Goal: Task Accomplishment & Management: Use online tool/utility

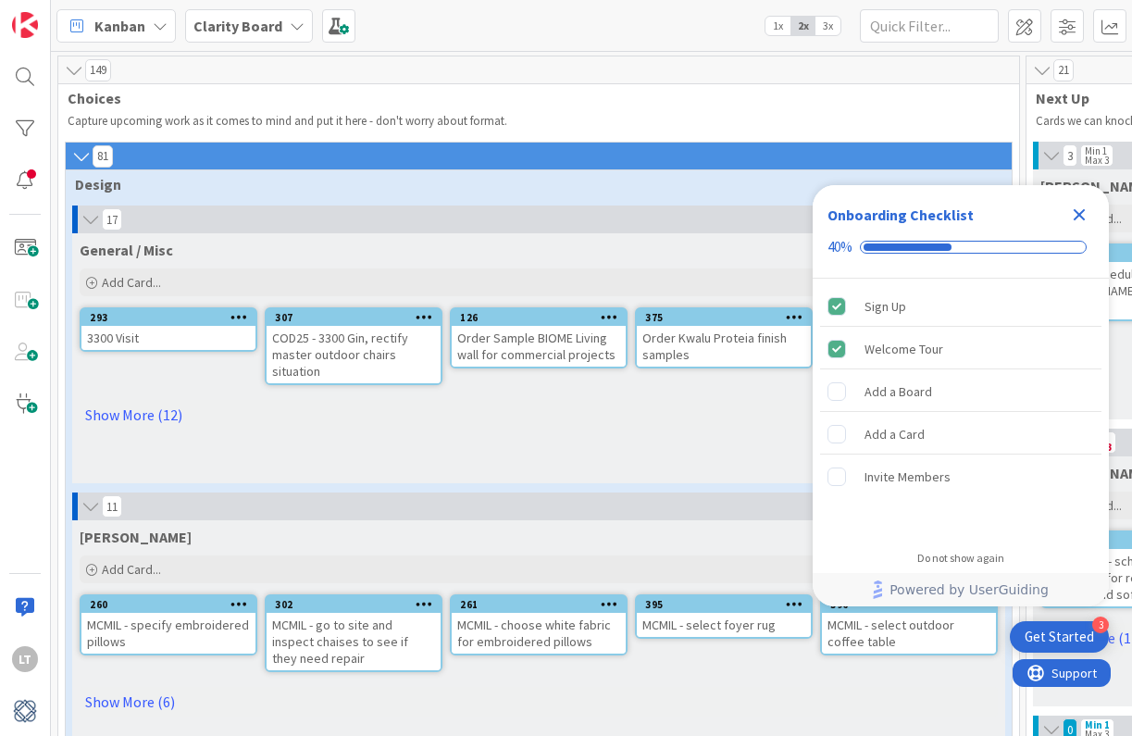
click at [1082, 221] on icon "Close Checklist" at bounding box center [1079, 215] width 22 height 22
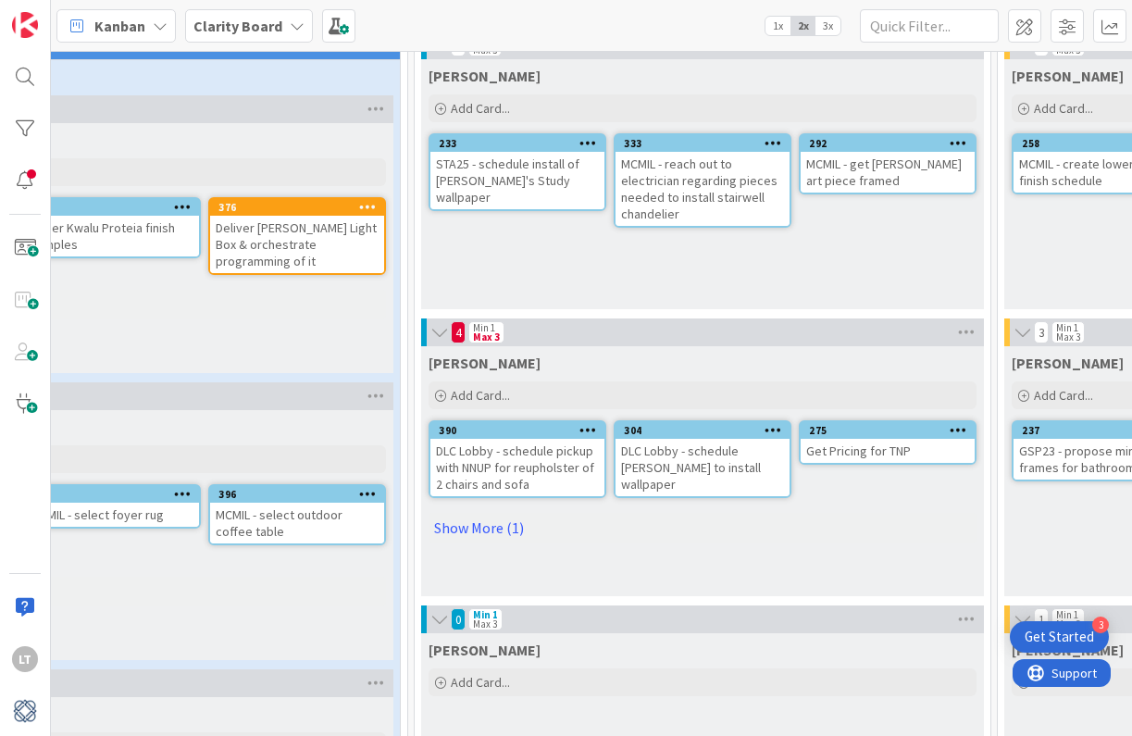
scroll to position [164, 612]
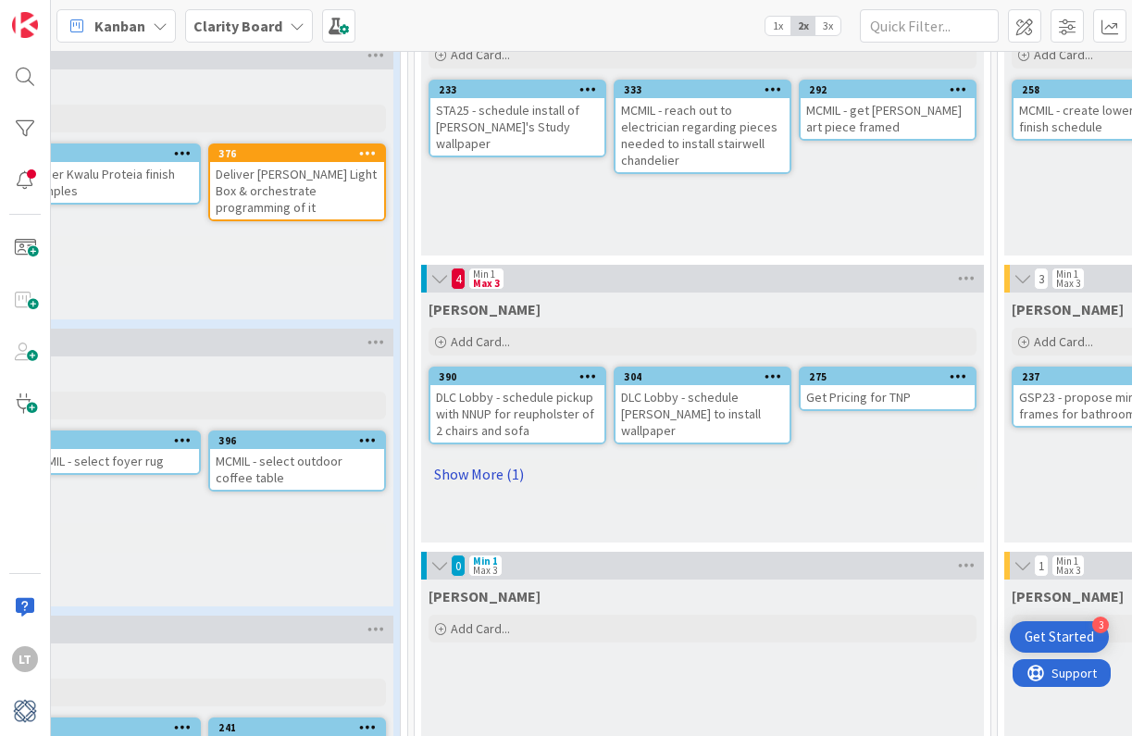
click at [486, 475] on link "Show More (1)" at bounding box center [702, 474] width 548 height 30
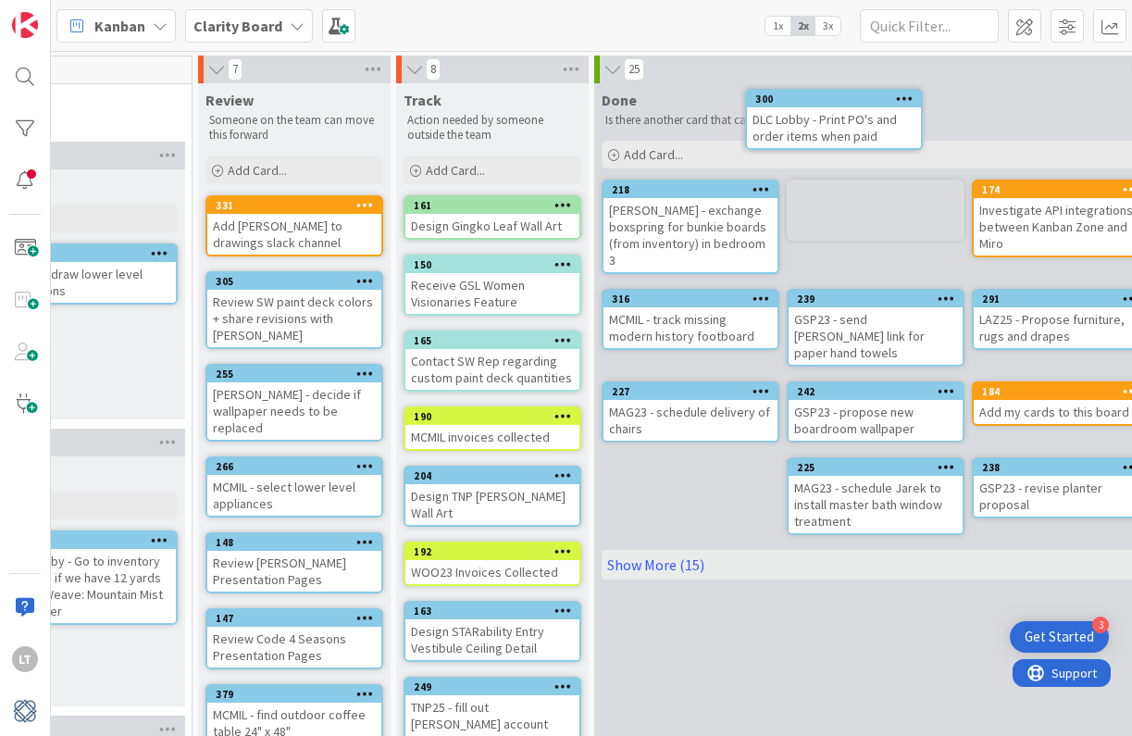
scroll to position [0, 1995]
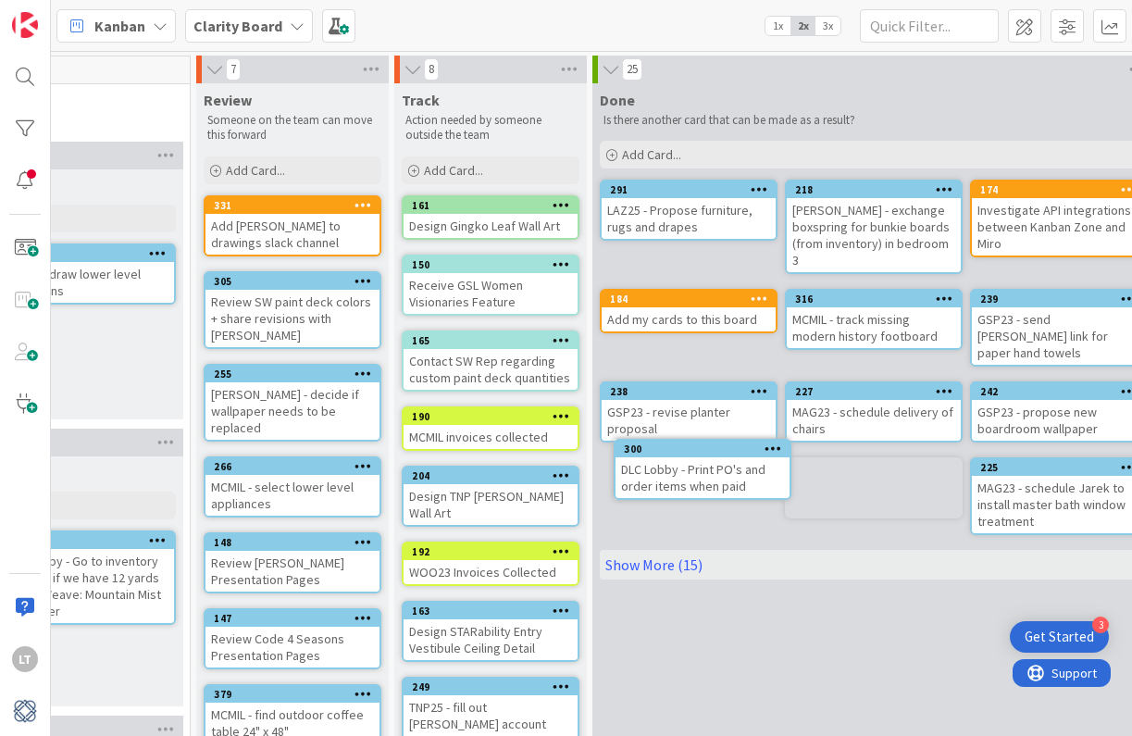
drag, startPoint x: 360, startPoint y: 123, endPoint x: 408, endPoint y: 122, distance: 48.1
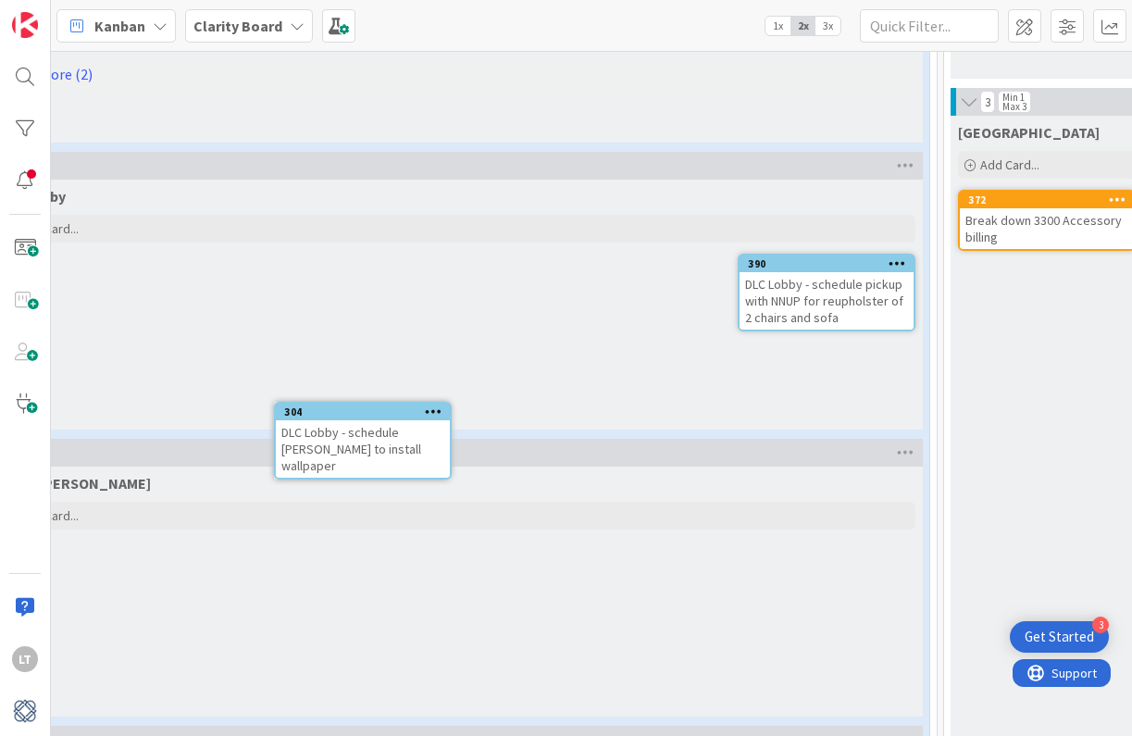
scroll to position [1775, 62]
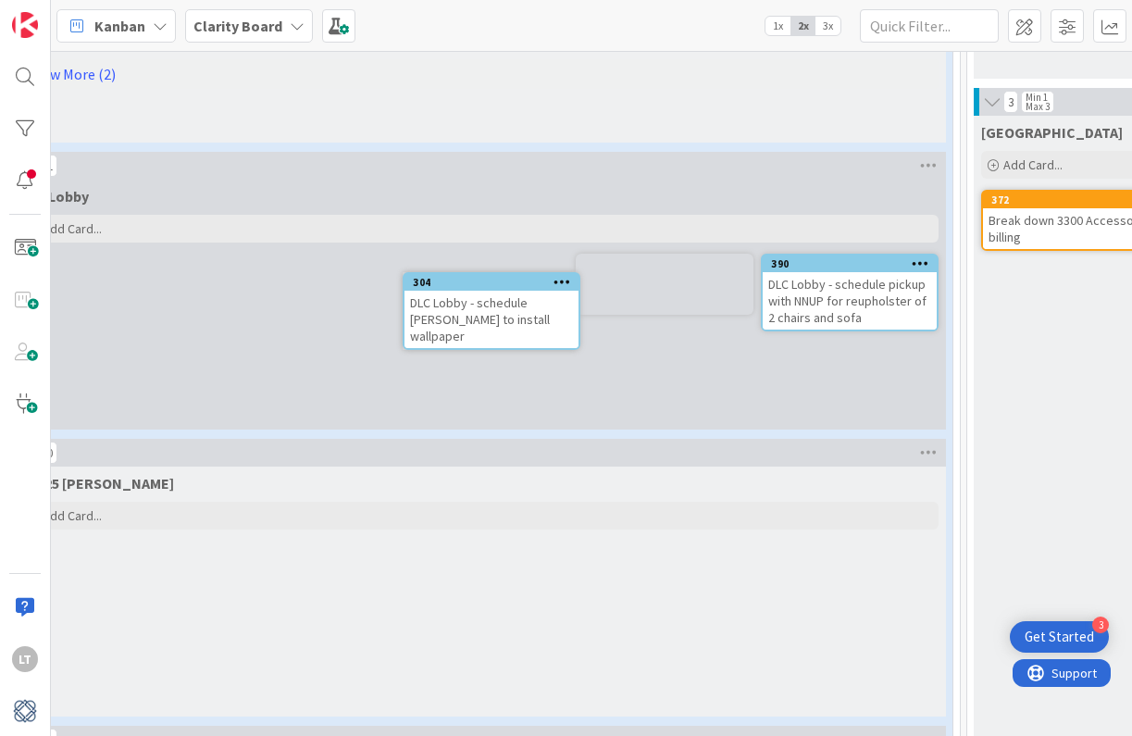
drag, startPoint x: 723, startPoint y: 316, endPoint x: 694, endPoint y: 357, distance: 49.8
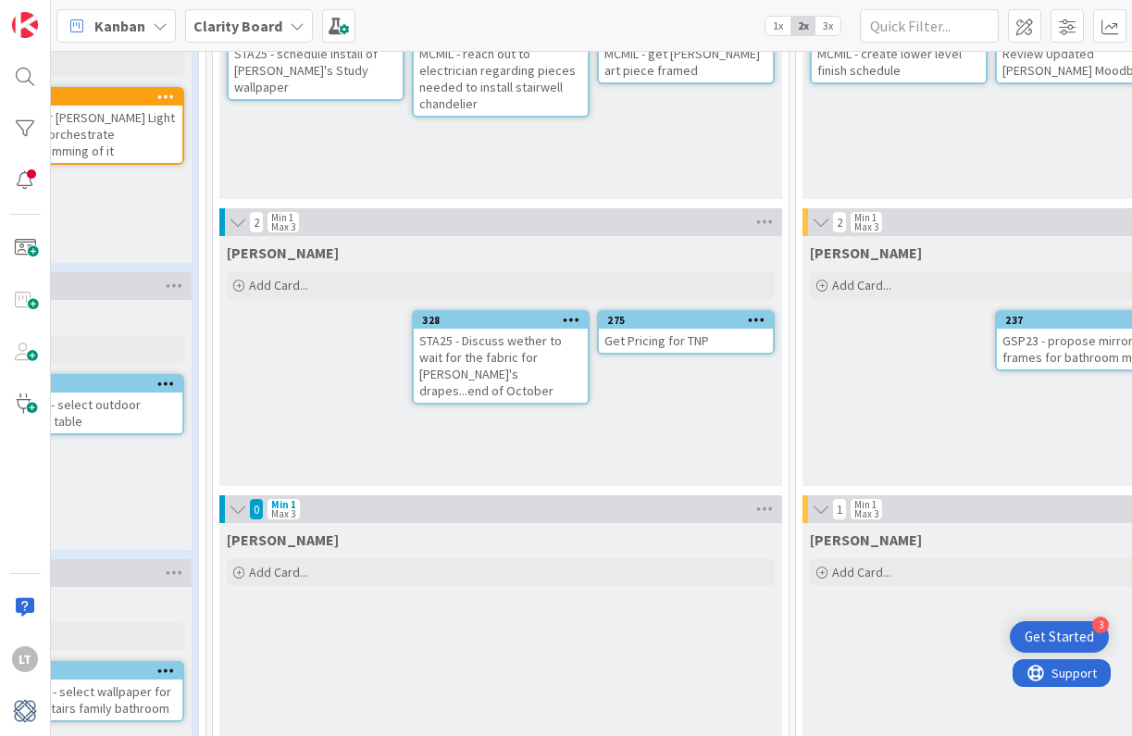
scroll to position [220, 852]
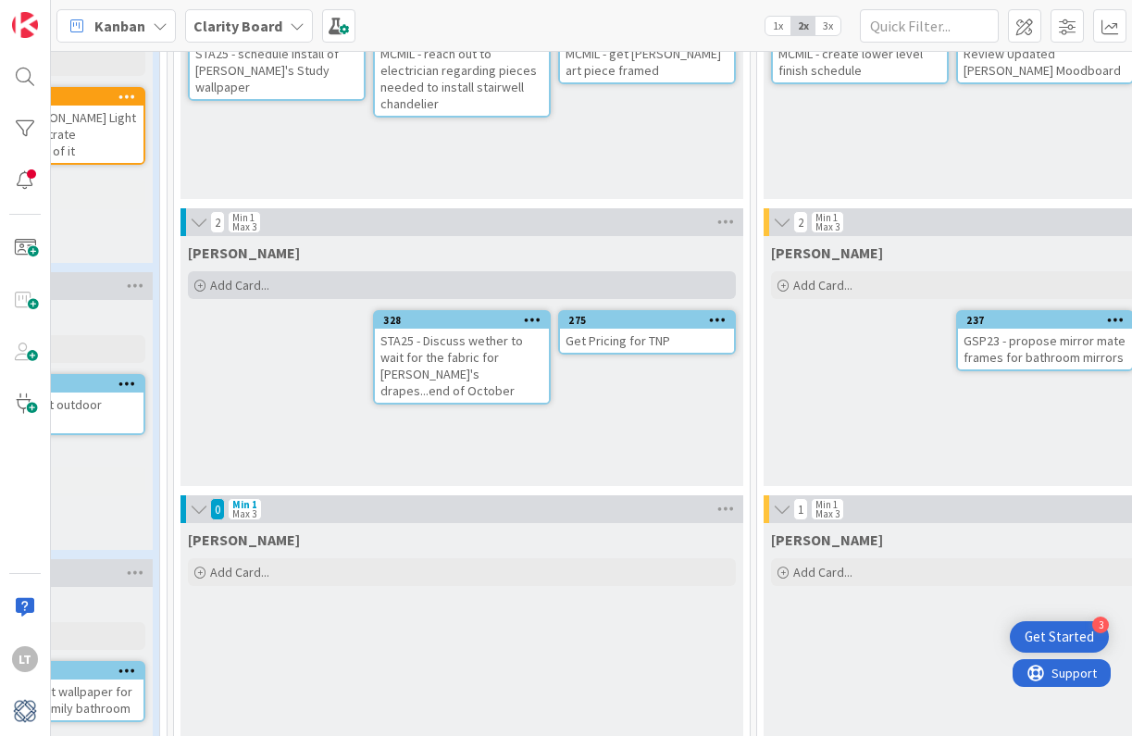
click at [260, 287] on span "Add Card..." at bounding box center [239, 285] width 59 height 17
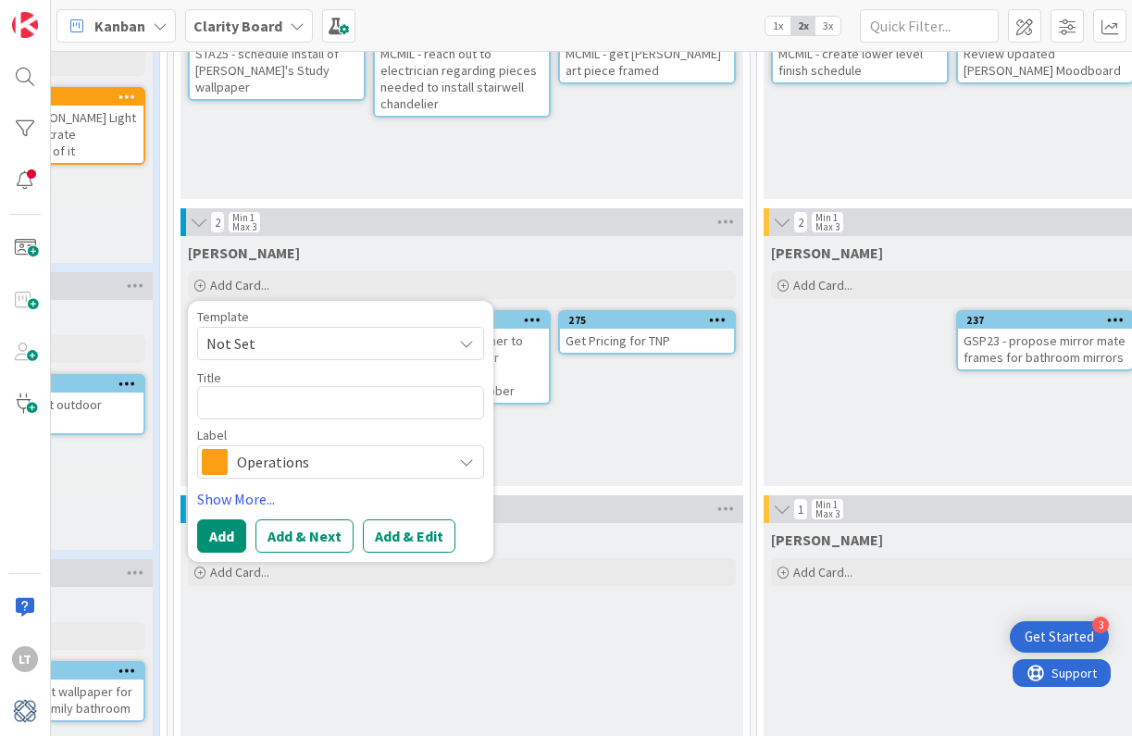
type textarea "x"
type textarea "G"
type textarea "x"
type textarea "Go"
type textarea "x"
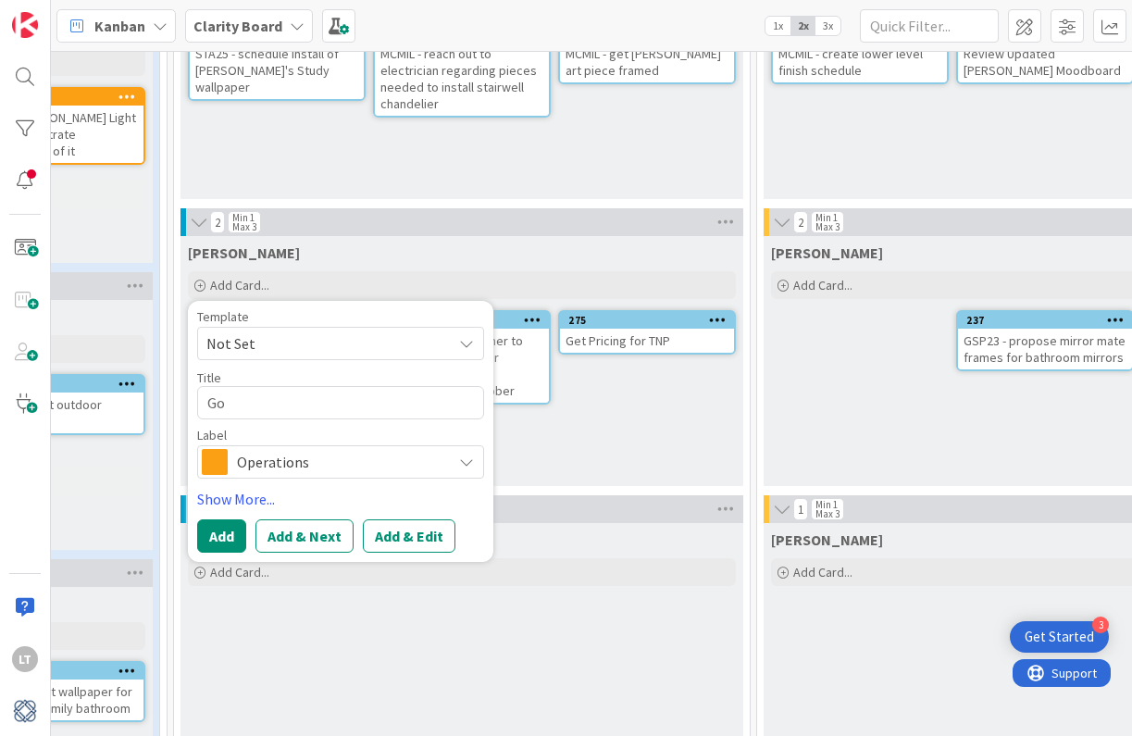
type textarea "Go"
type textarea "x"
type textarea "Go t"
type textarea "x"
type textarea "Go to"
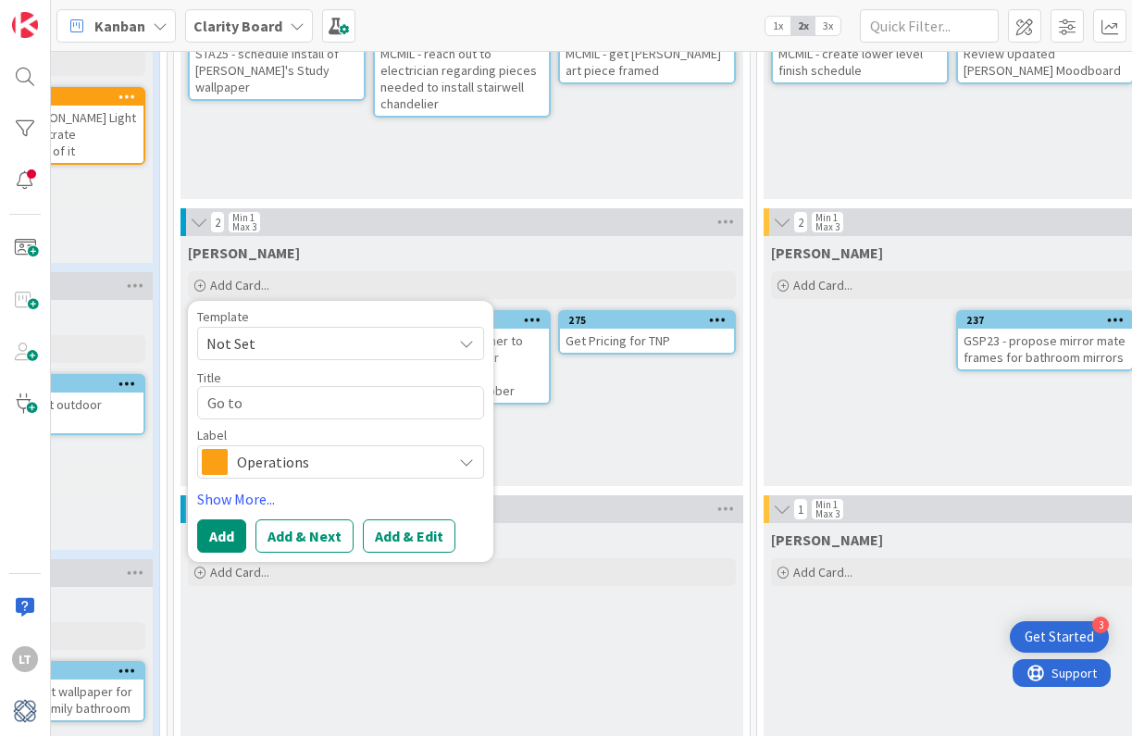
type textarea "x"
type textarea "Go to"
type textarea "x"
type textarea "Go to s"
type textarea "x"
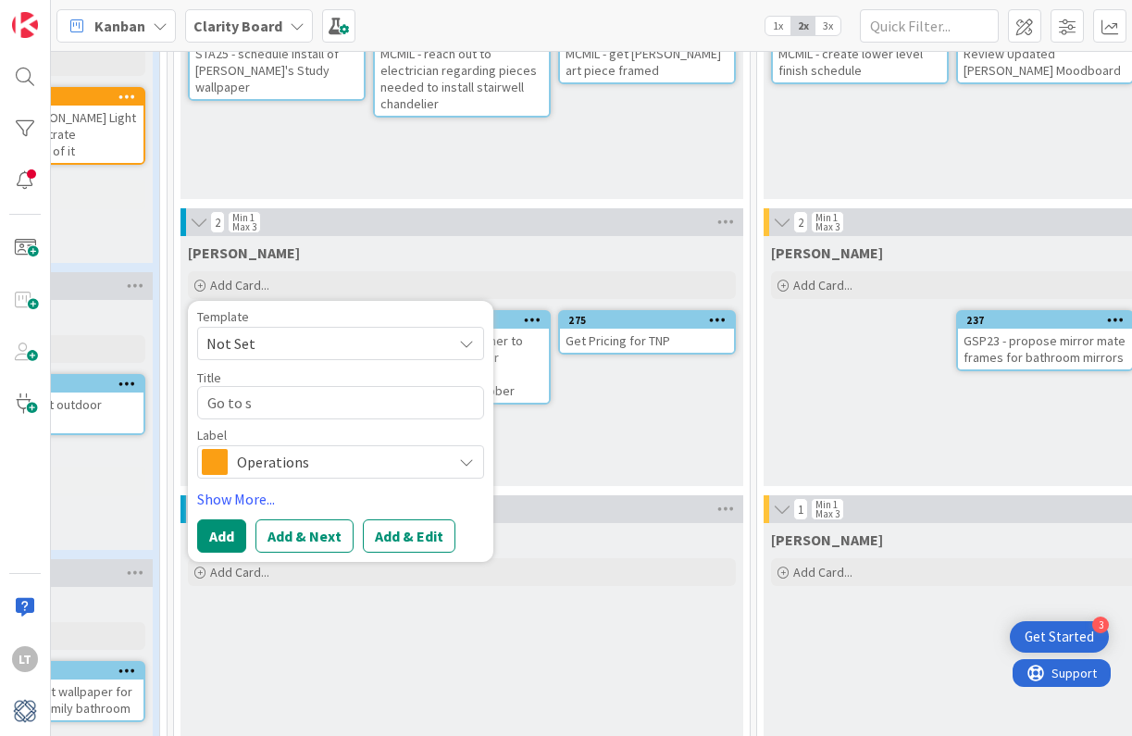
type textarea "Go to sk"
type textarea "x"
type textarea "Go to sky"
type textarea "x"
type textarea "Go to skyl"
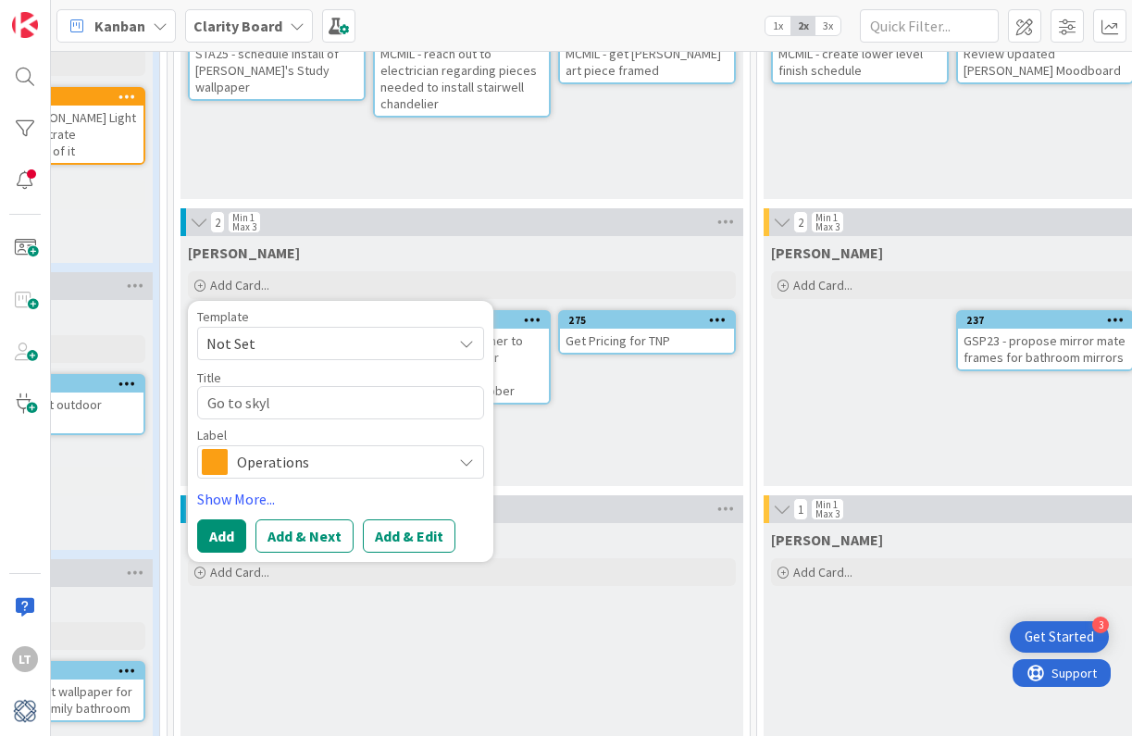
type textarea "x"
type textarea "Go to skyli"
type textarea "x"
type textarea "Go to skylin"
type textarea "x"
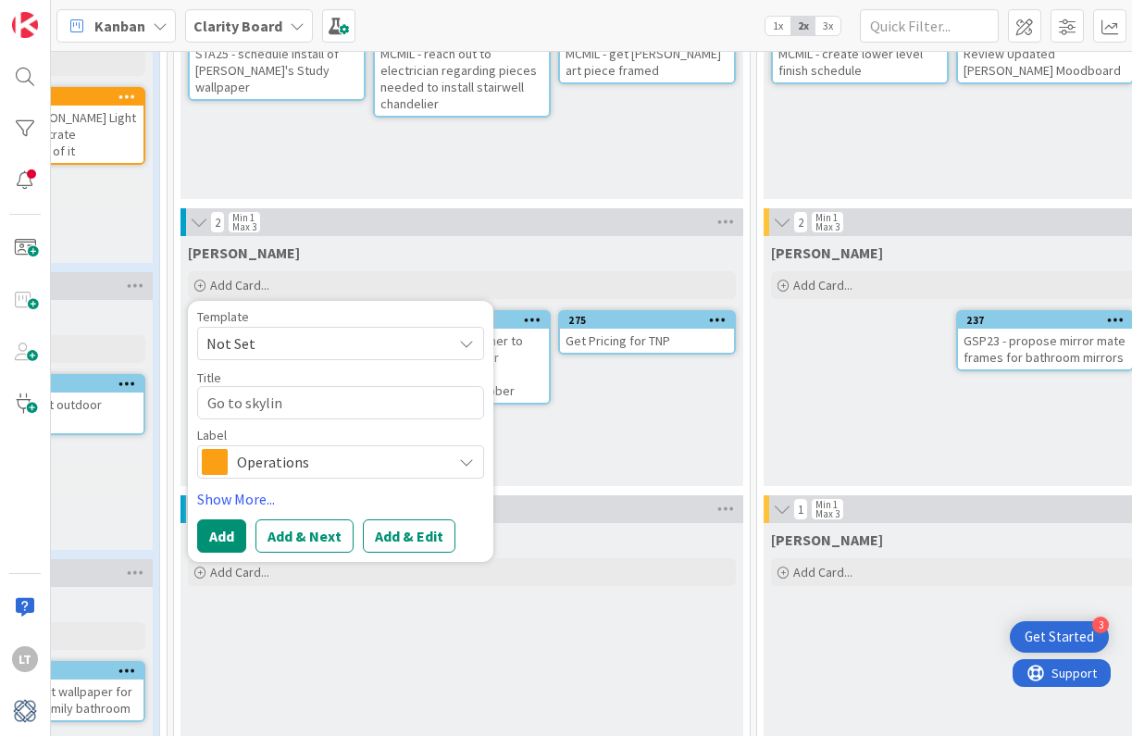
type textarea "Go to skyline"
type textarea "x"
type textarea "Go to skyline"
type textarea "x"
type textarea "Go to skyline &"
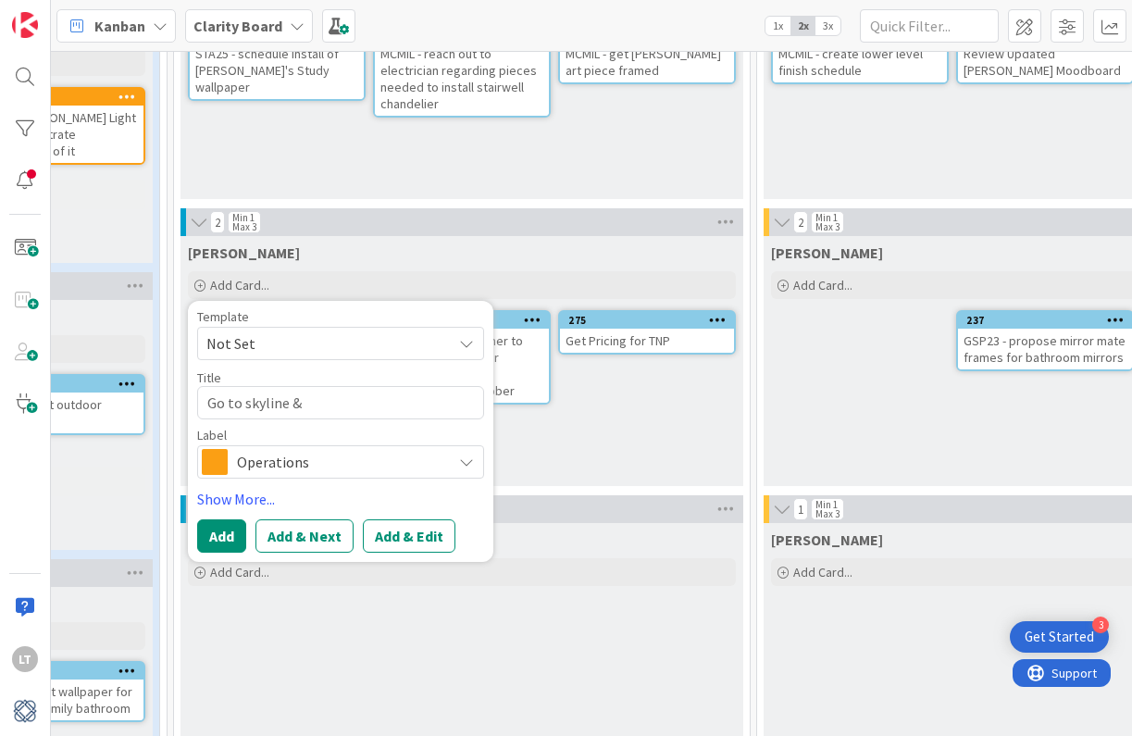
type textarea "x"
type textarea "Go to skyline &"
type textarea "x"
type textarea "Go to skyline & c"
type textarea "x"
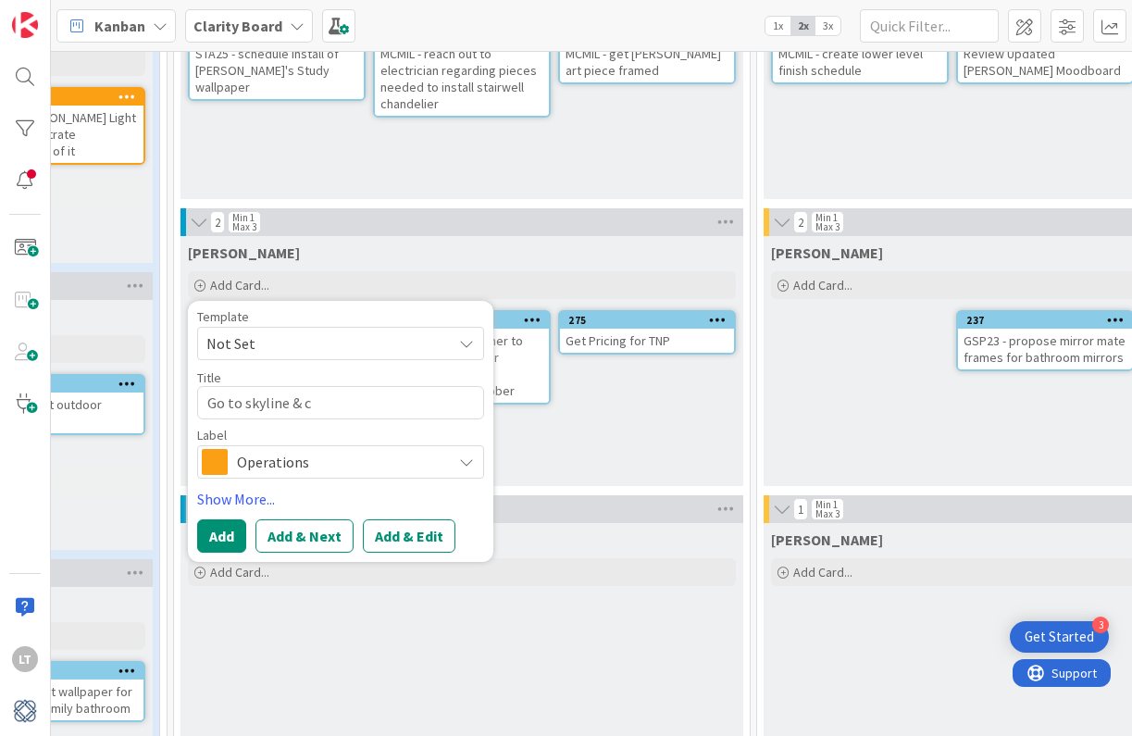
type textarea "Go to skyline & ch"
type textarea "x"
type textarea "Go to skyline & che"
type textarea "x"
type textarea "Go to skyline & chec"
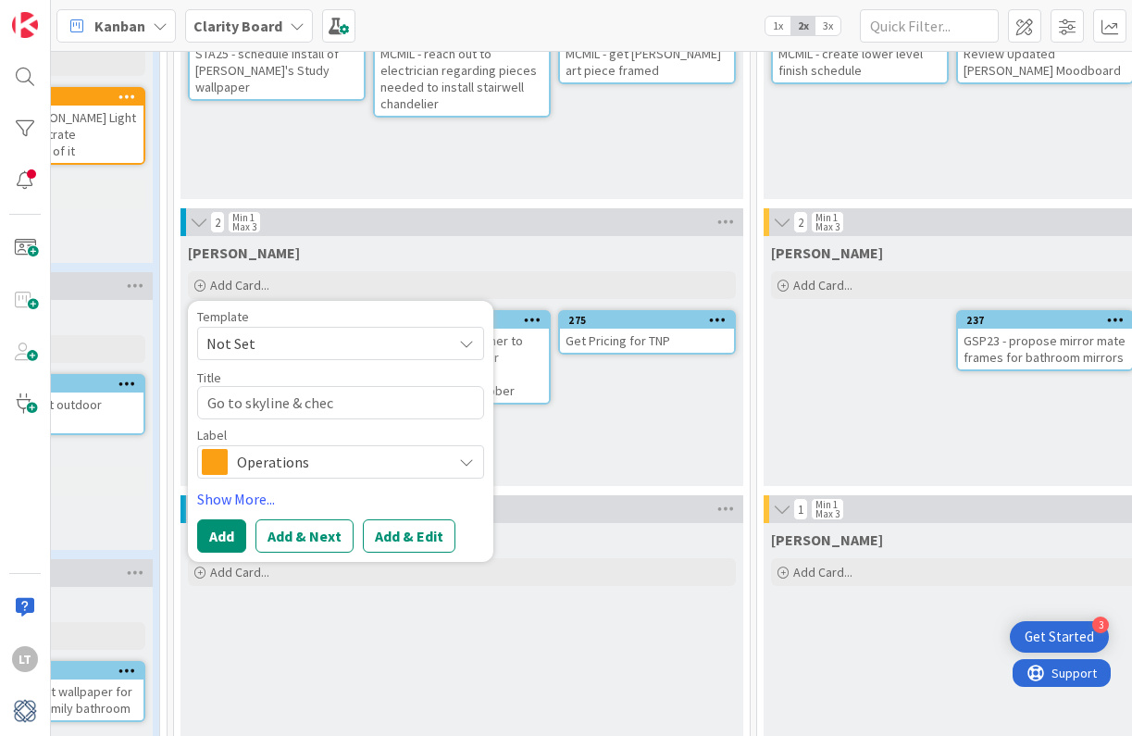
type textarea "x"
type textarea "Go to skyline & check"
type textarea "x"
type textarea "Go to skyline & check"
type textarea "x"
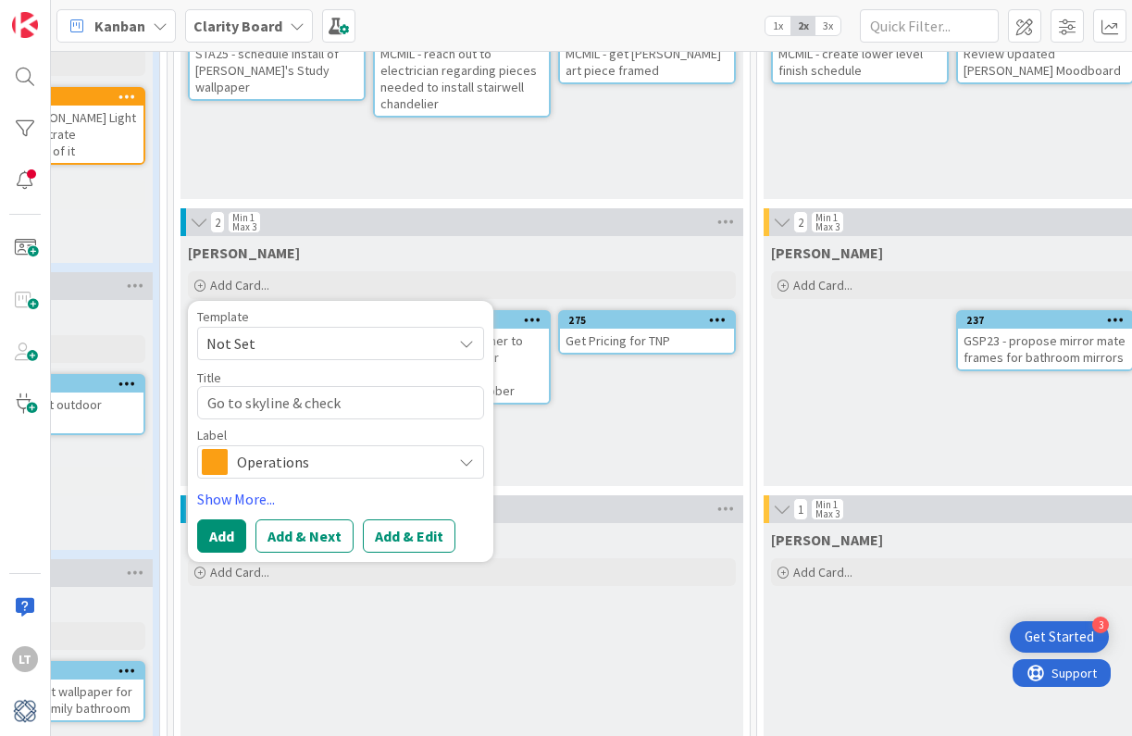
type textarea "Go to skyline & check i"
type textarea "x"
type textarea "Go to skyline & check in"
type textarea "x"
type textarea "Go to skyline & check inv"
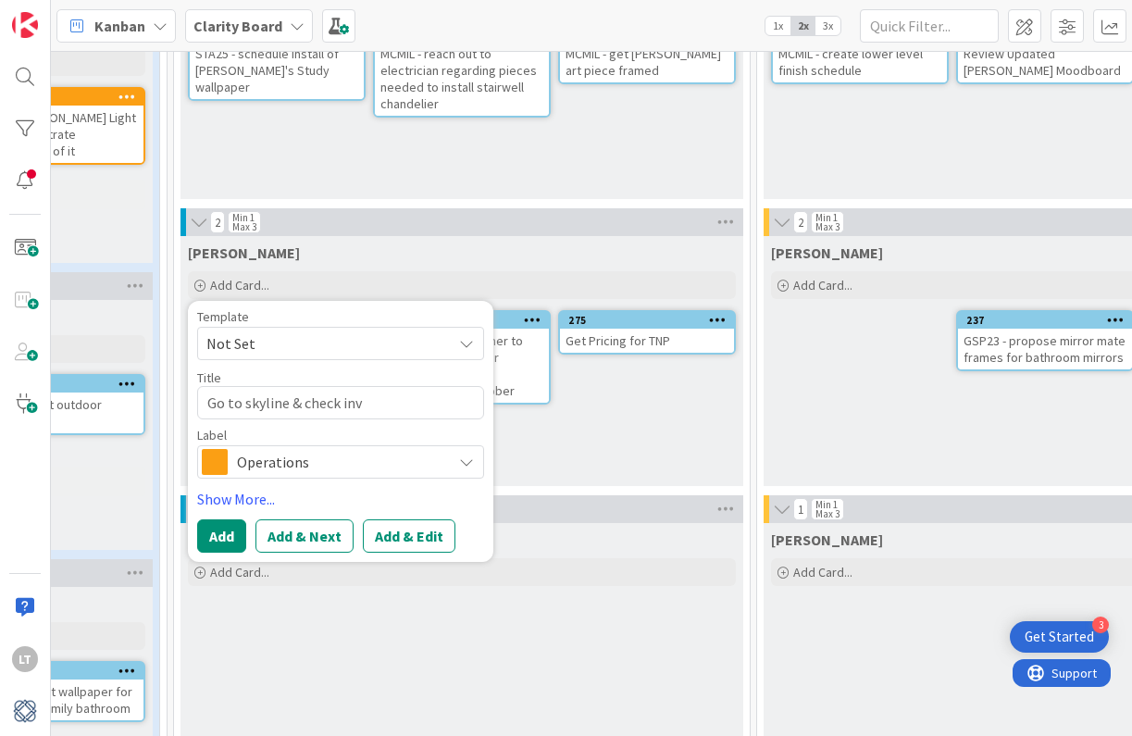
type textarea "x"
type textarea "Go to skyline & check inve"
type textarea "x"
type textarea "Go to skyline & check inven"
type textarea "x"
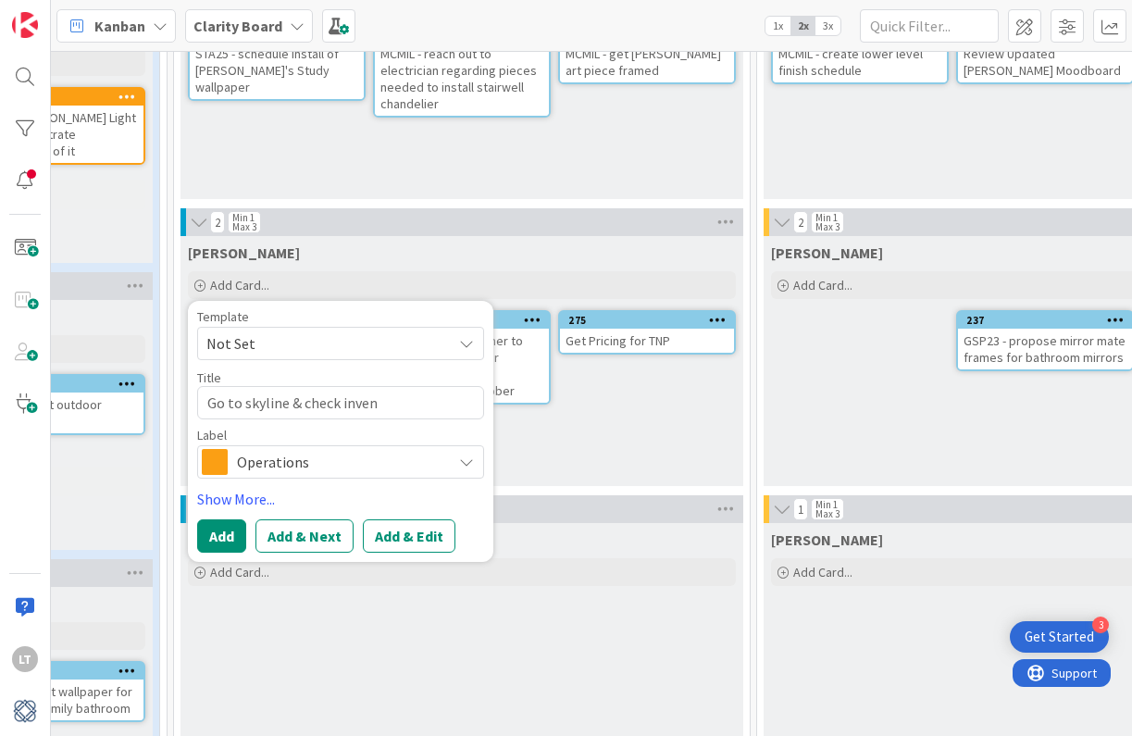
type textarea "Go to skyline & check invent"
type textarea "x"
type textarea "Go to skyline & check invento"
type textarea "x"
type textarea "Go to skyline & check inventor"
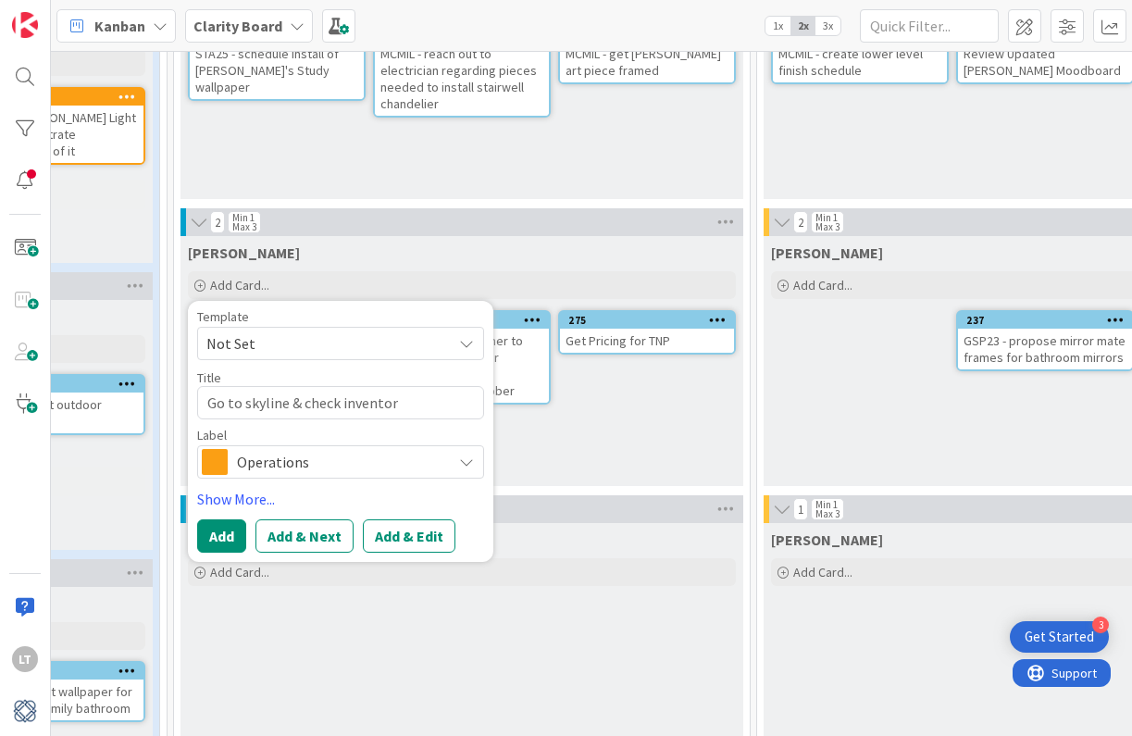
type textarea "x"
type textarea "Go to skyline & check inventory"
type textarea "x"
type textarea "Go to skyline & check inventory"
type textarea "x"
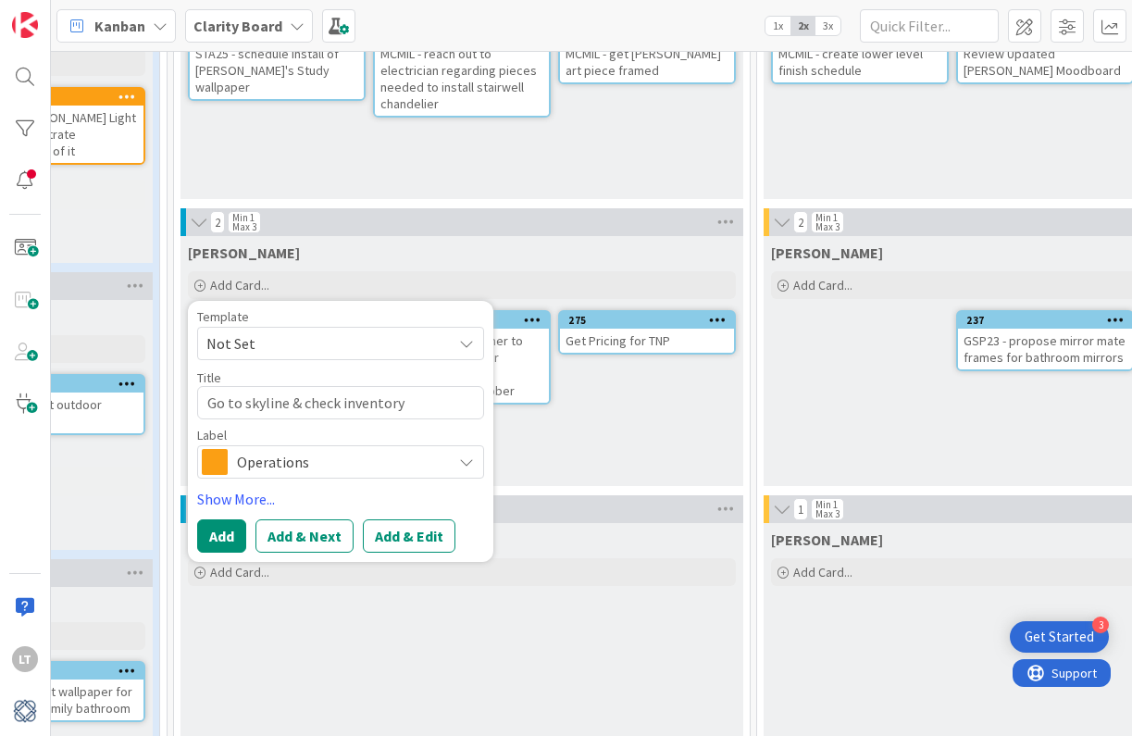
type textarea "Go to skyline & check inventory f"
type textarea "x"
type textarea "Go to skyline & check inventory fo"
type textarea "x"
type textarea "Go to skyline & check inventory for"
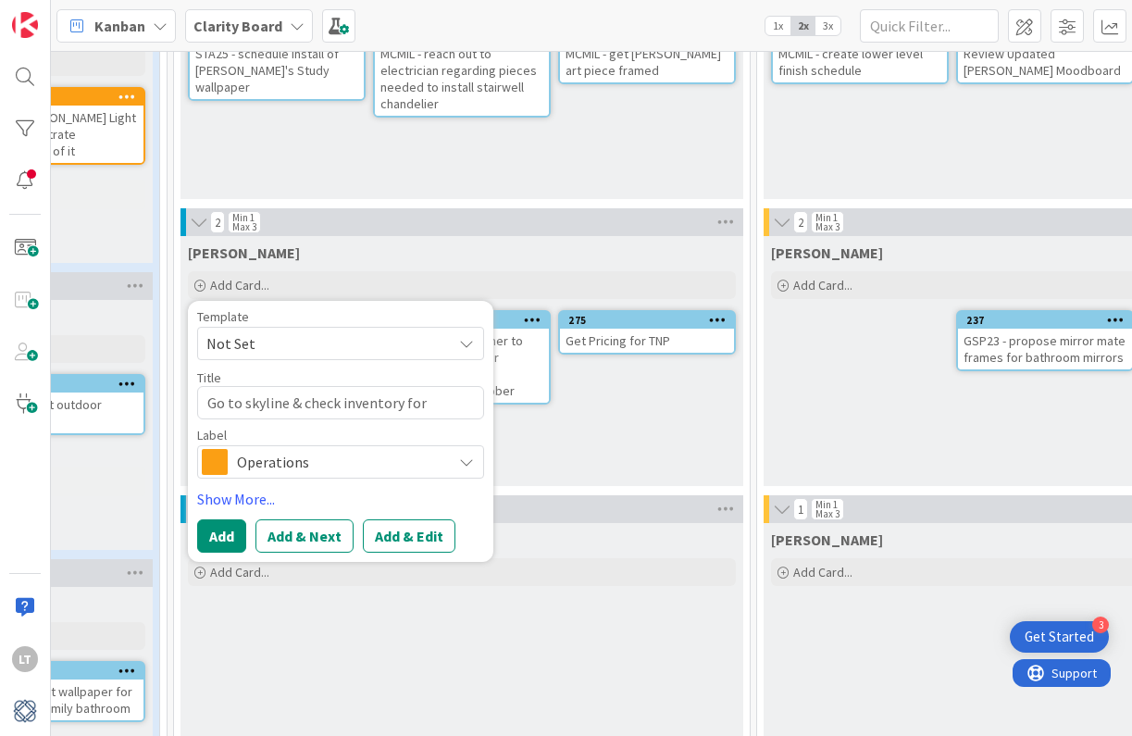
type textarea "x"
type textarea "Go to skyline & check inventory for"
type textarea "x"
type textarea "Go to skyline & check inventory for i"
type textarea "x"
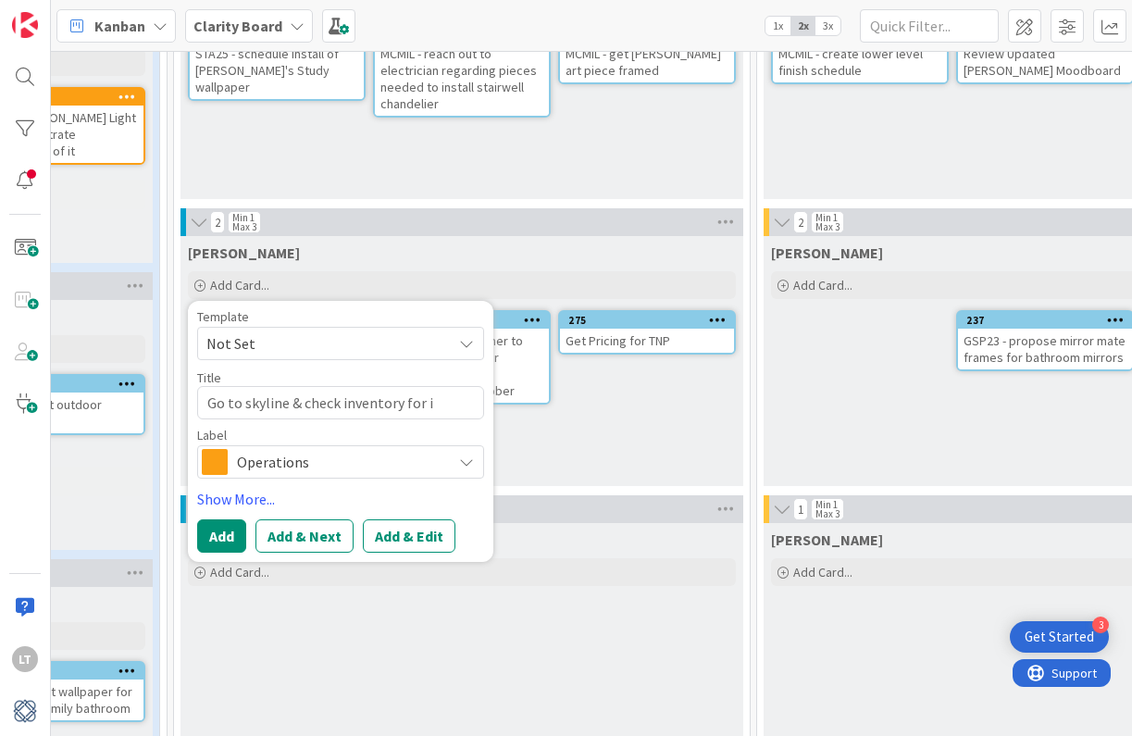
type textarea "Go to skyline & check inventory for it"
type textarea "x"
type textarea "Go to skyline & check inventory for itm"
type textarea "x"
type textarea "Go to skyline & check inventory for itme"
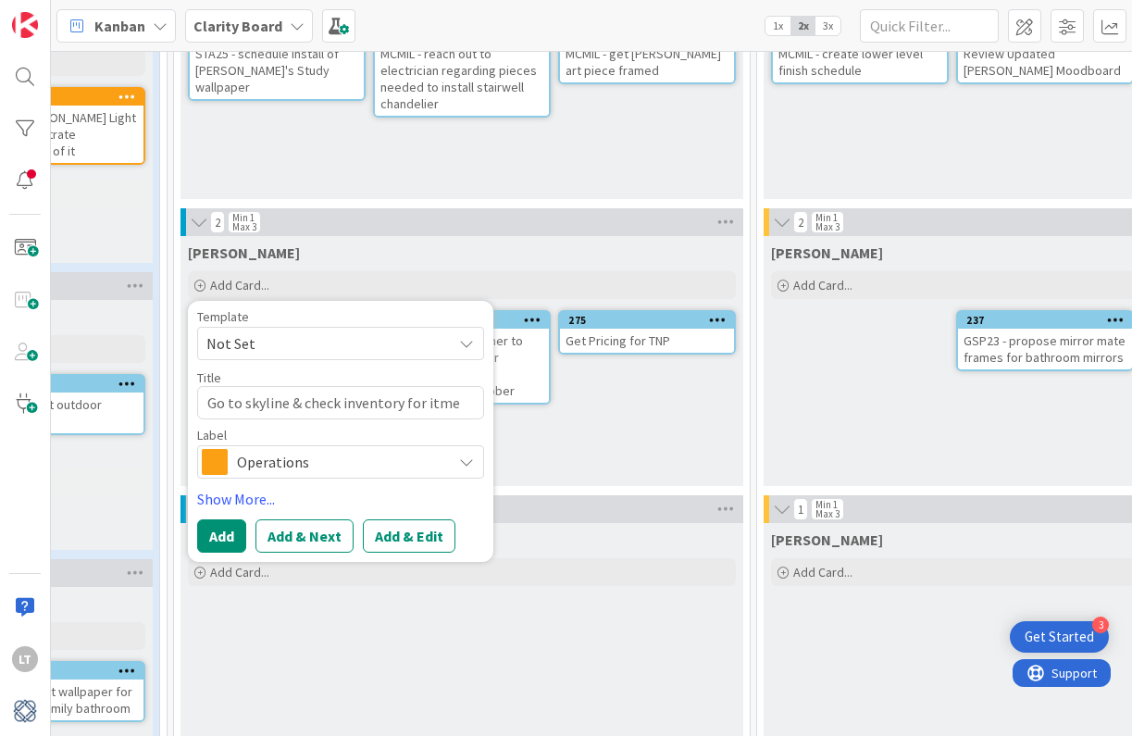
type textarea "x"
type textarea "Go to skyline & check inventory for itm"
type textarea "x"
type textarea "Go to skyline & check inventory for it"
type textarea "x"
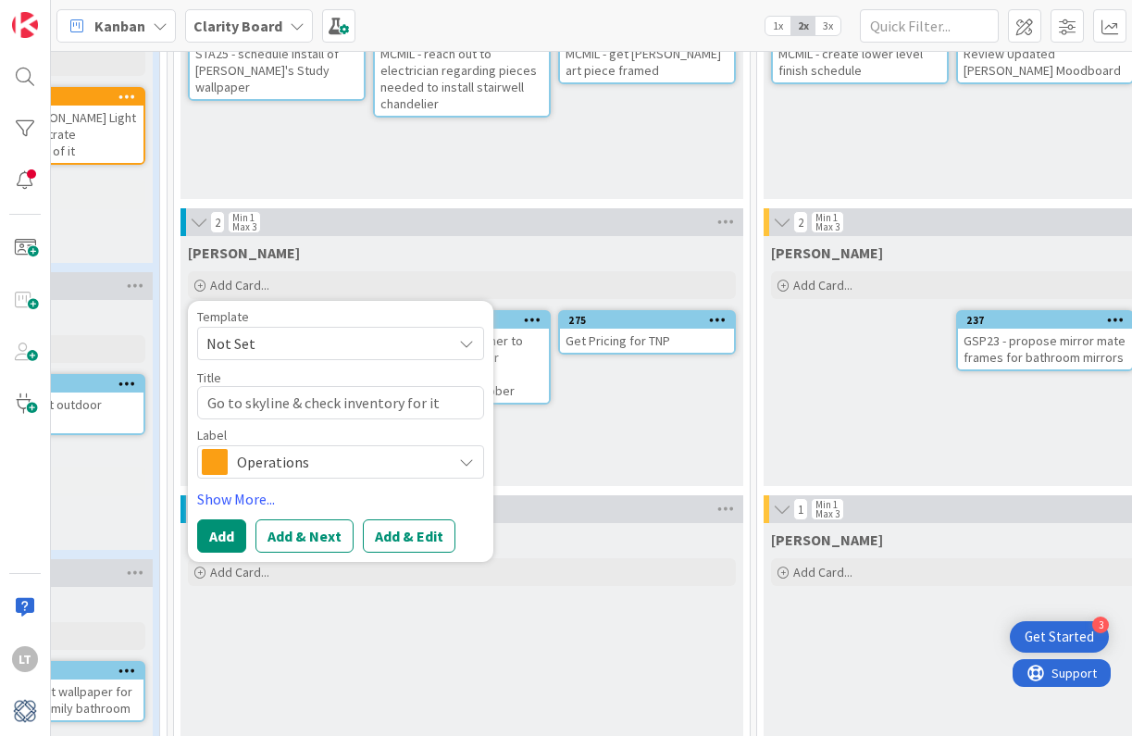
type textarea "Go to skyline & check inventory for ite"
type textarea "x"
type textarea "Go to skyline & check inventory for item"
type textarea "x"
type textarea "Go to skyline & check inventory for items"
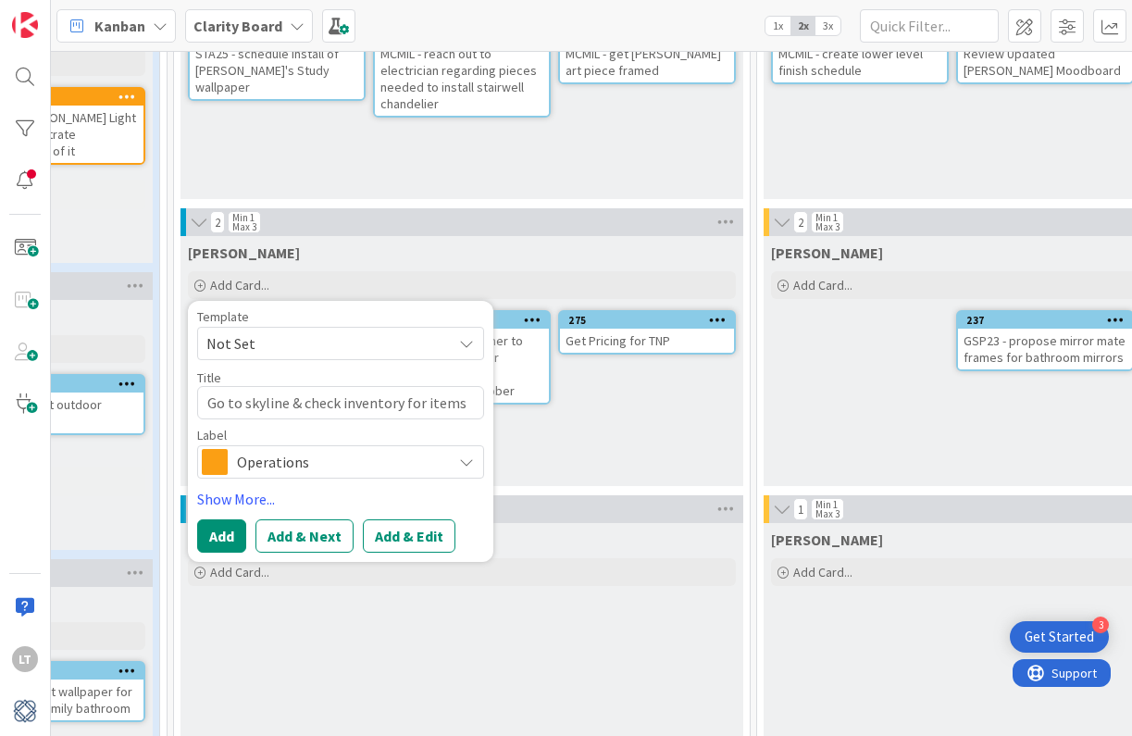
type textarea "x"
type textarea "Go to skyline & check inventory for items"
type textarea "x"
type textarea "Go to skyline & check inventory for items o"
type textarea "x"
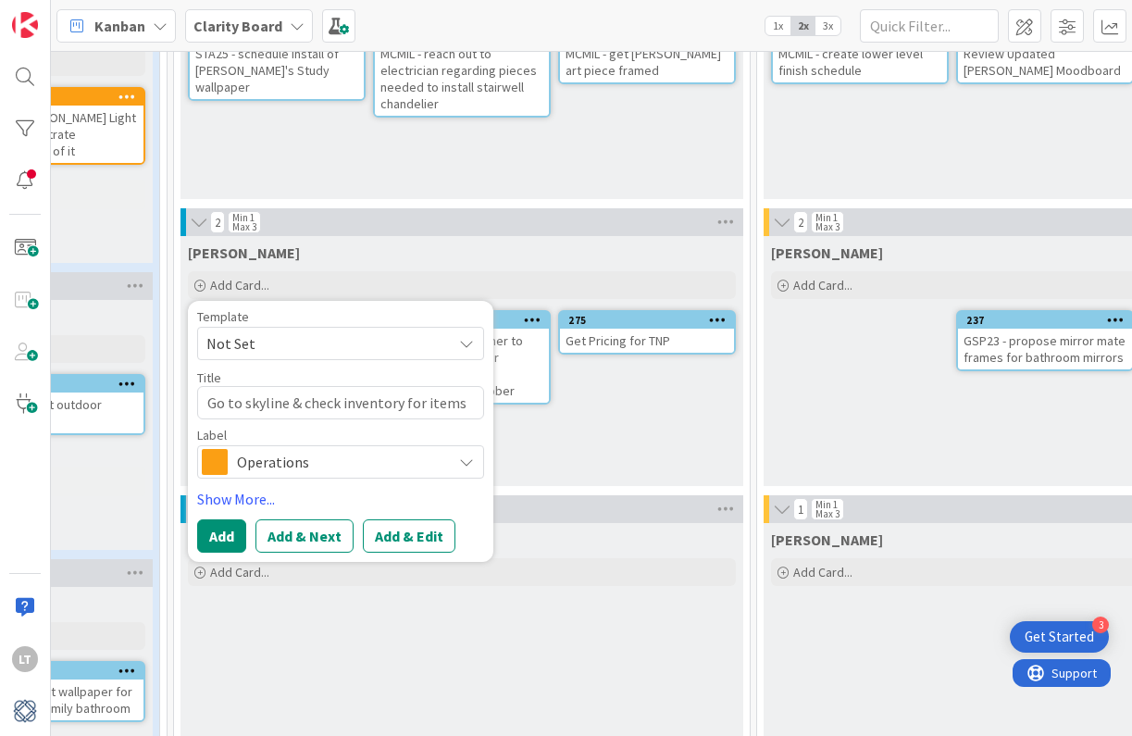
type textarea "Go to skyline & check inventory for items on"
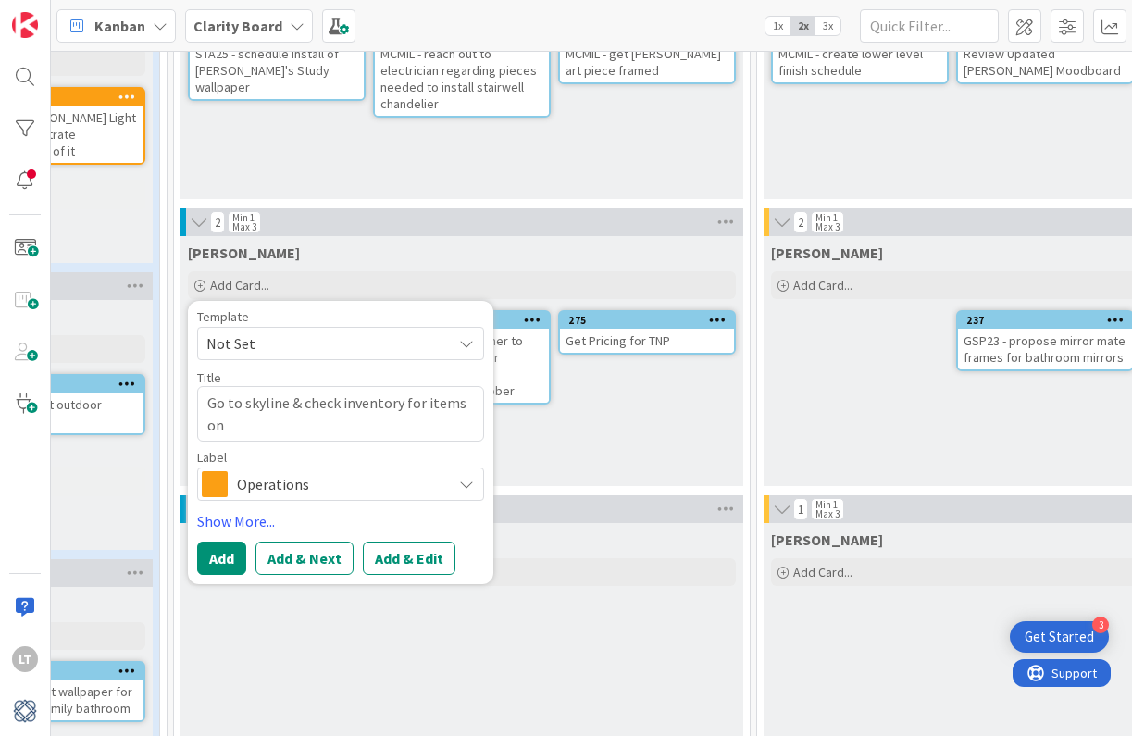
type textarea "x"
type textarea "Go to skyline & check inventory for items on"
type textarea "x"
type textarea "Go to skyline & check inventory for items on m"
type textarea "x"
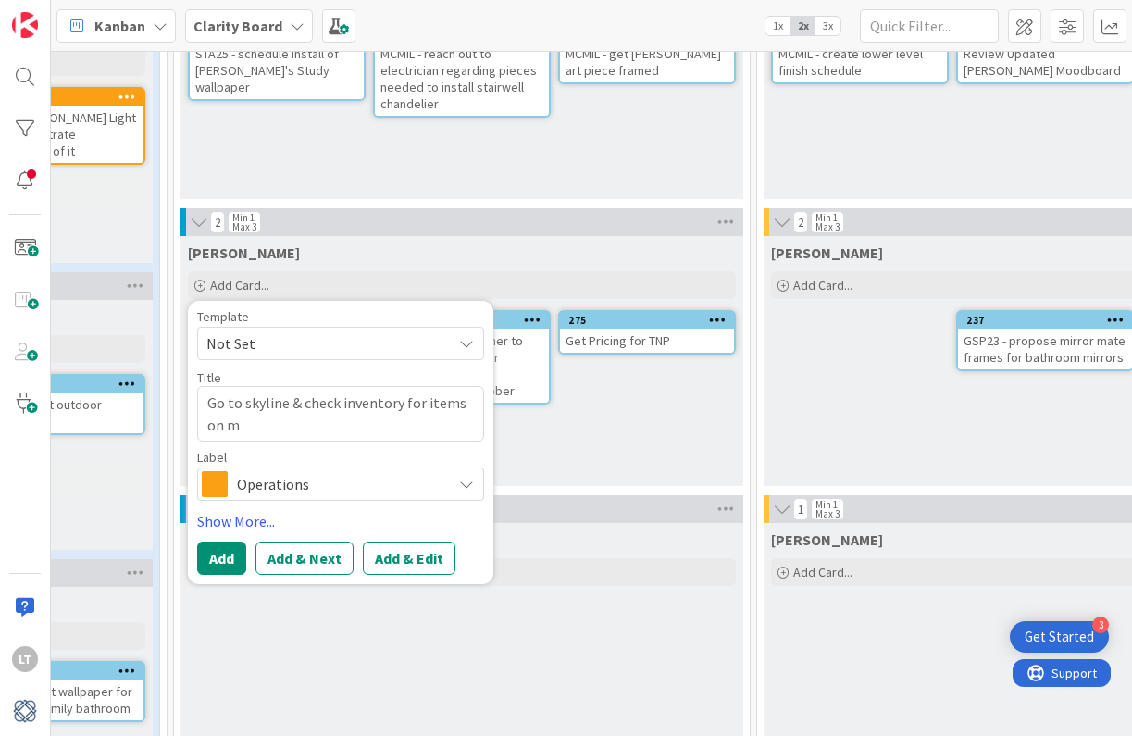
type textarea "Go to skyline & check inventory for items on my"
type textarea "x"
type textarea "Go to skyline & check inventory for items on my"
type textarea "x"
type textarea "Go to skyline & check inventory for items on my l"
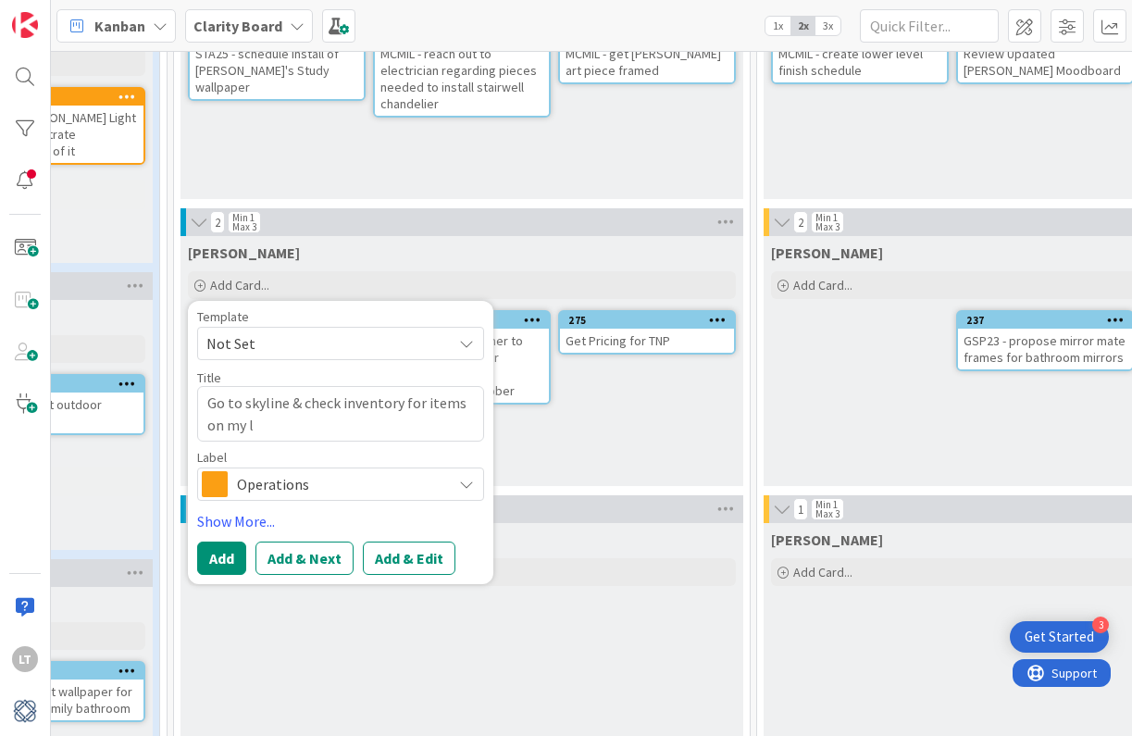
type textarea "x"
type textarea "Go to skyline & check inventory for items on my li"
type textarea "x"
type textarea "Go to skyline & check inventory for items on my lit"
type textarea "x"
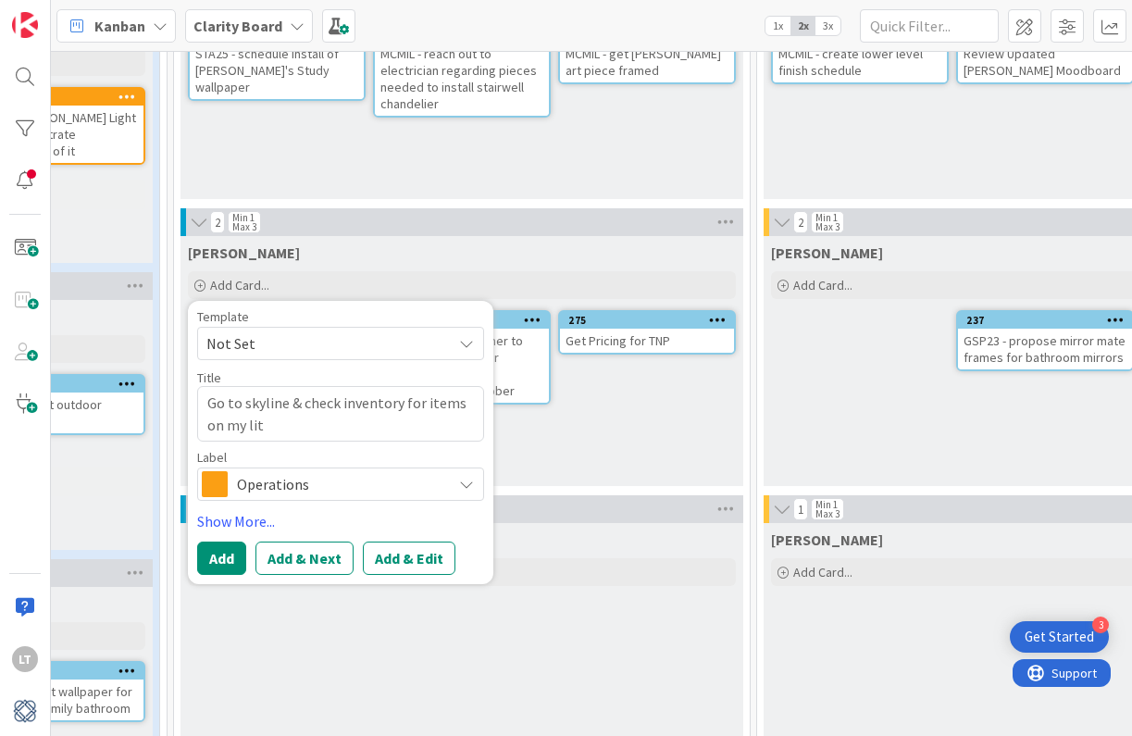
type textarea "Go to skyline & check inventory for items on my lits"
type textarea "x"
type textarea "Go to skyline & check inventory for items on my lit"
type textarea "x"
type textarea "Go to skyline & check inventory for items on my li"
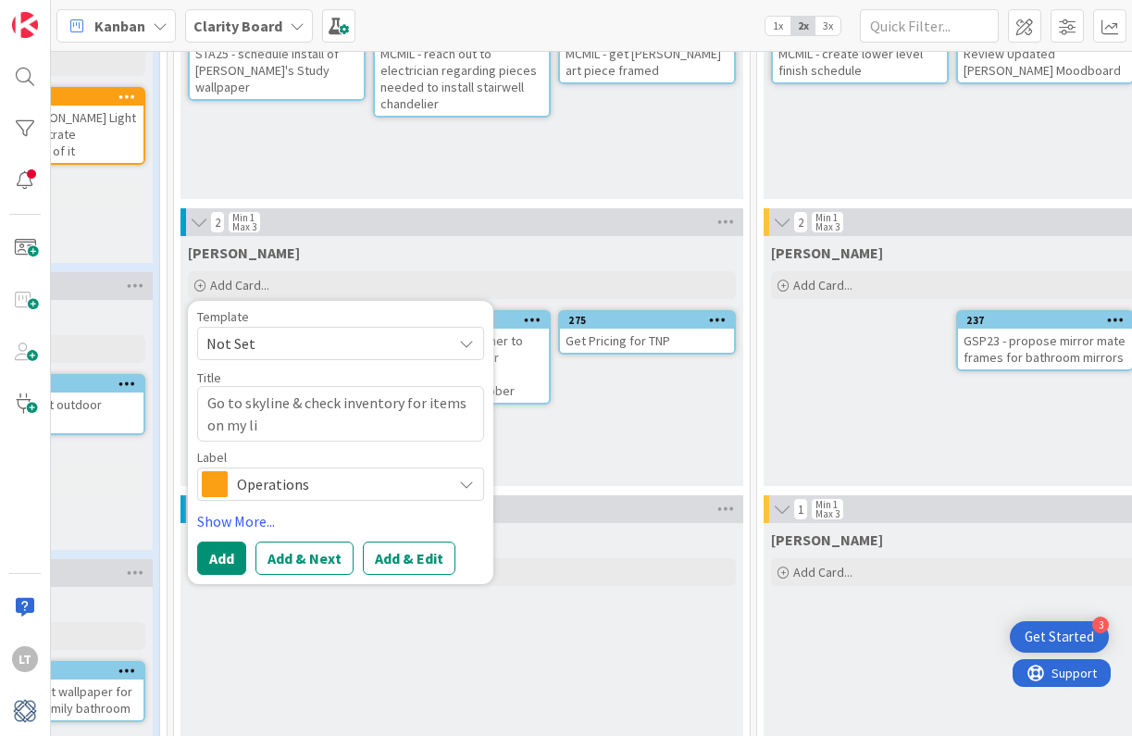
type textarea "x"
type textarea "Go to skyline & check inventory for items on my lis"
type textarea "x"
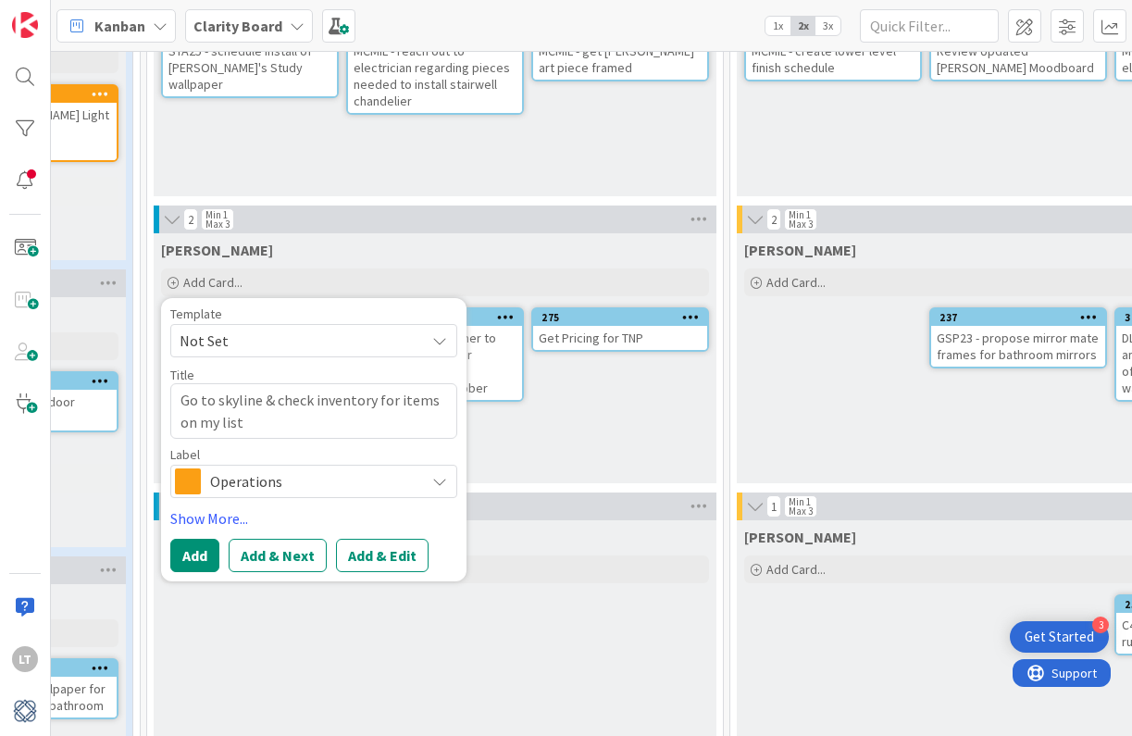
type textarea "Go to skyline & check inventory for items on my list"
click at [443, 484] on icon at bounding box center [439, 481] width 15 height 15
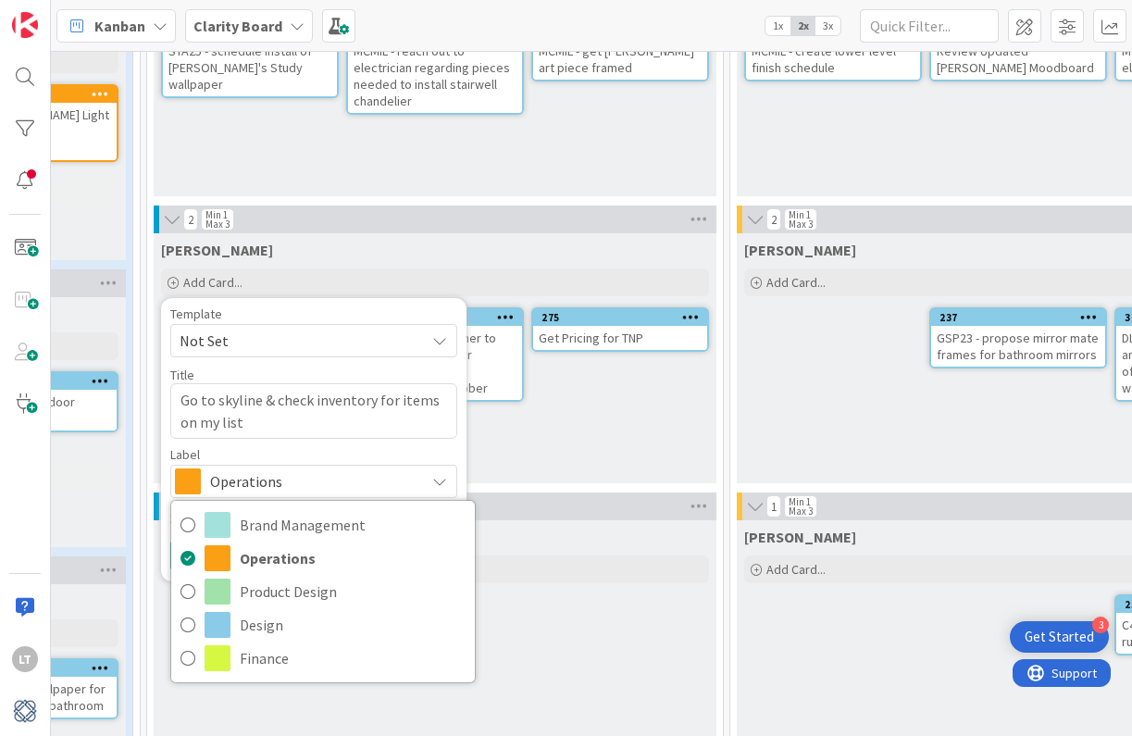
scroll to position [225, 879]
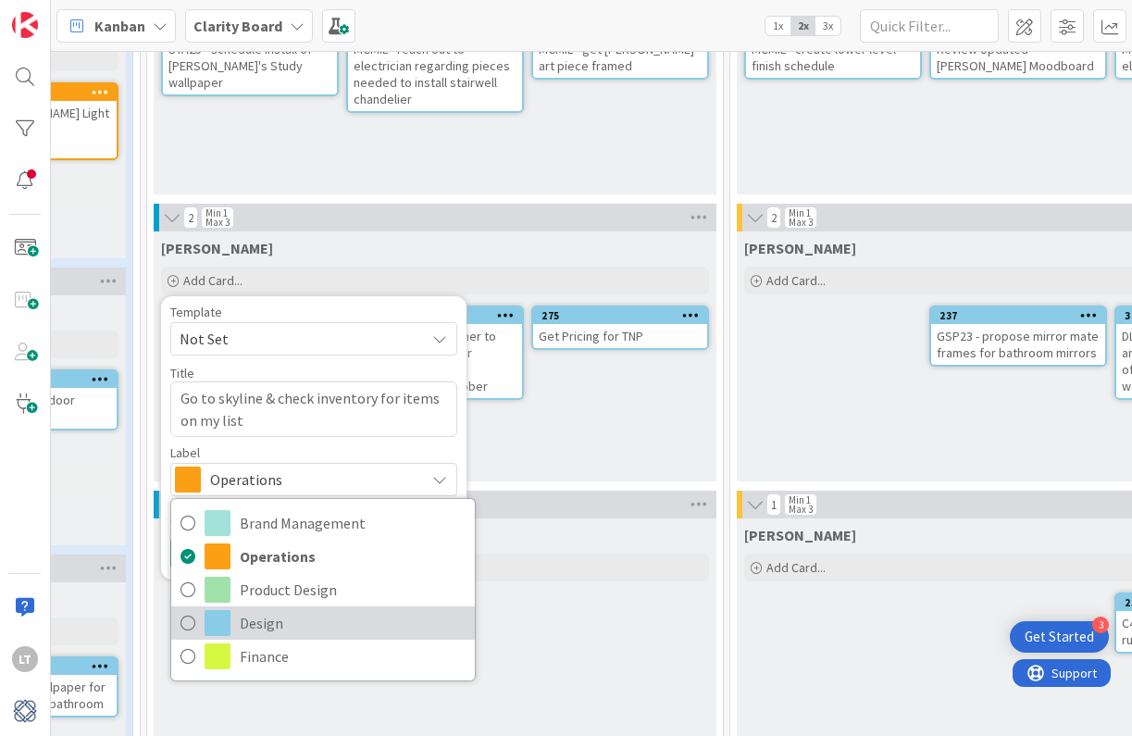
click at [184, 619] on icon at bounding box center [187, 623] width 15 height 28
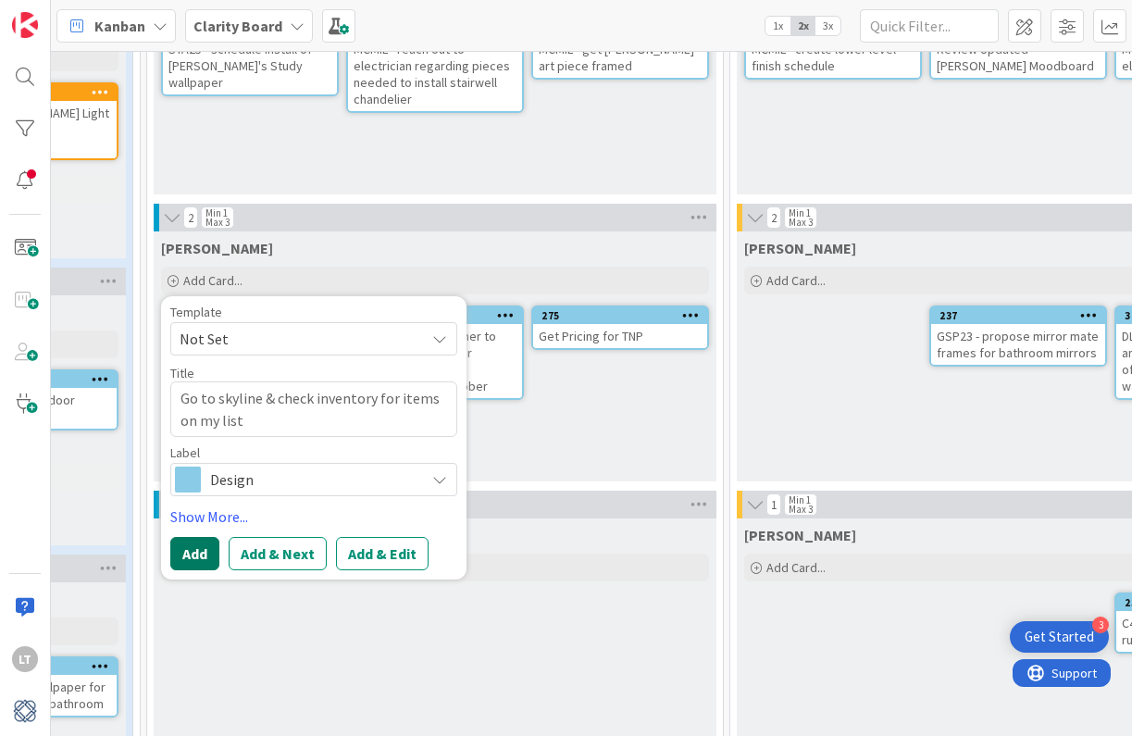
click at [196, 553] on button "Add" at bounding box center [194, 553] width 49 height 33
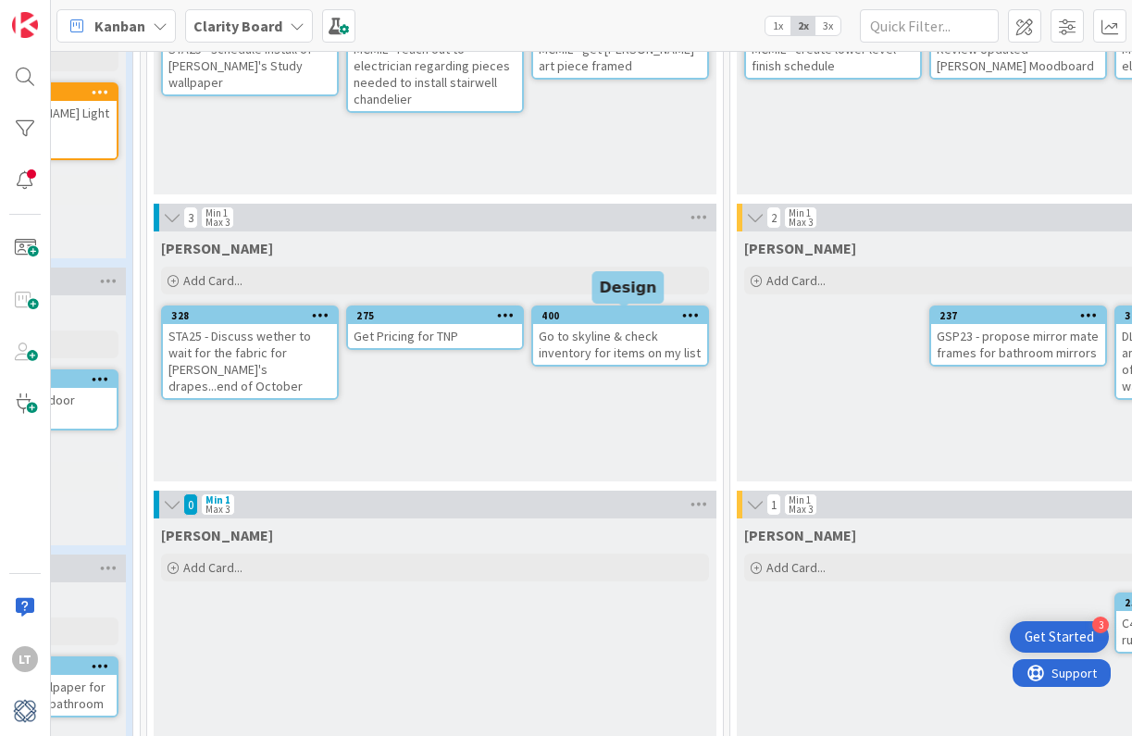
click at [629, 335] on div "Go to skyline & check inventory for items on my list" at bounding box center [620, 344] width 174 height 41
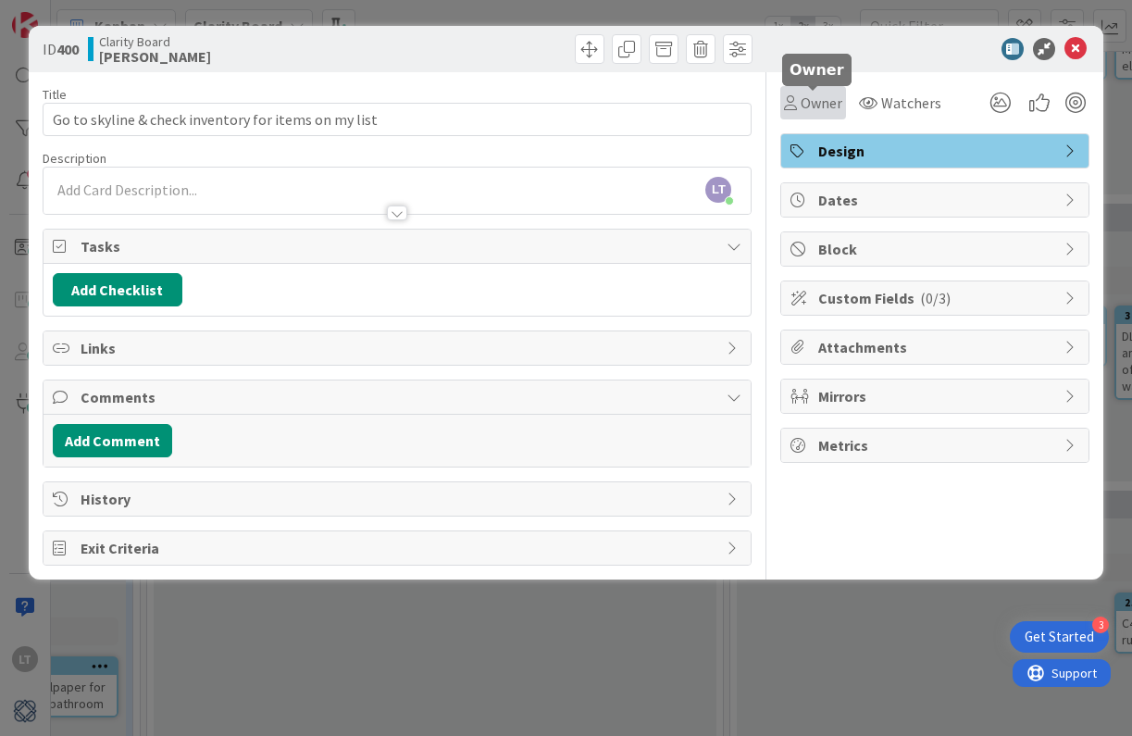
click at [815, 96] on span "Owner" at bounding box center [821, 103] width 42 height 22
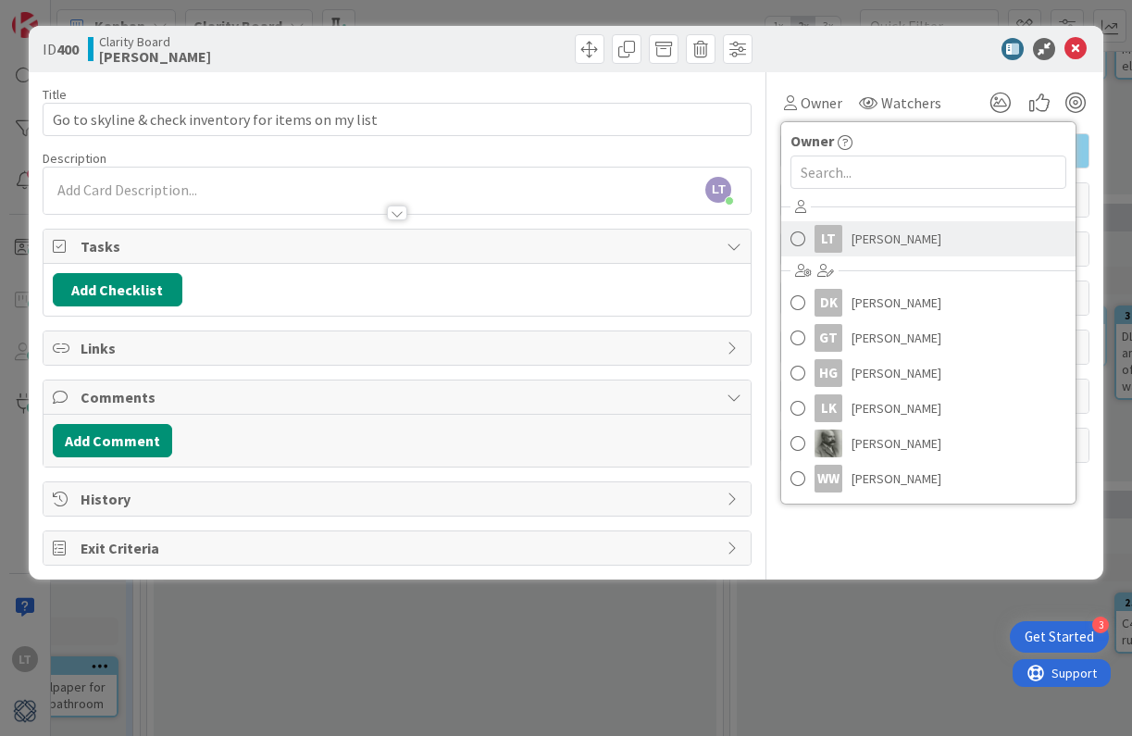
click at [798, 232] on span at bounding box center [797, 239] width 15 height 28
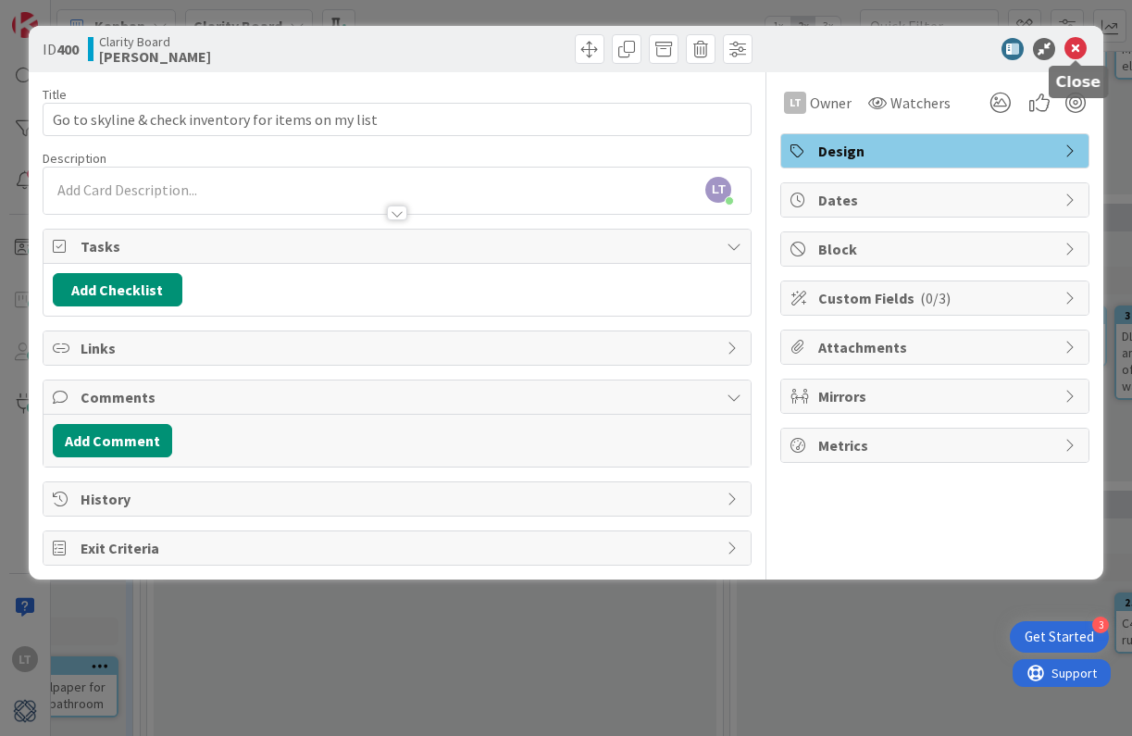
click at [1070, 43] on icon at bounding box center [1075, 49] width 22 height 22
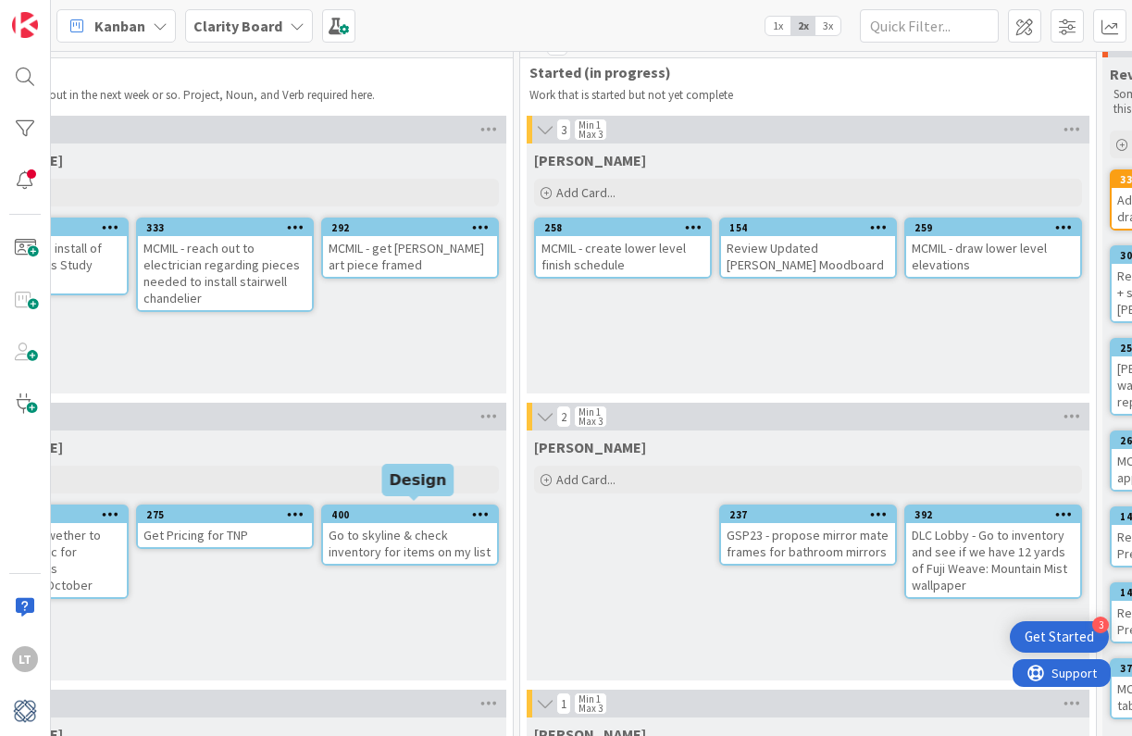
scroll to position [19, 1089]
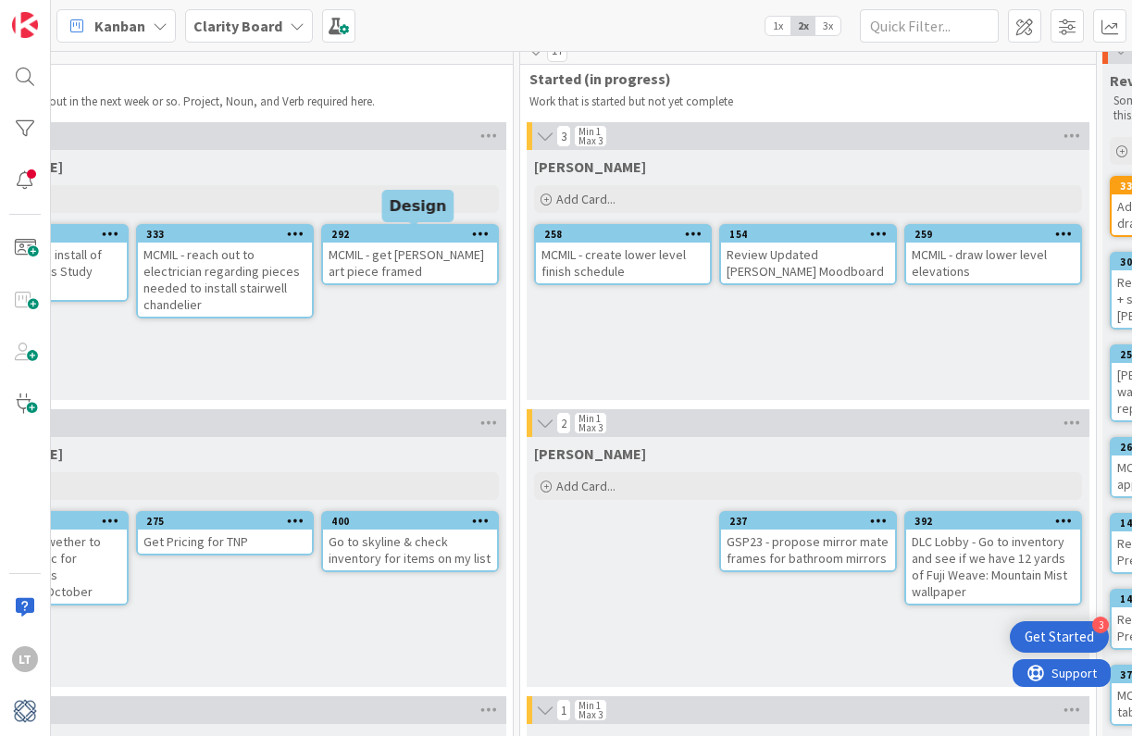
click at [394, 232] on div "292" at bounding box center [414, 234] width 166 height 13
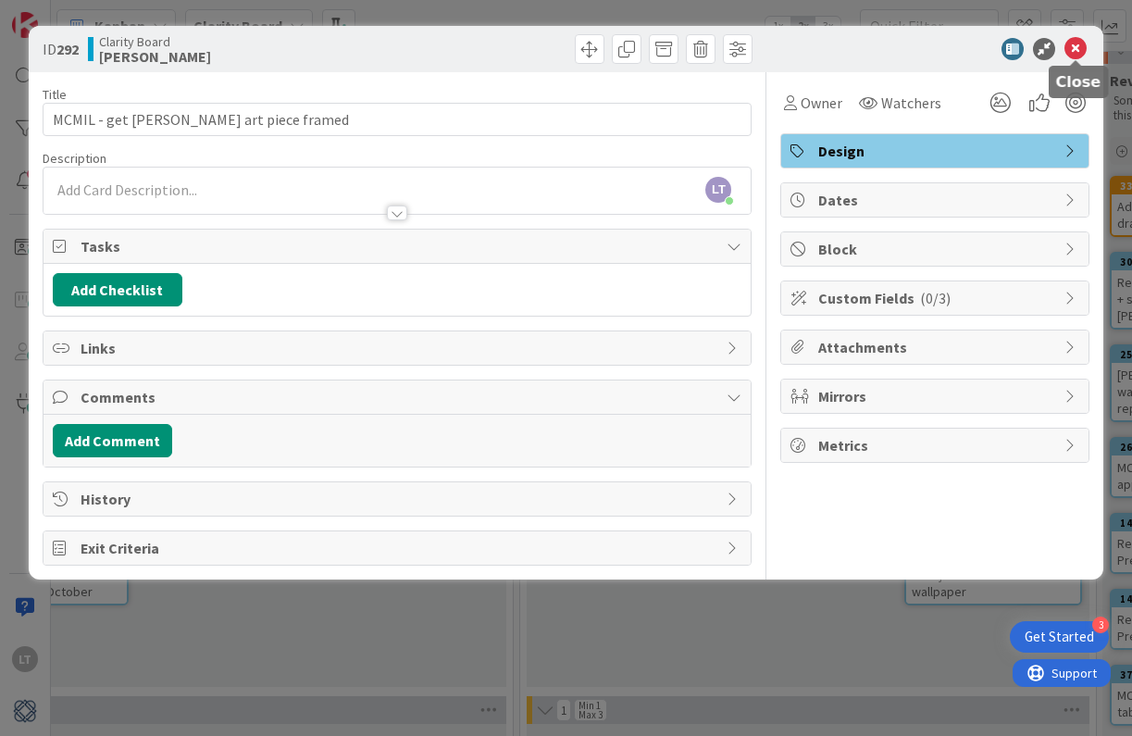
click at [1077, 48] on icon at bounding box center [1075, 49] width 22 height 22
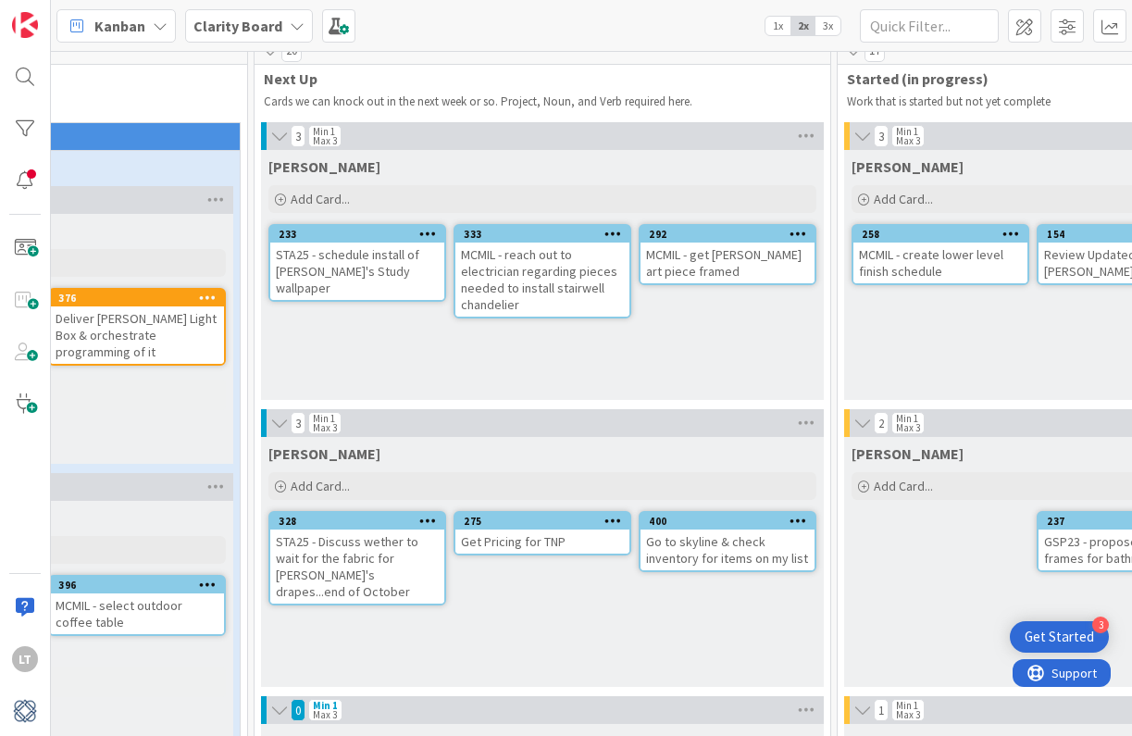
scroll to position [19, 771]
click at [363, 236] on div "233" at bounding box center [362, 234] width 166 height 13
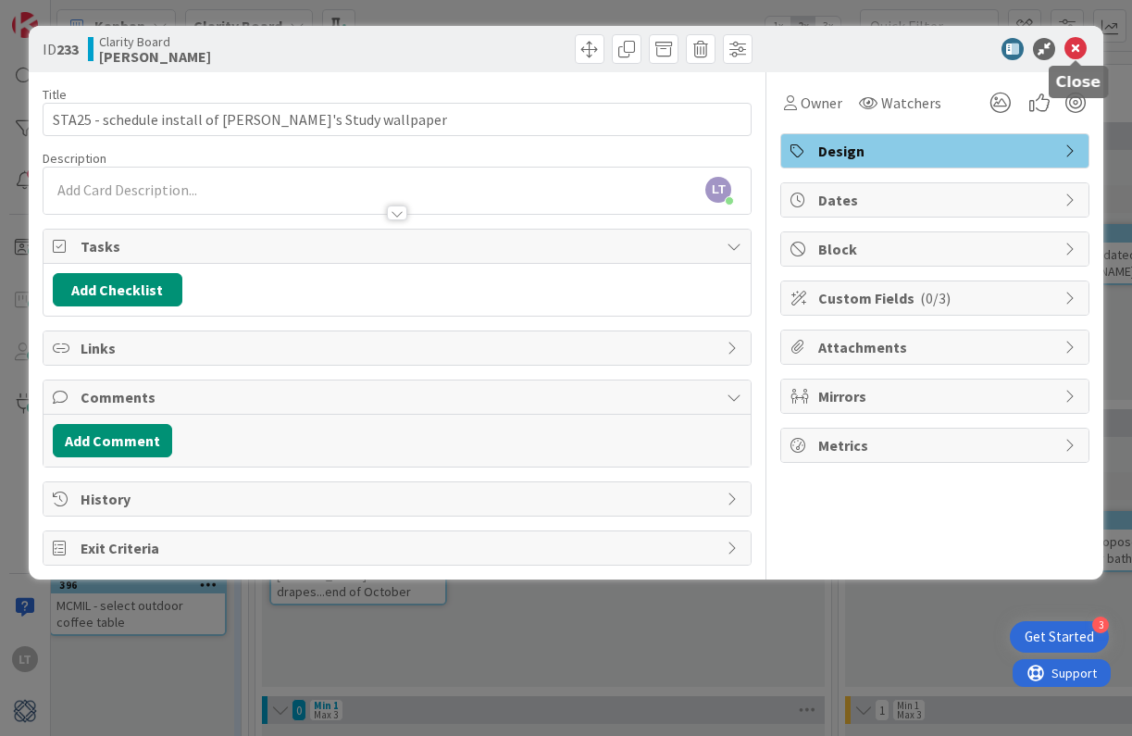
click at [1082, 47] on icon at bounding box center [1075, 49] width 22 height 22
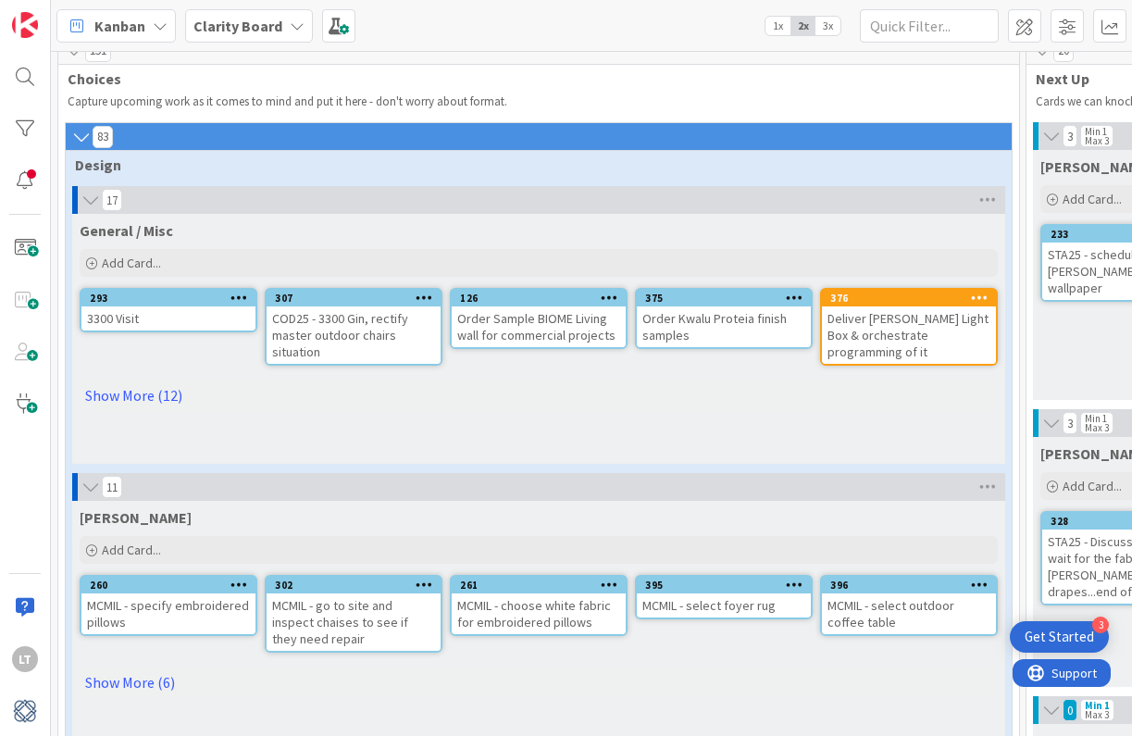
scroll to position [19, 0]
click at [379, 302] on div "307" at bounding box center [358, 297] width 166 height 13
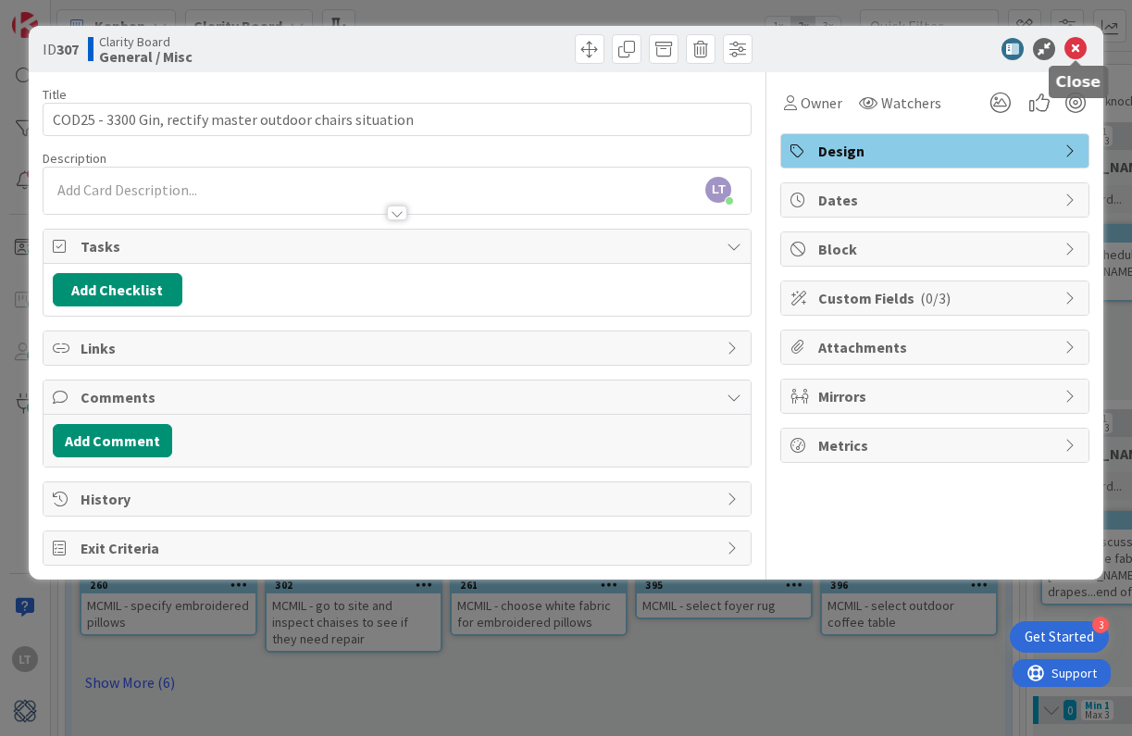
click at [1072, 46] on icon at bounding box center [1075, 49] width 22 height 22
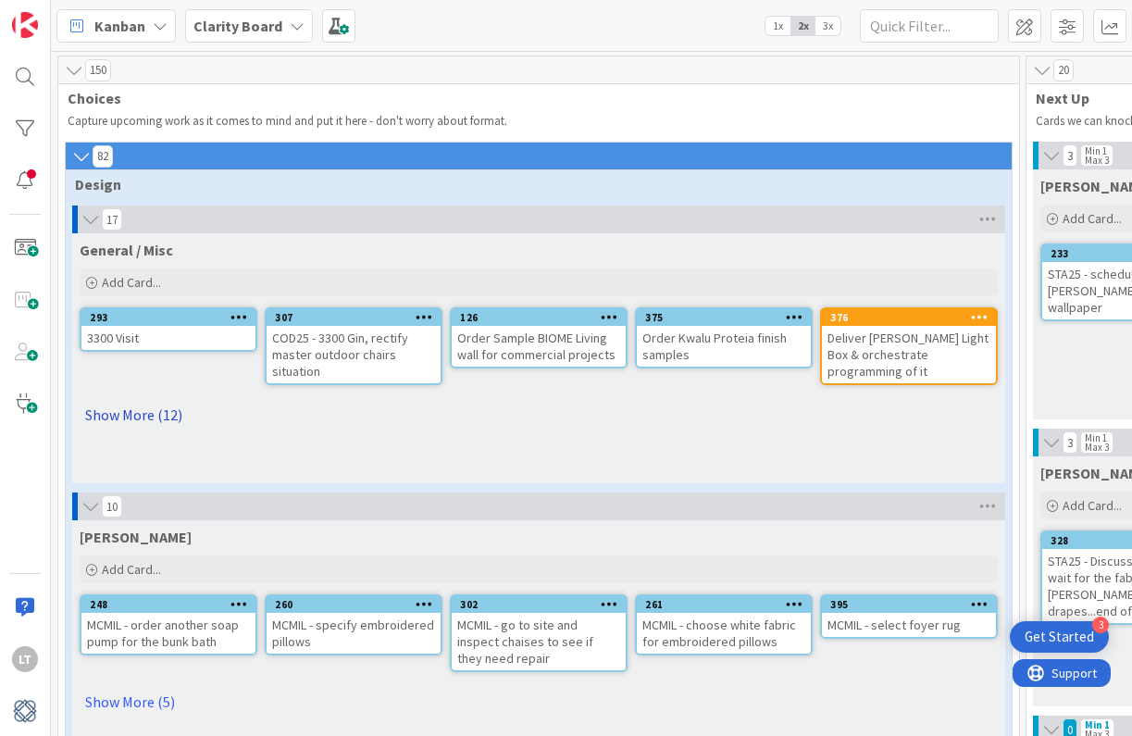
click at [140, 408] on link "Show More (12)" at bounding box center [539, 415] width 918 height 30
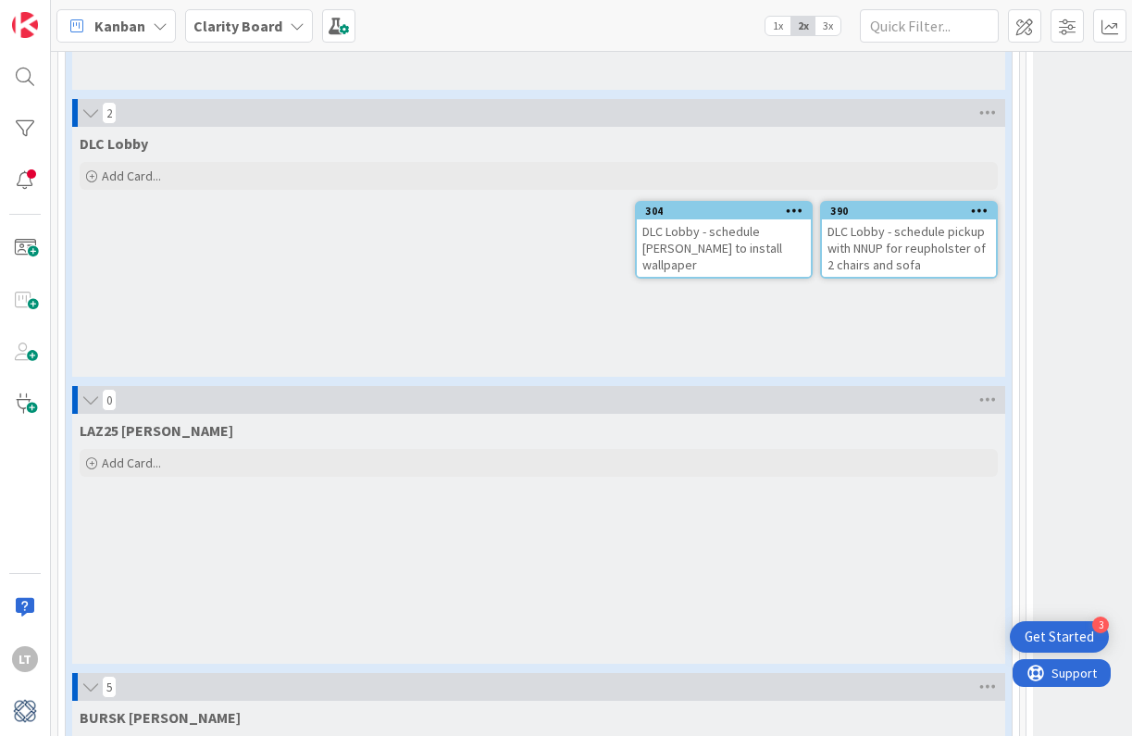
scroll to position [2024, 0]
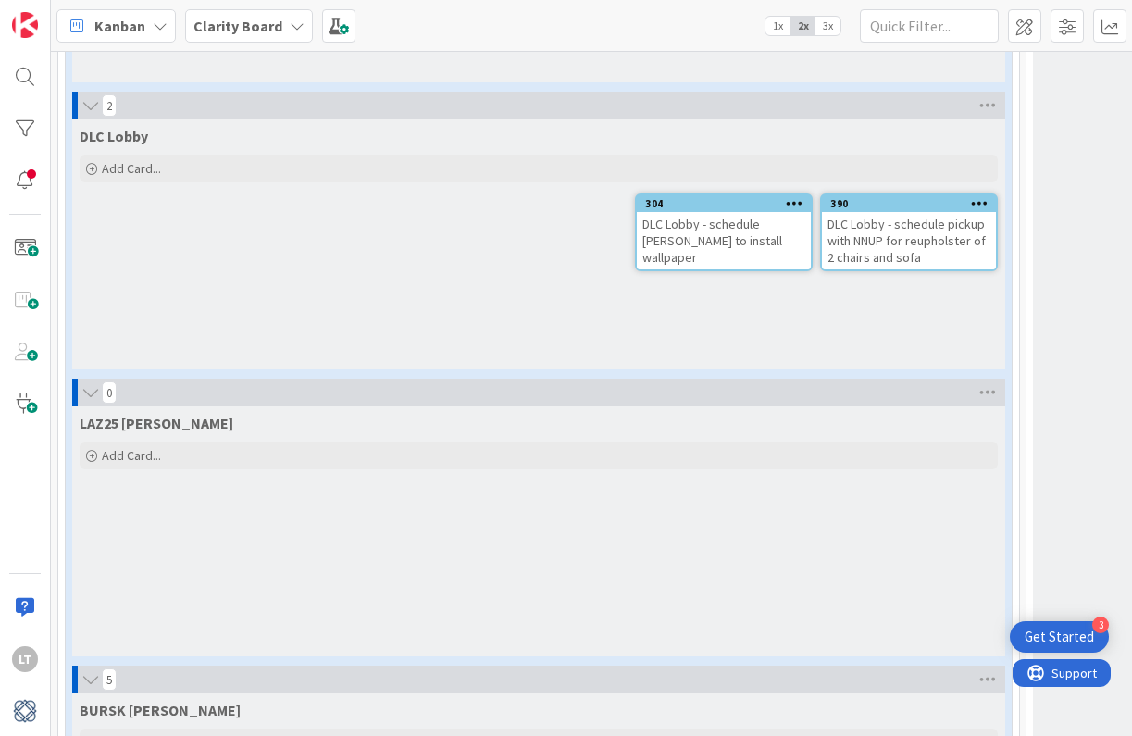
scroll to position [2024, 88]
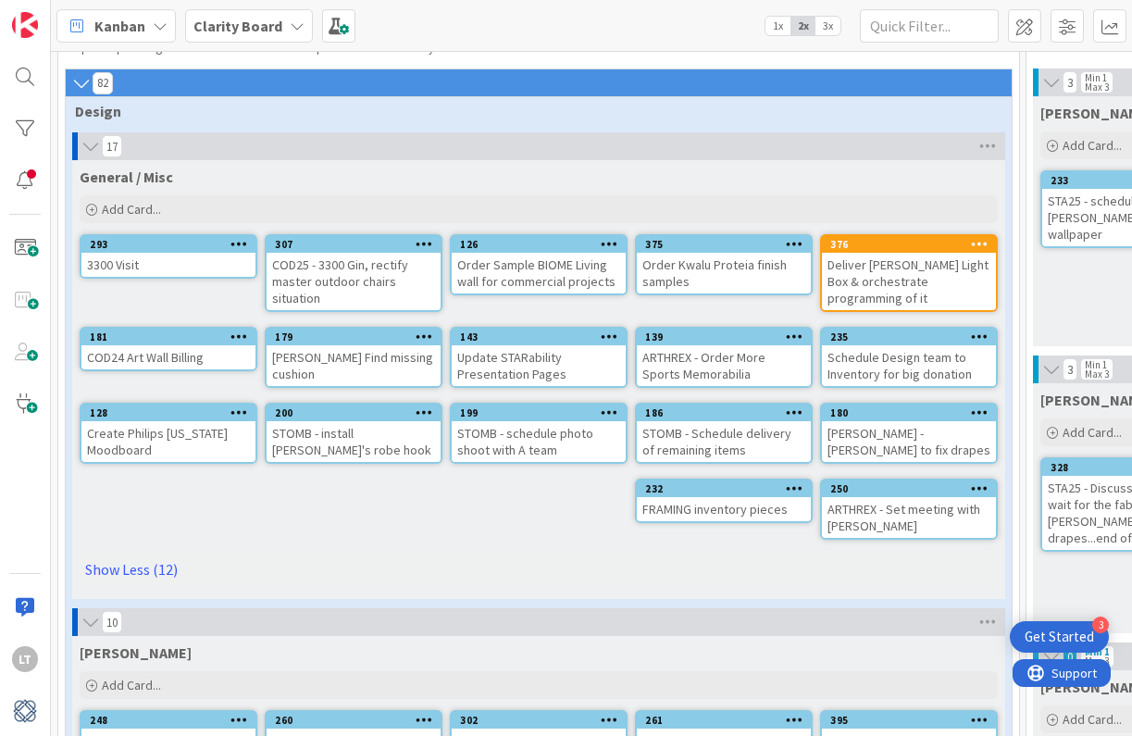
scroll to position [62, 0]
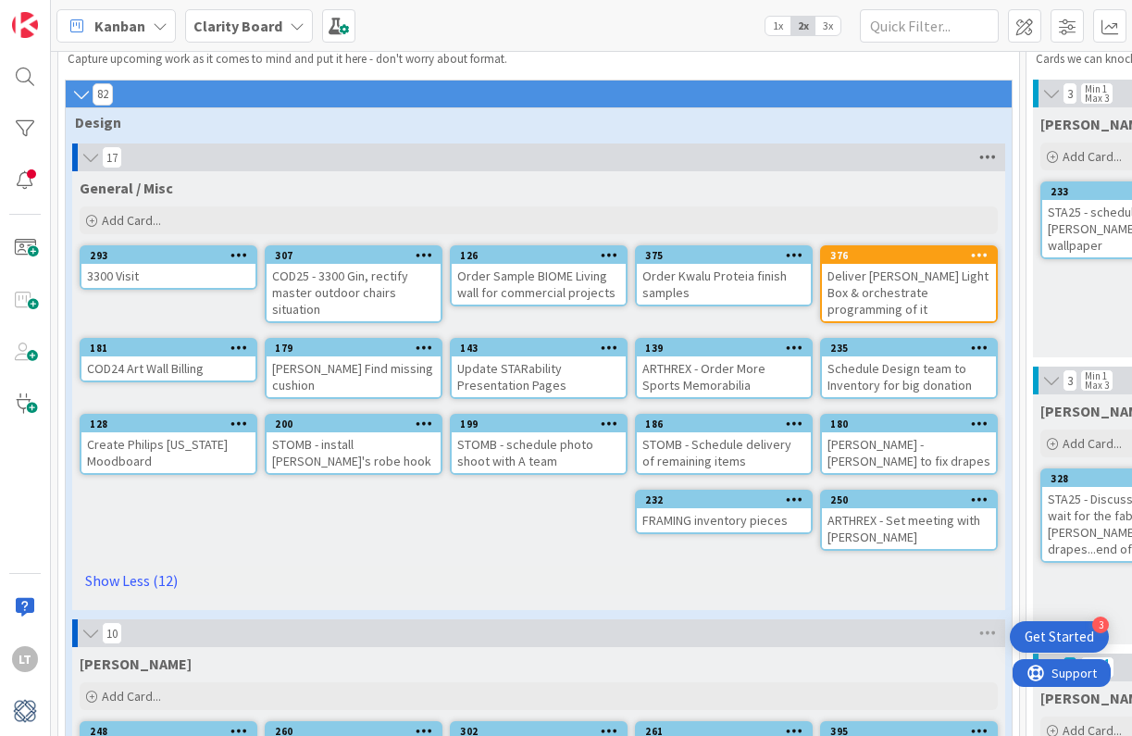
click at [986, 157] on icon at bounding box center [987, 157] width 24 height 28
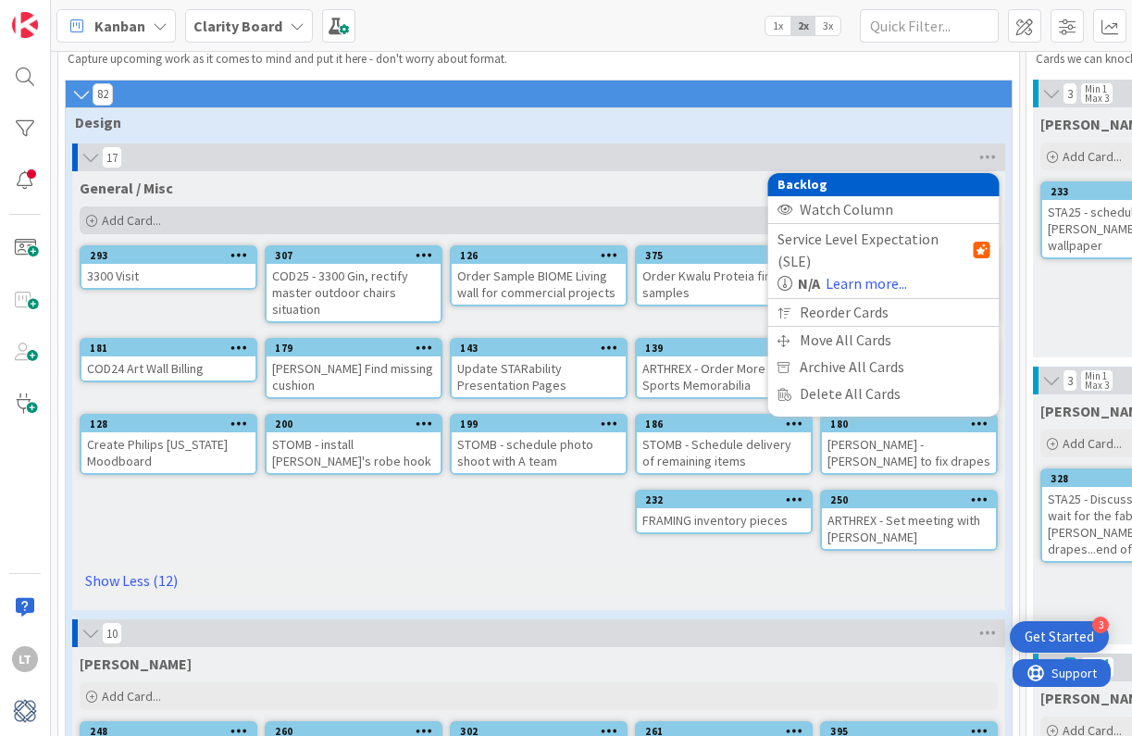
click at [139, 218] on span "Add Card..." at bounding box center [131, 220] width 59 height 17
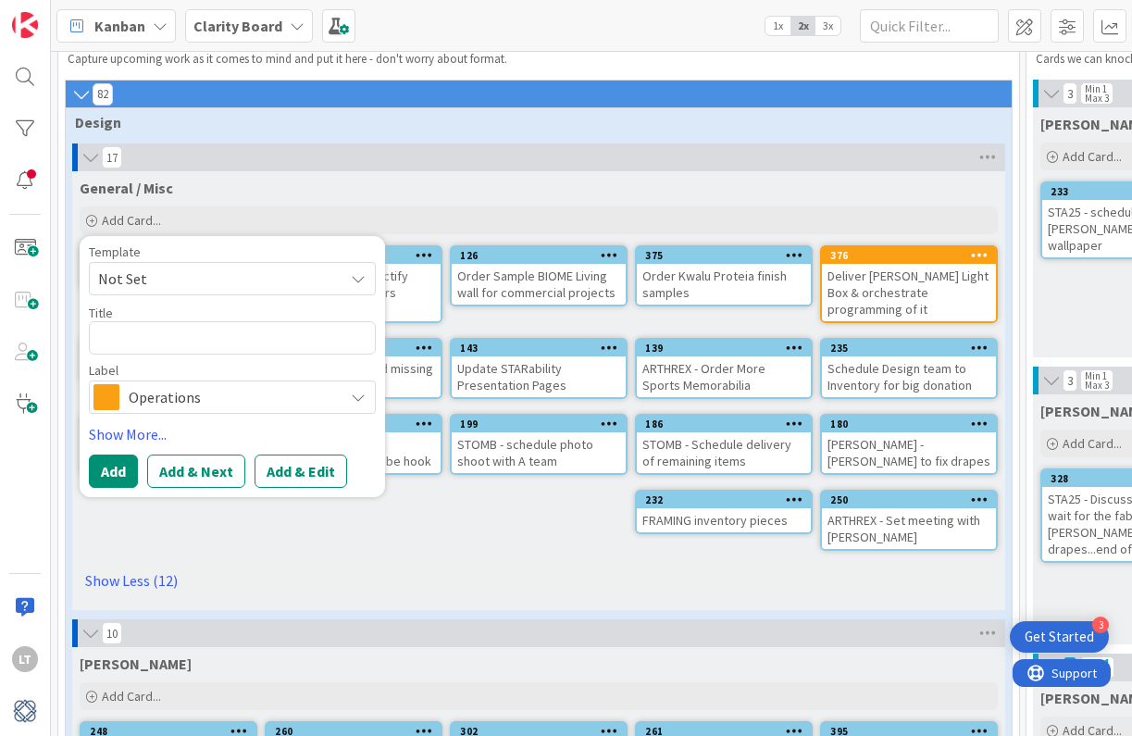
type textarea "x"
type textarea "M"
type textarea "x"
type textarea "MA"
type textarea "x"
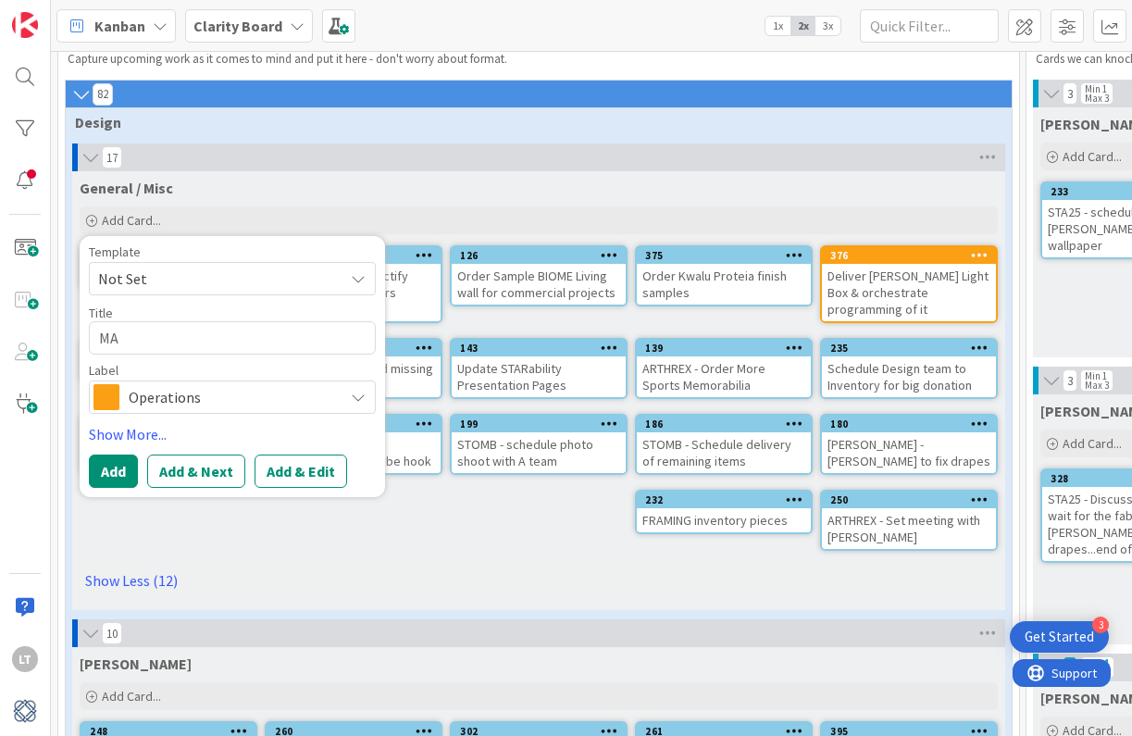
type textarea "MAG"
type textarea "x"
type textarea "MAG@"
type textarea "x"
type textarea "MAG@#"
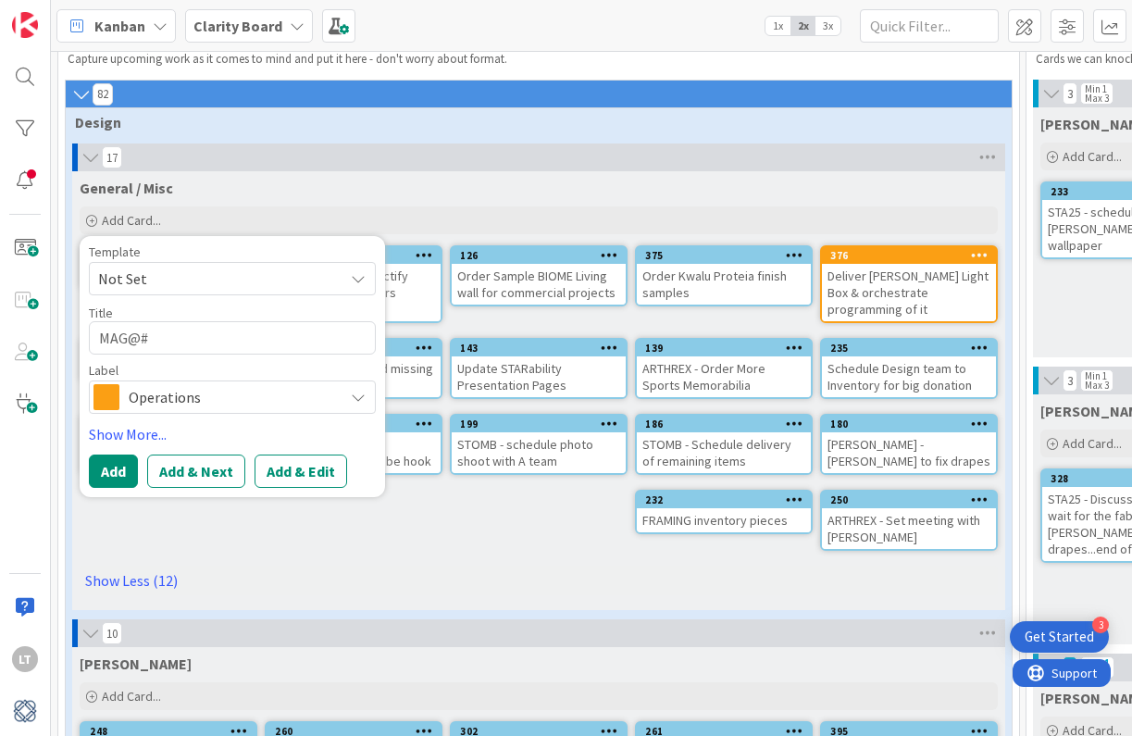
type textarea "x"
type textarea "MAG@"
type textarea "x"
type textarea "MAG"
type textarea "x"
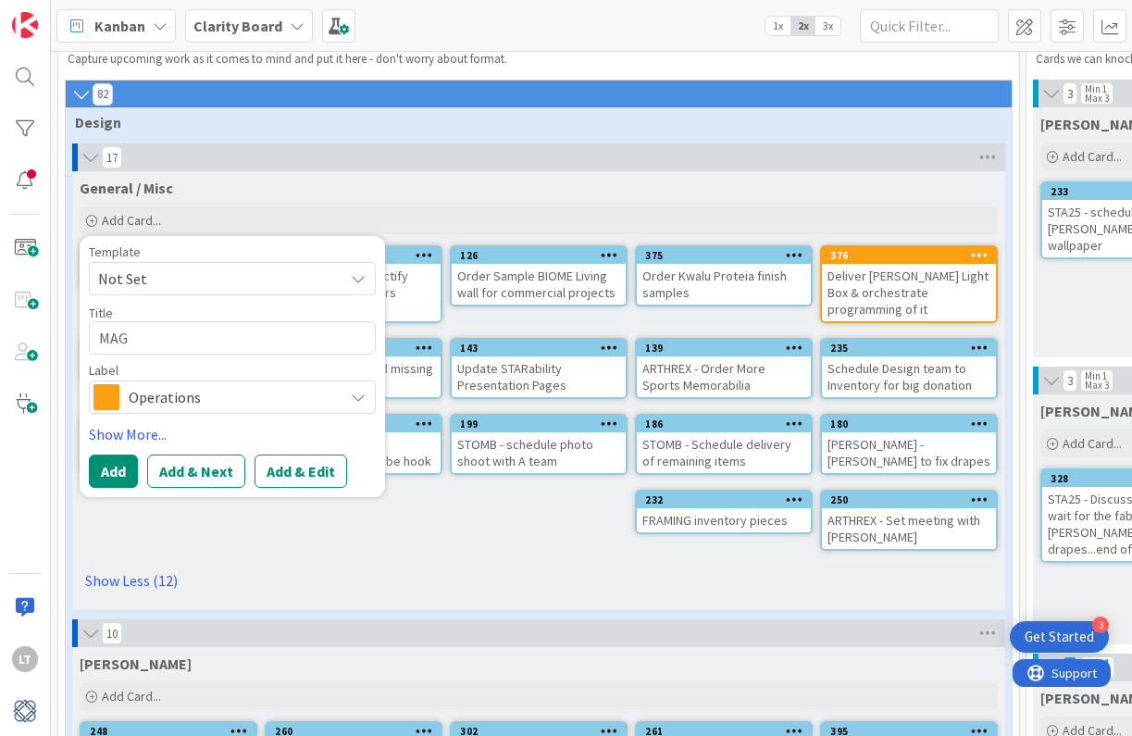
type textarea "MAG2"
type textarea "x"
type textarea "MAG23"
type textarea "x"
type textarea "MAG23-"
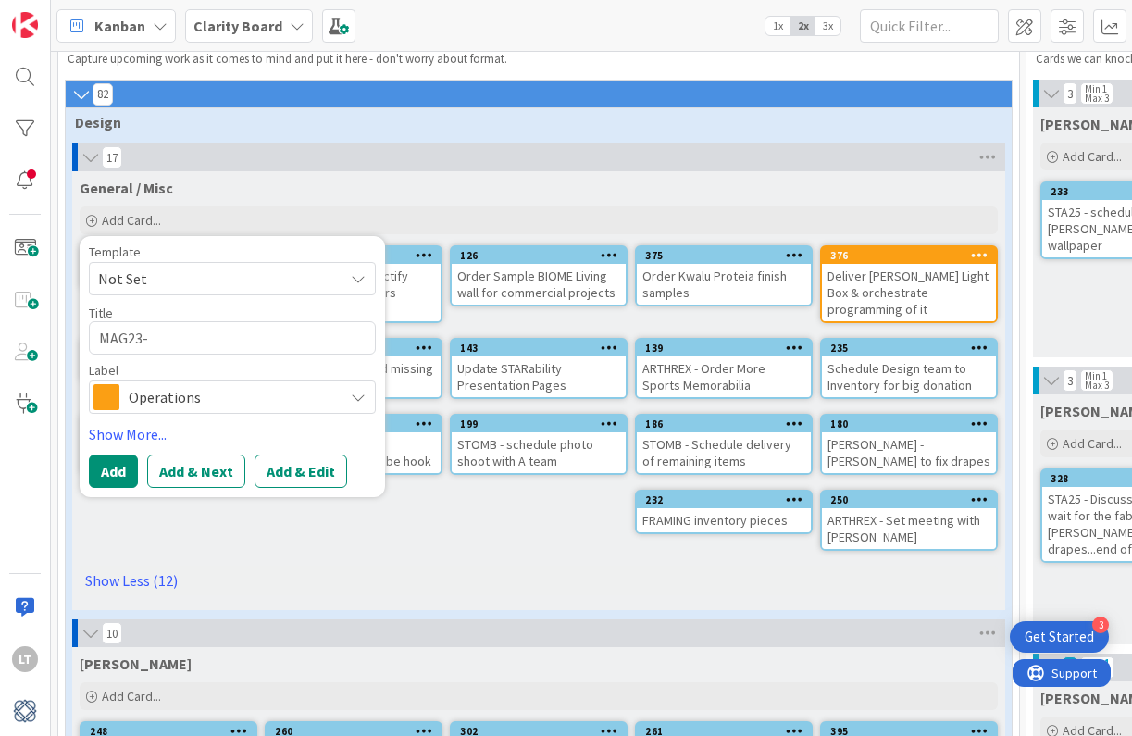
type textarea "x"
type textarea "MAG23"
type textarea "x"
type textarea "MAG23"
type textarea "x"
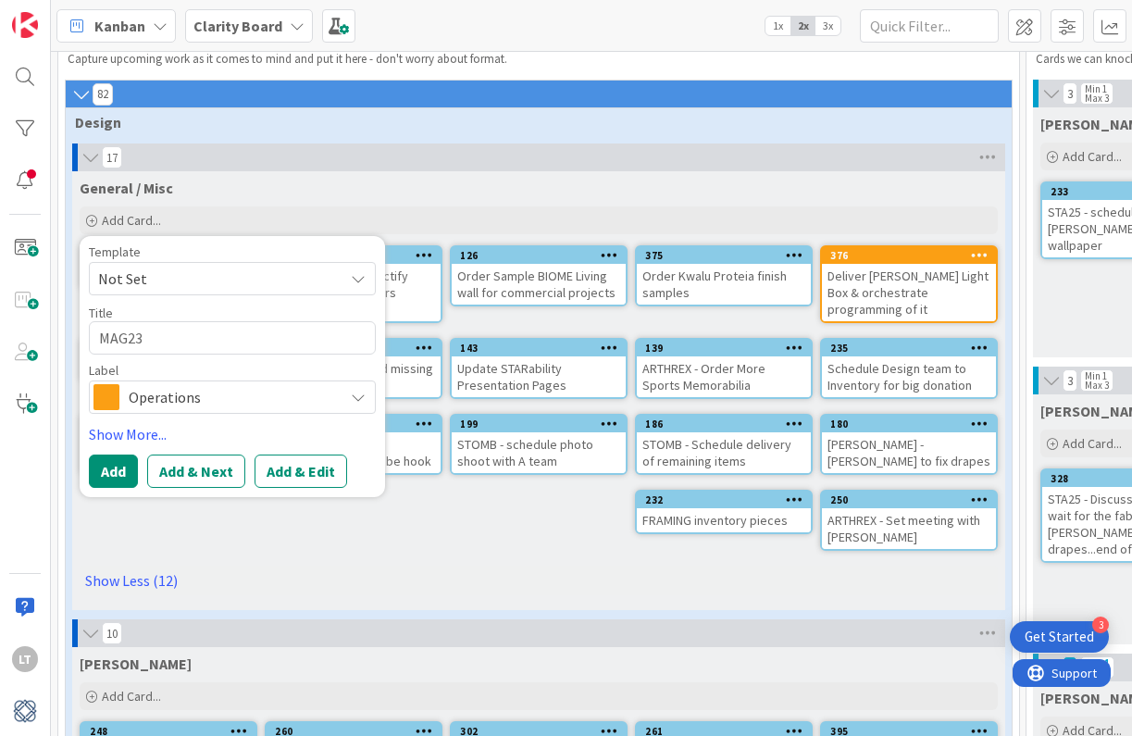
type textarea "MAG23 -"
type textarea "x"
type textarea "MAG23 -"
type textarea "x"
type textarea "MAG23 - L"
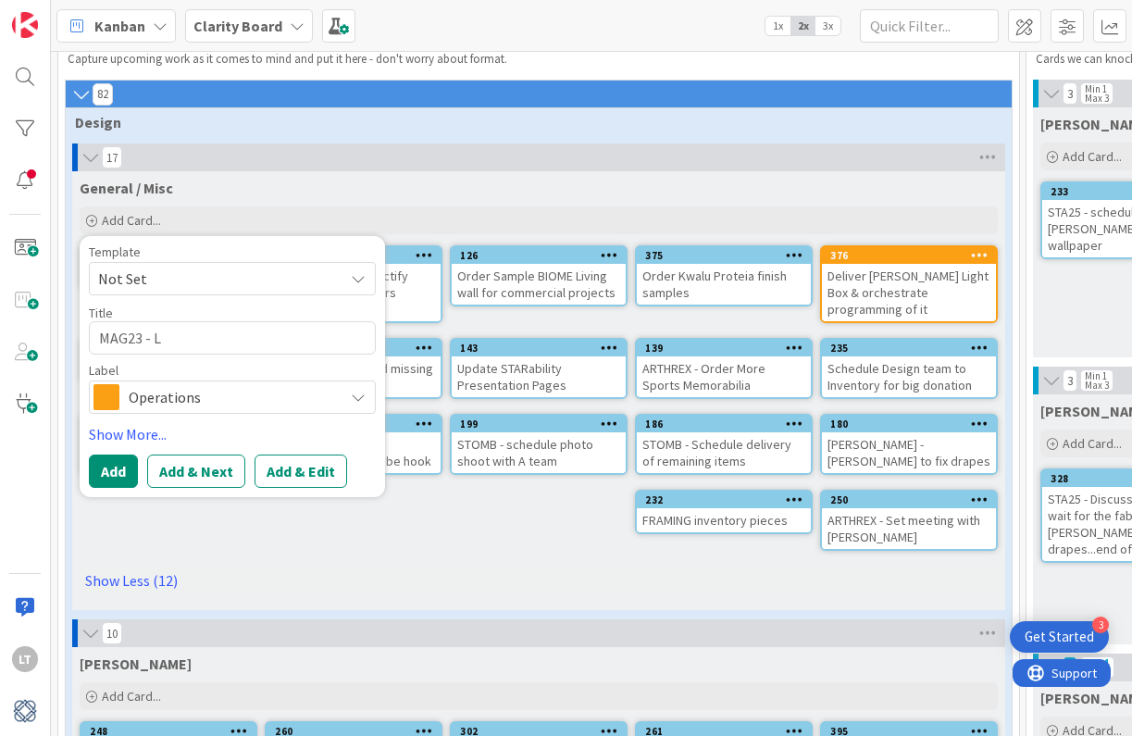
type textarea "x"
type textarea "MAG23 - Le"
type textarea "x"
type textarea "MAG23 - Let"
type textarea "x"
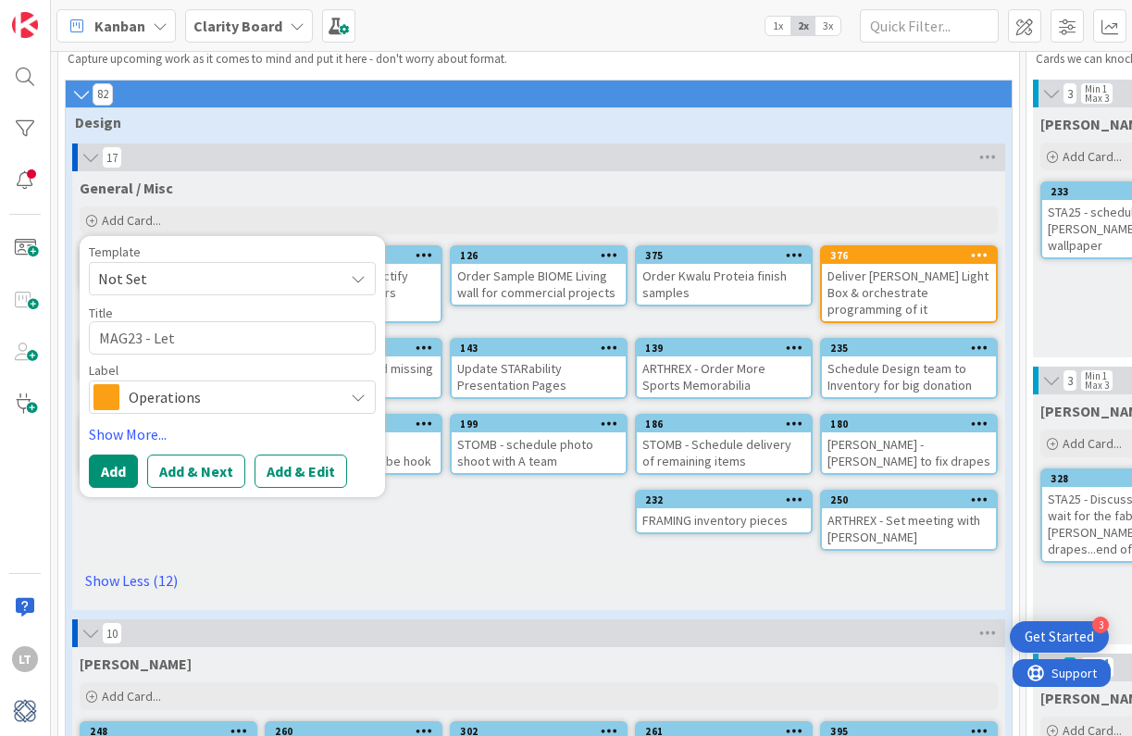
type textarea "MAG23 - Let"
type textarea "x"
type textarea "MAG23 - Let K"
type textarea "x"
type textarea "MAG23 - Let Ka"
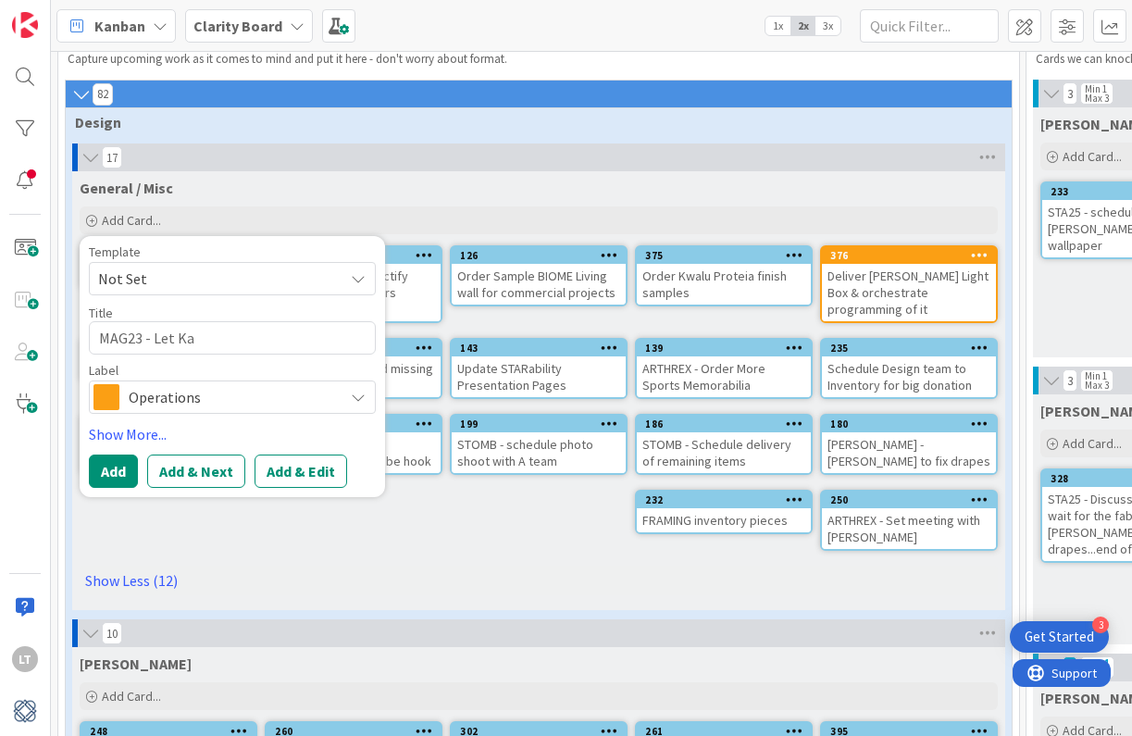
type textarea "x"
type textarea "MAG23 - Let Kat"
type textarea "x"
type textarea "MAG23 - Let Kath"
type textarea "x"
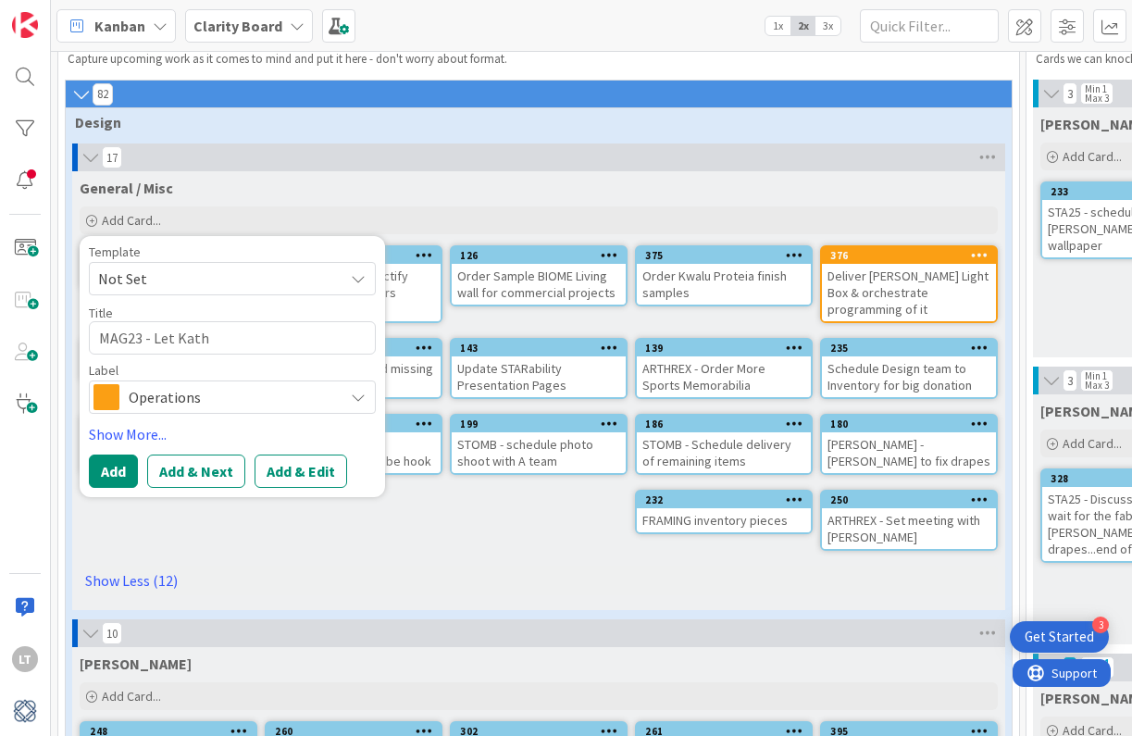
type textarea "MAG23 - Let [PERSON_NAME]"
type textarea "x"
type textarea "MAG23 - Let [PERSON_NAME]"
type textarea "x"
type textarea "MAG23 - Let [PERSON_NAME]"
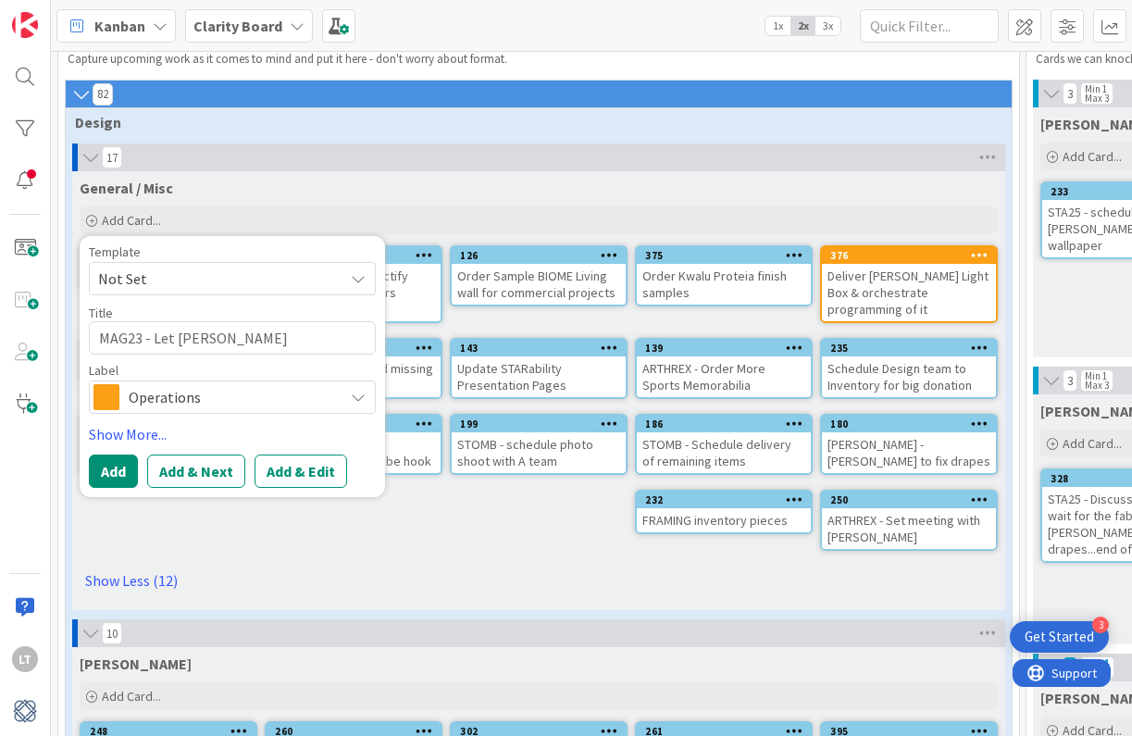
type textarea "x"
type textarea "MAG23 - Let [PERSON_NAME]"
type textarea "x"
type textarea "MAG23 - Let [PERSON_NAME]"
type textarea "x"
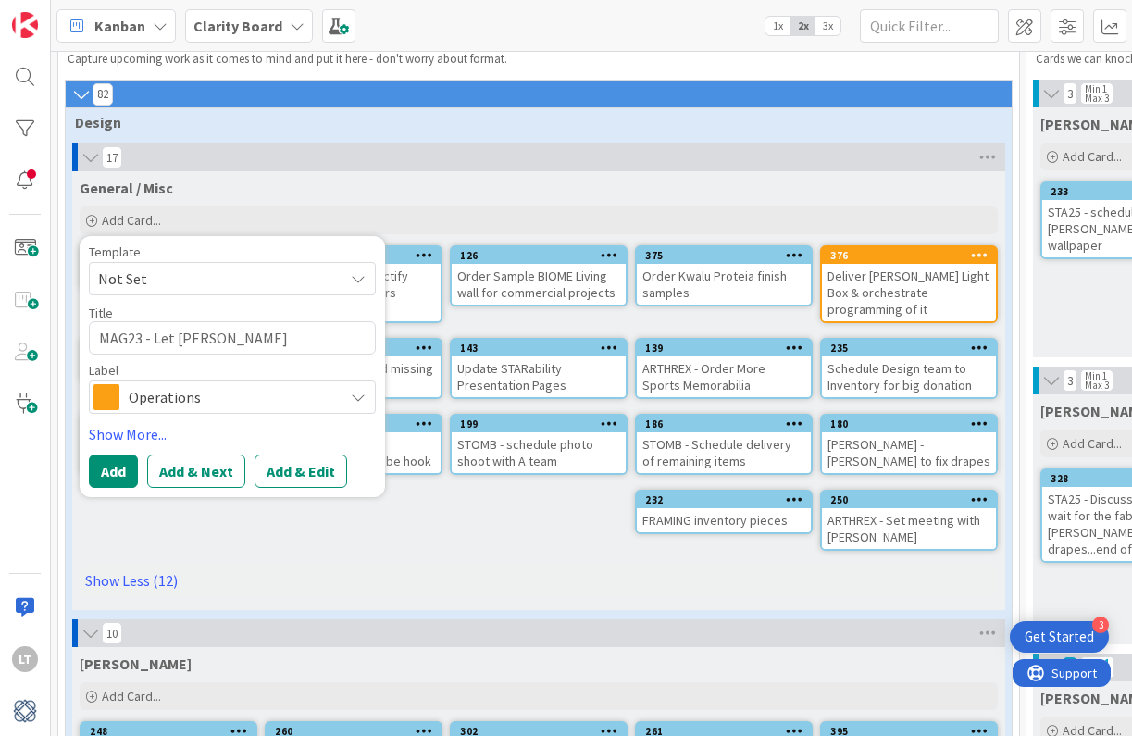
type textarea "MAG23 - Let [PERSON_NAME] know"
type textarea "x"
type textarea "MAG23 - Let [PERSON_NAME] know"
type textarea "x"
type textarea "MAG23 - Let [PERSON_NAME] know a"
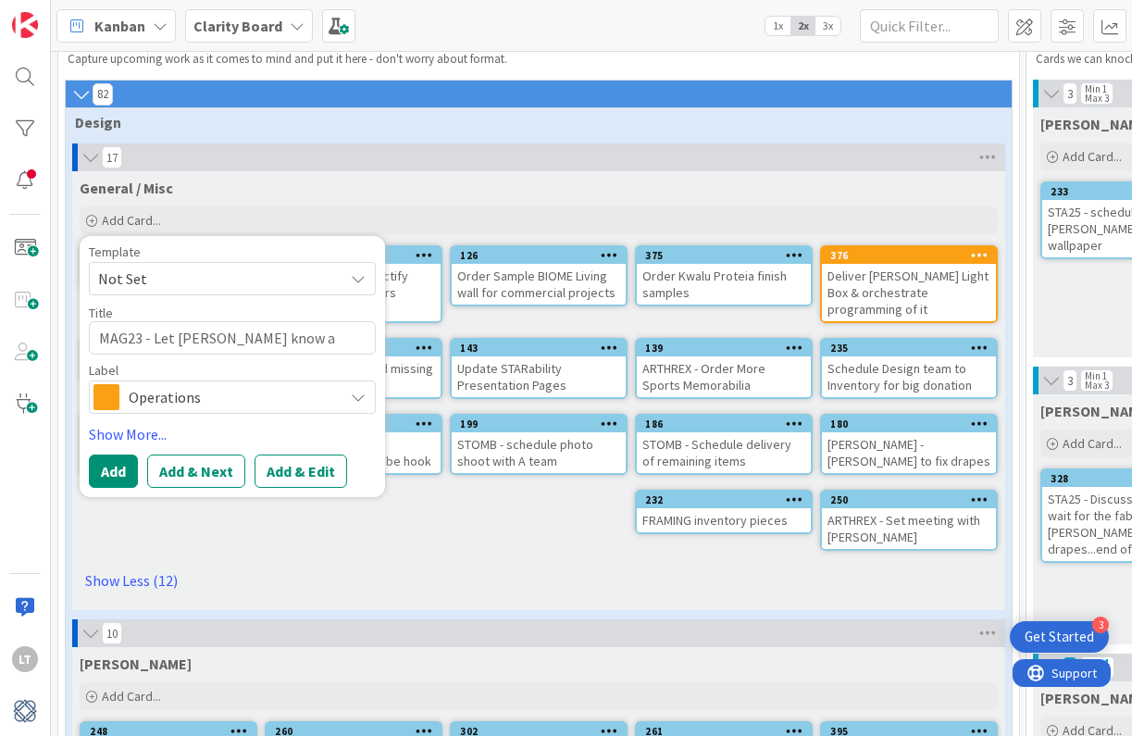
type textarea "x"
type textarea "MAG23 - Let [PERSON_NAME] know ab"
type textarea "x"
type textarea "MAG23 - Let [PERSON_NAME] know abo"
type textarea "x"
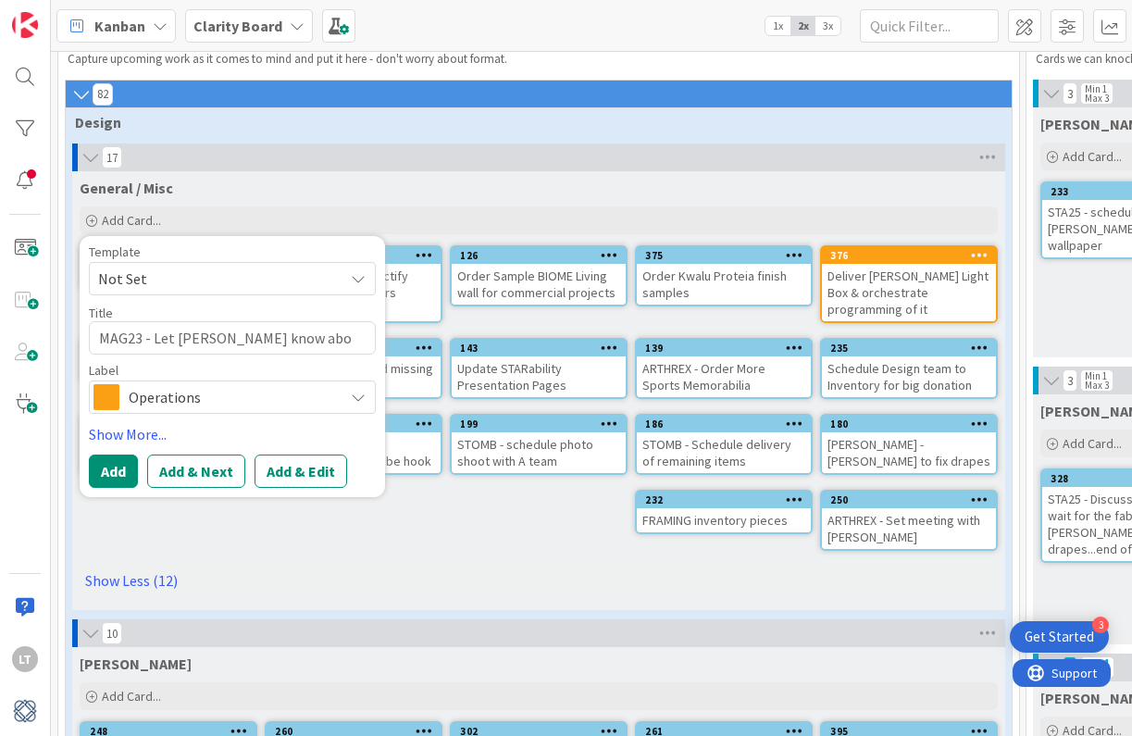
type textarea "MAG23 - Let [PERSON_NAME] know abou"
type textarea "x"
type textarea "MAG23 - Let [PERSON_NAME] know about"
type textarea "x"
type textarea "MAG23 - Let [PERSON_NAME] know about."
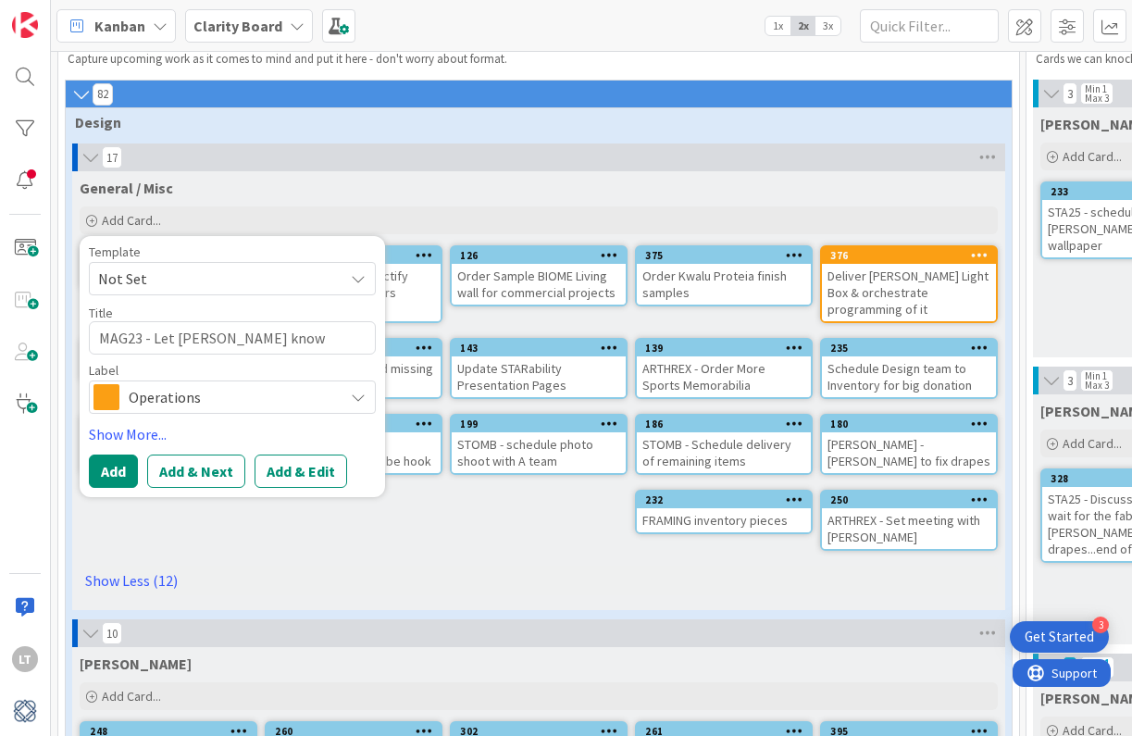
type textarea "x"
type textarea "MAG23 - Let [PERSON_NAME] know about. a"
type textarea "x"
type textarea "MAG23 - Let [PERSON_NAME] know about. ac"
type textarea "x"
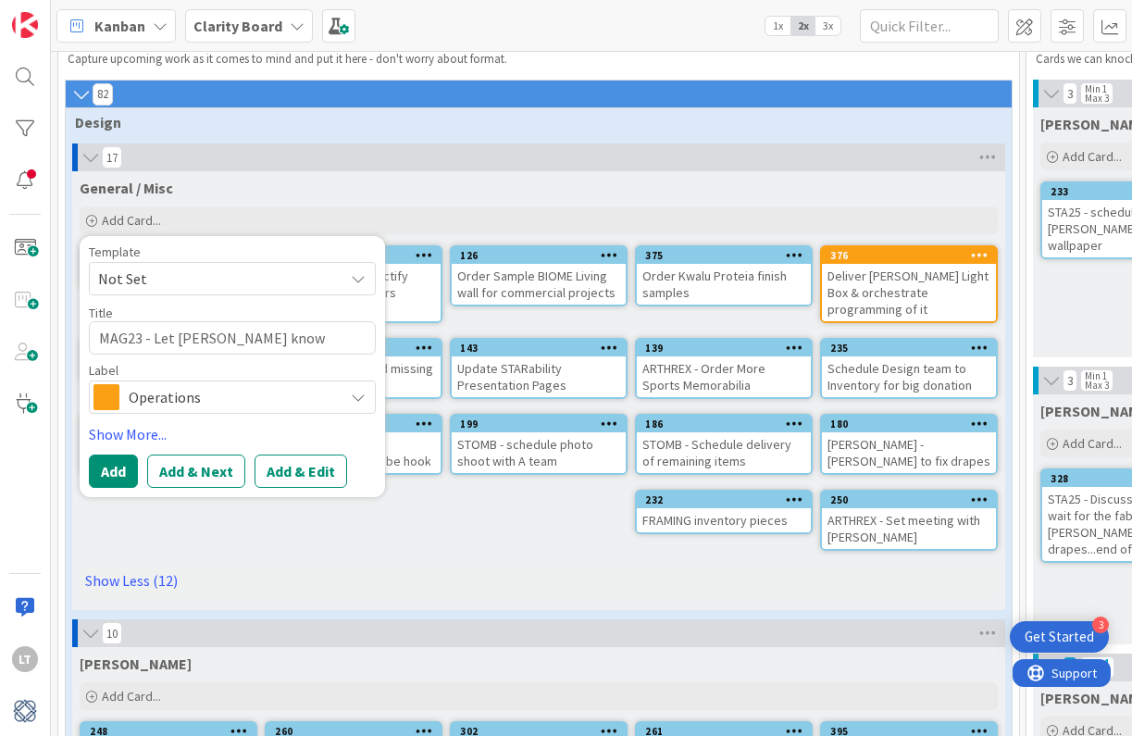
type textarea "MAG23 - Let [PERSON_NAME] know about. acc"
type textarea "x"
type textarea "MAG23 - Let [PERSON_NAME] know about. ac"
type textarea "x"
type textarea "MAG23 - Let [PERSON_NAME] know about. a"
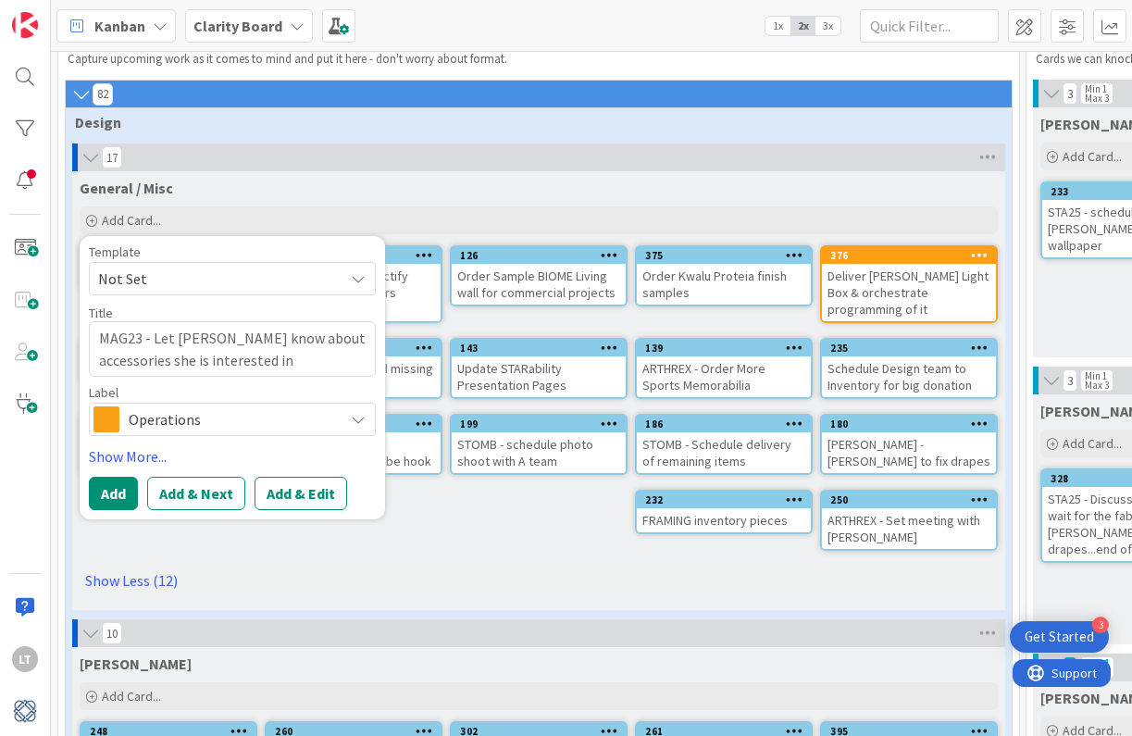
click at [207, 414] on span "Operations" at bounding box center [231, 419] width 205 height 26
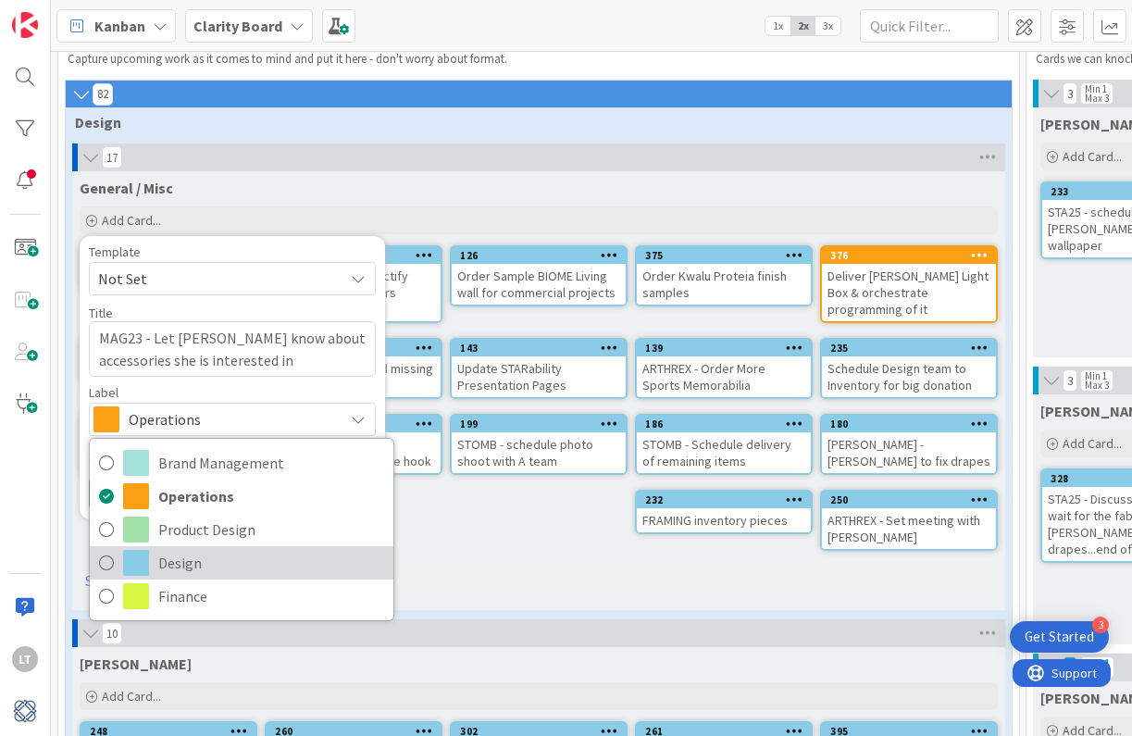
click at [113, 564] on icon at bounding box center [106, 563] width 15 height 28
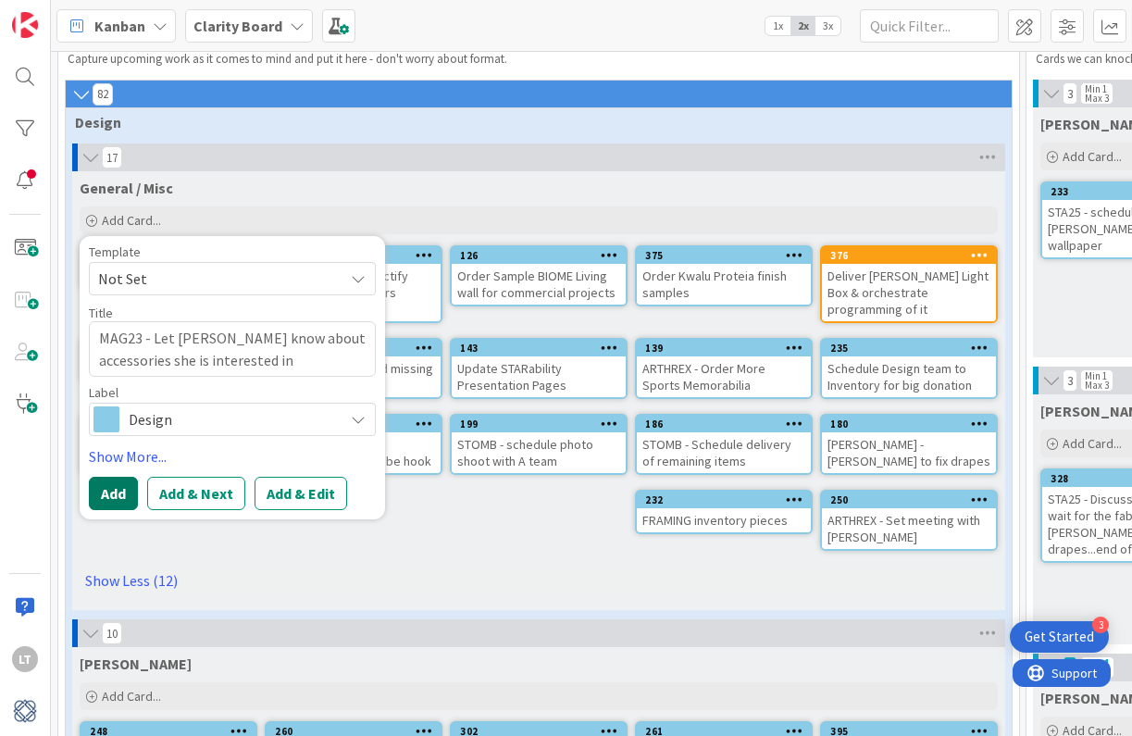
click at [105, 493] on button "Add" at bounding box center [113, 493] width 49 height 33
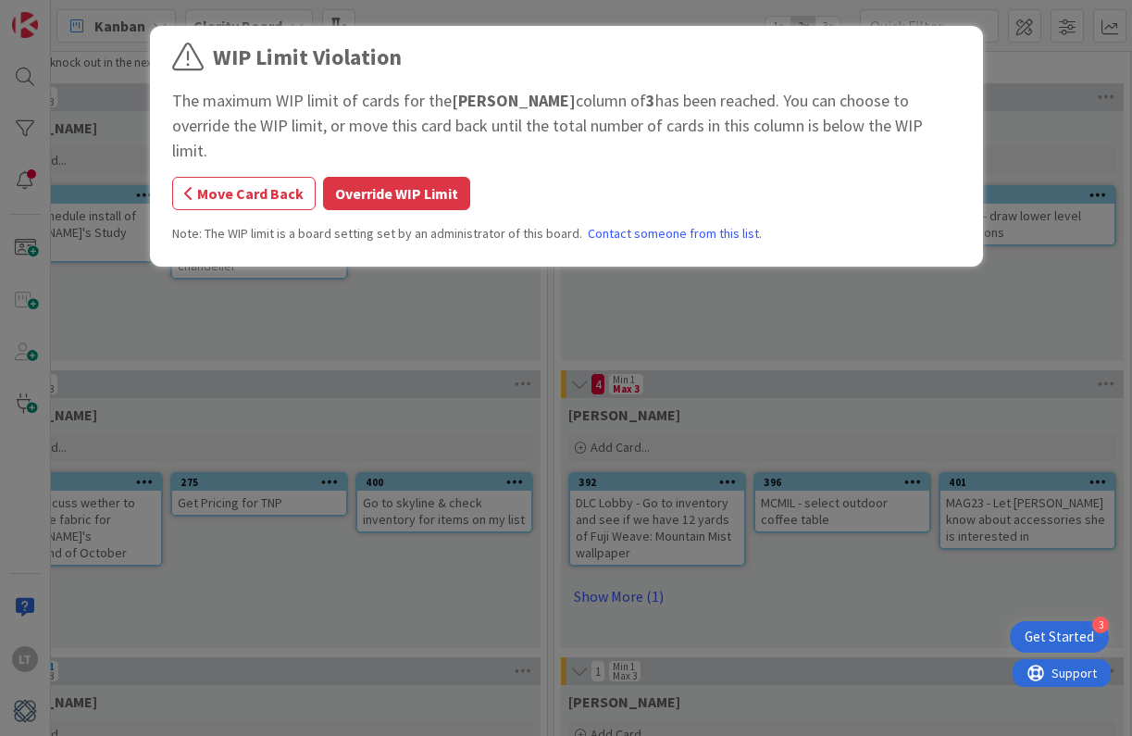
scroll to position [58, 1061]
click at [366, 177] on button "Override WIP Limit" at bounding box center [396, 193] width 147 height 33
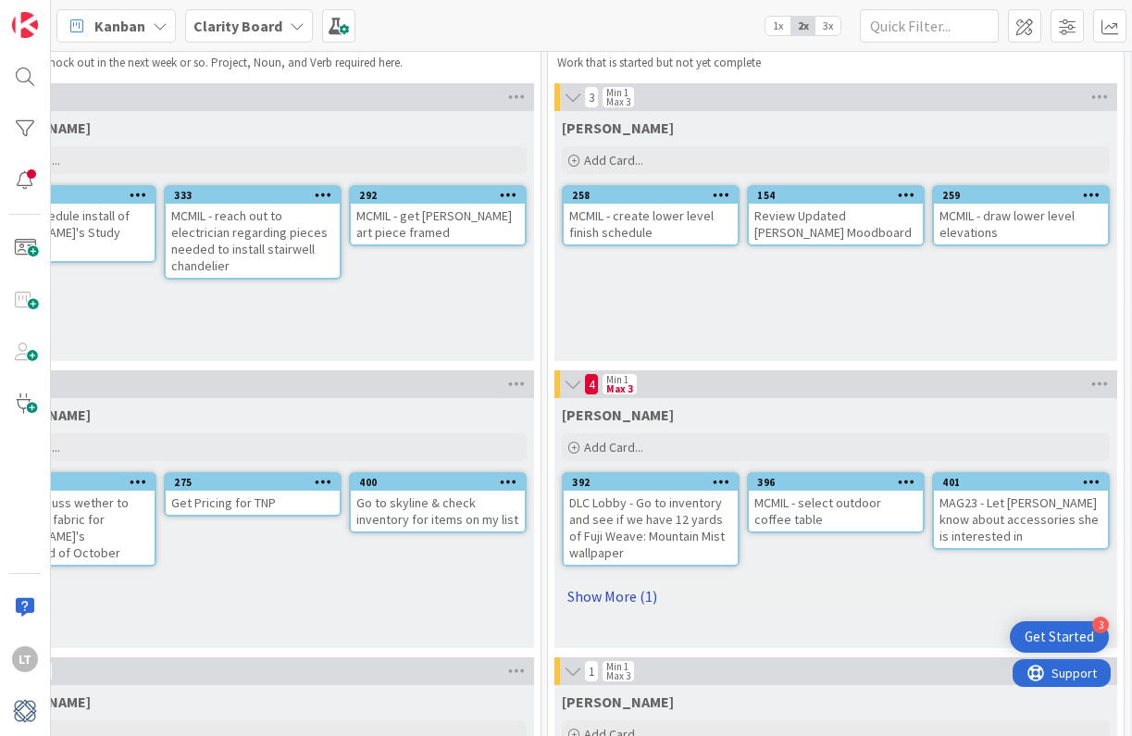
click at [597, 597] on link "Show More (1)" at bounding box center [836, 596] width 548 height 30
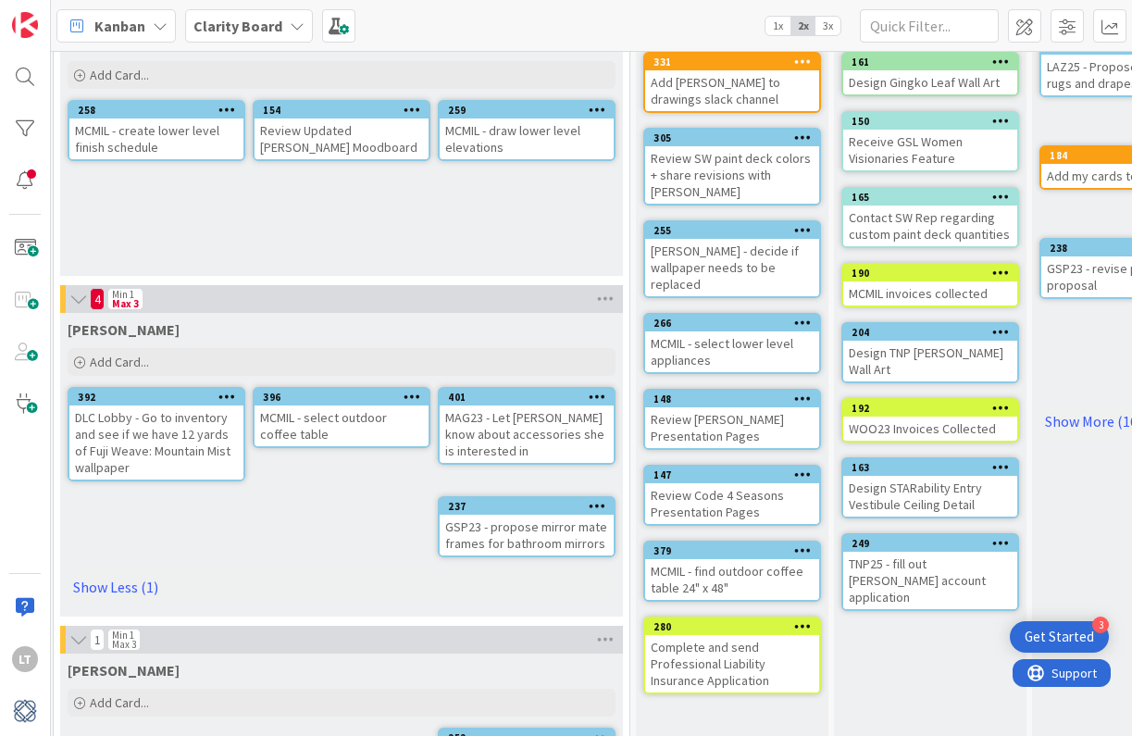
scroll to position [147, 1555]
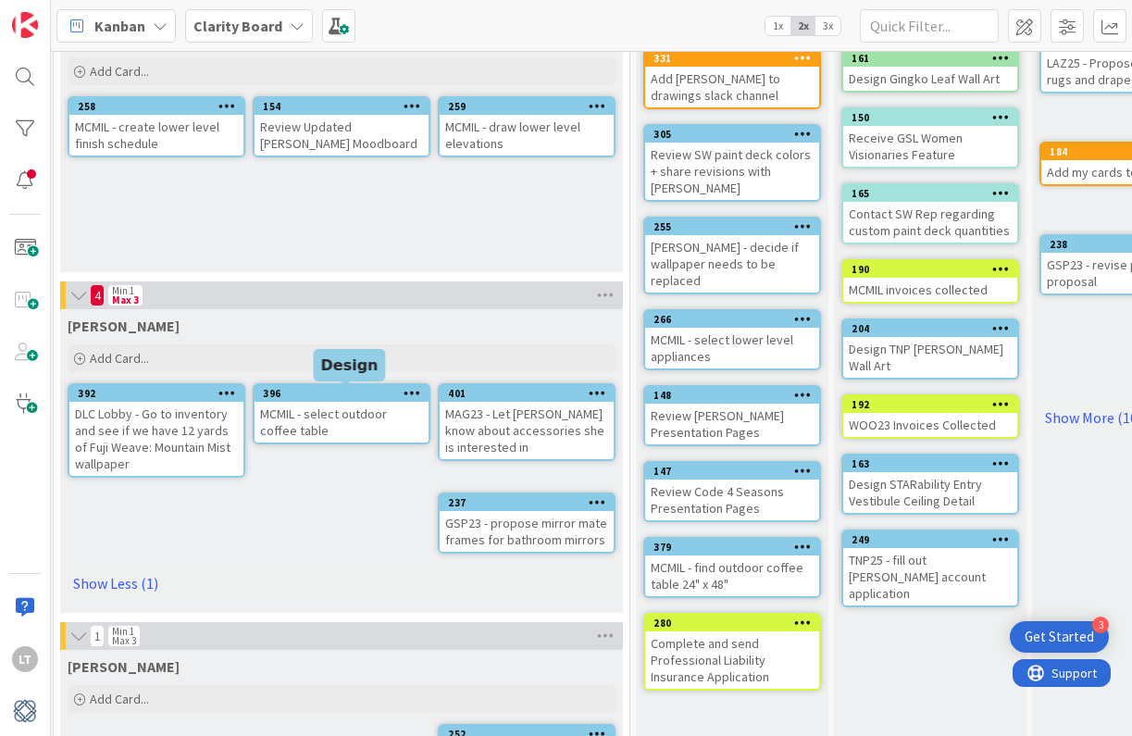
click at [303, 393] on div "396" at bounding box center [346, 393] width 166 height 13
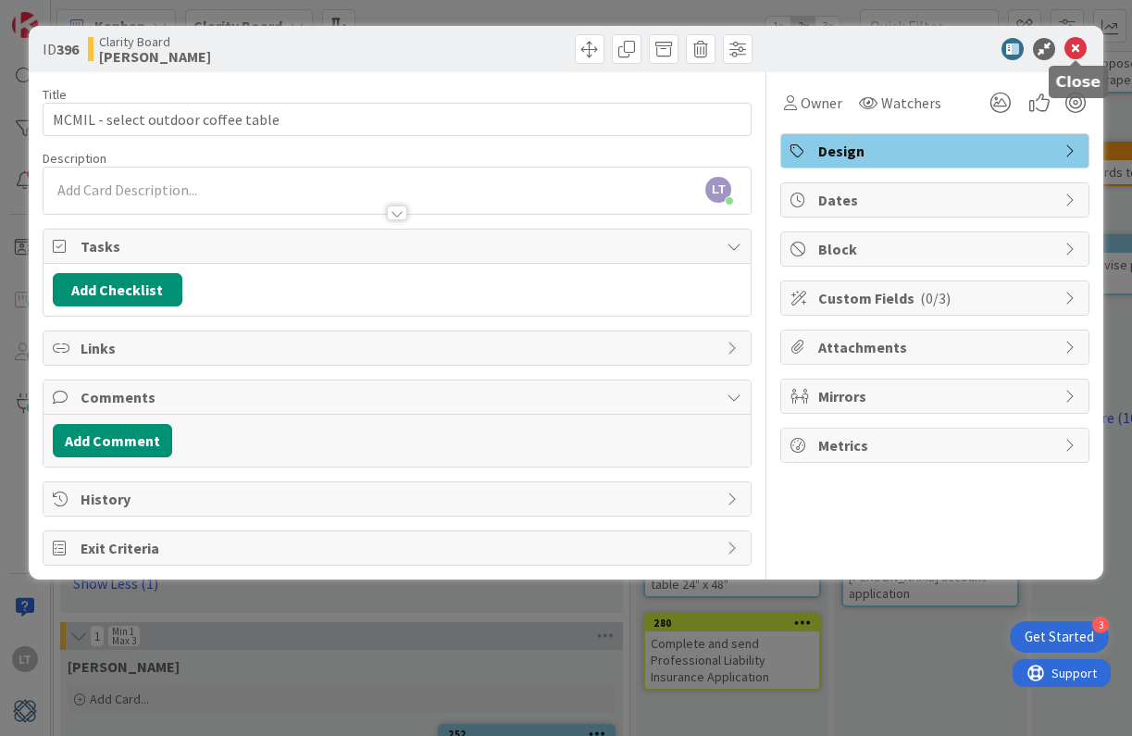
click at [1075, 55] on icon at bounding box center [1075, 49] width 22 height 22
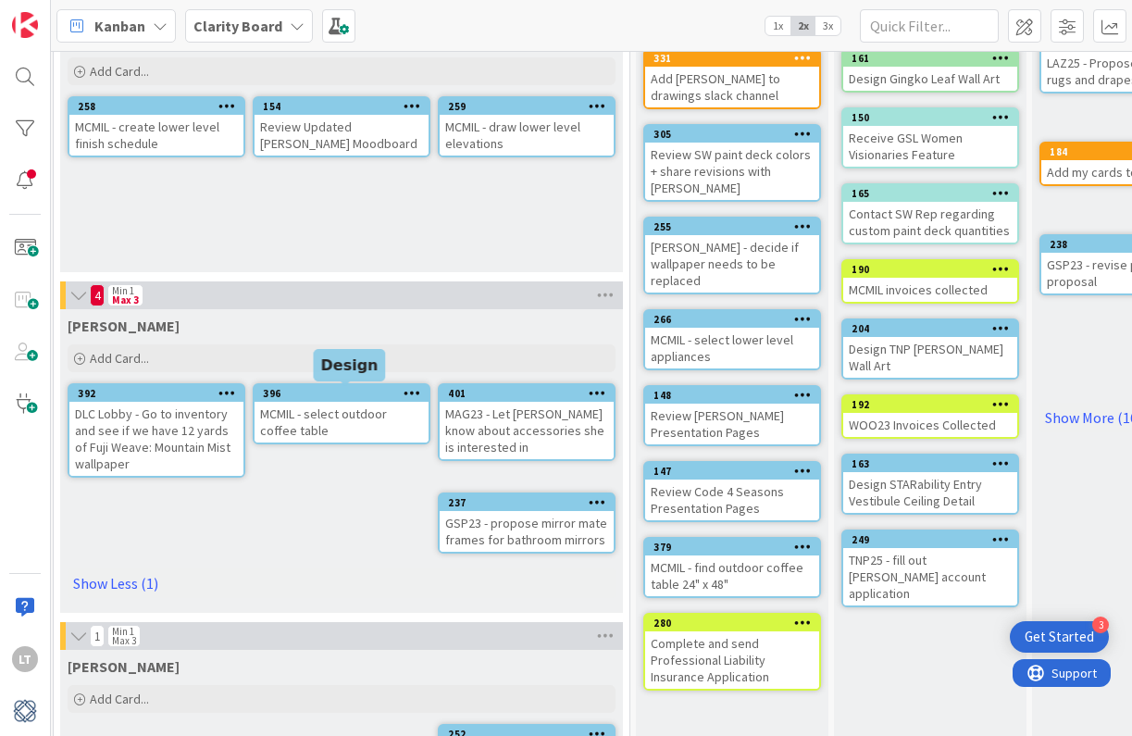
click at [394, 393] on div "396" at bounding box center [346, 393] width 166 height 13
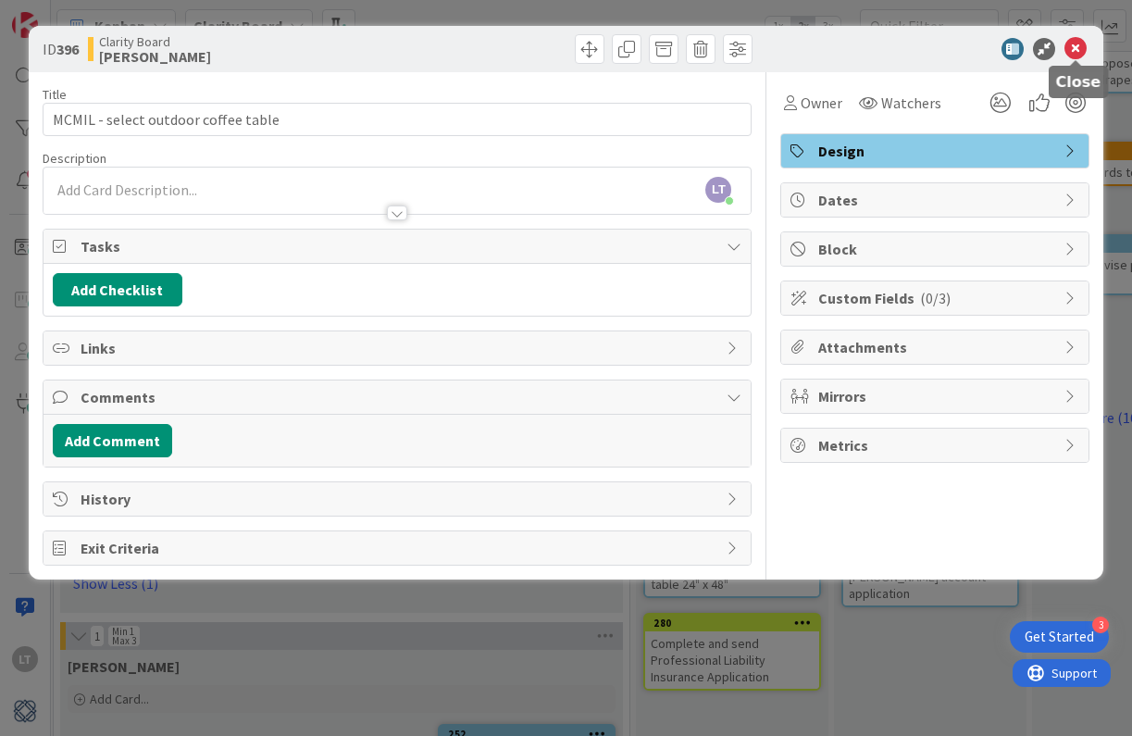
click at [1068, 51] on icon at bounding box center [1075, 49] width 22 height 22
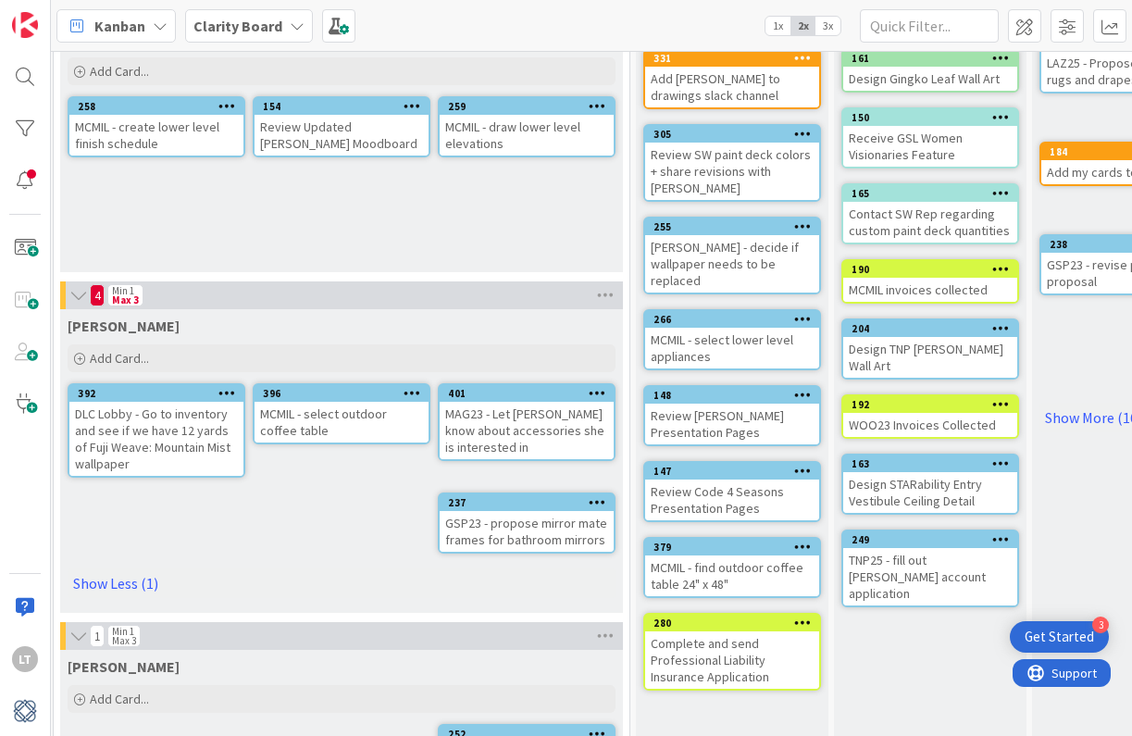
click at [409, 393] on icon at bounding box center [412, 392] width 18 height 13
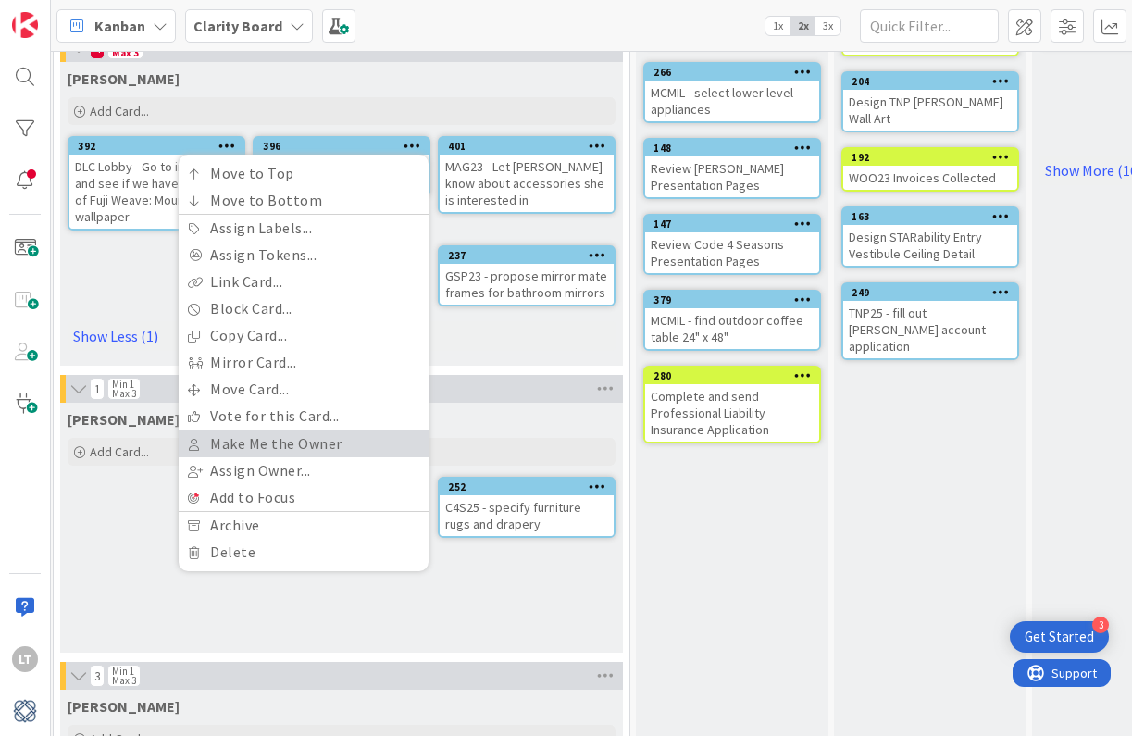
scroll to position [400, 1555]
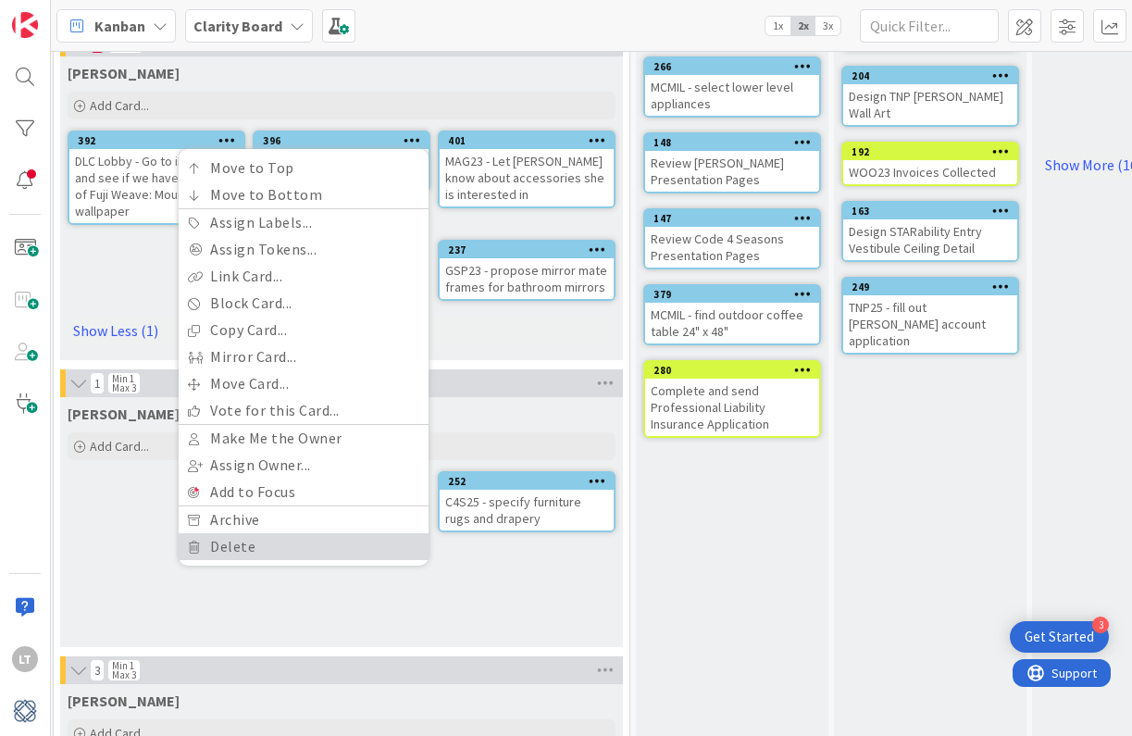
click at [240, 538] on link "Delete" at bounding box center [304, 546] width 250 height 27
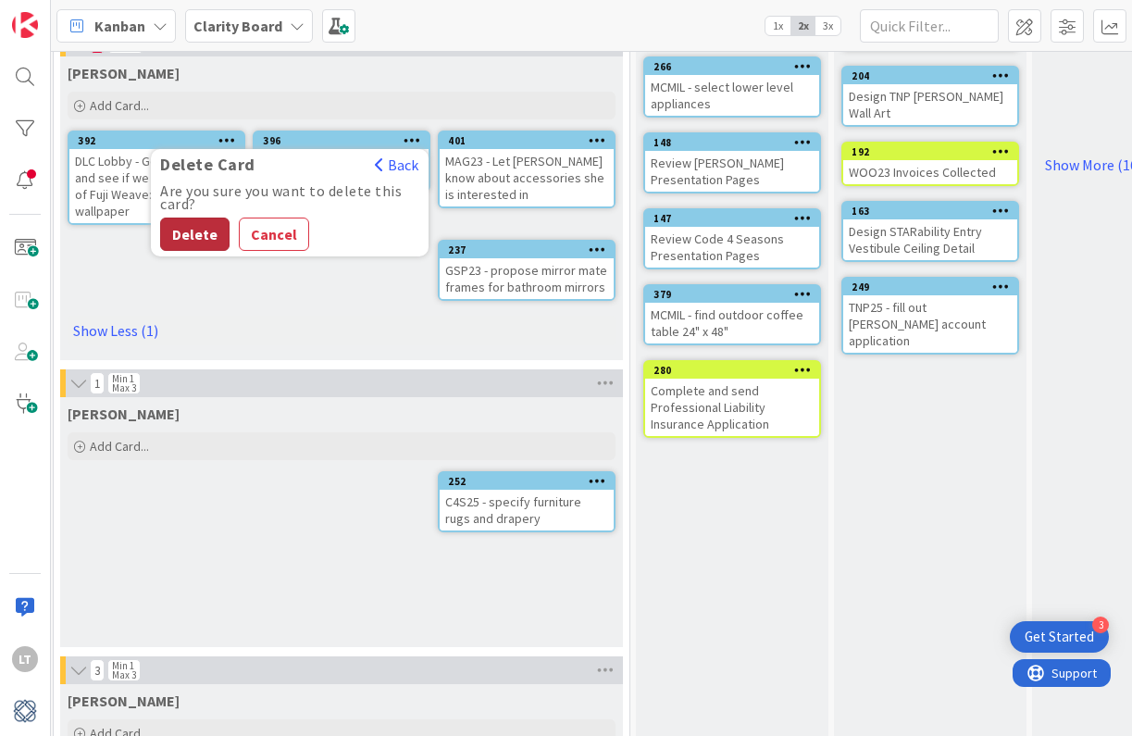
click at [200, 230] on button "Delete" at bounding box center [194, 233] width 69 height 33
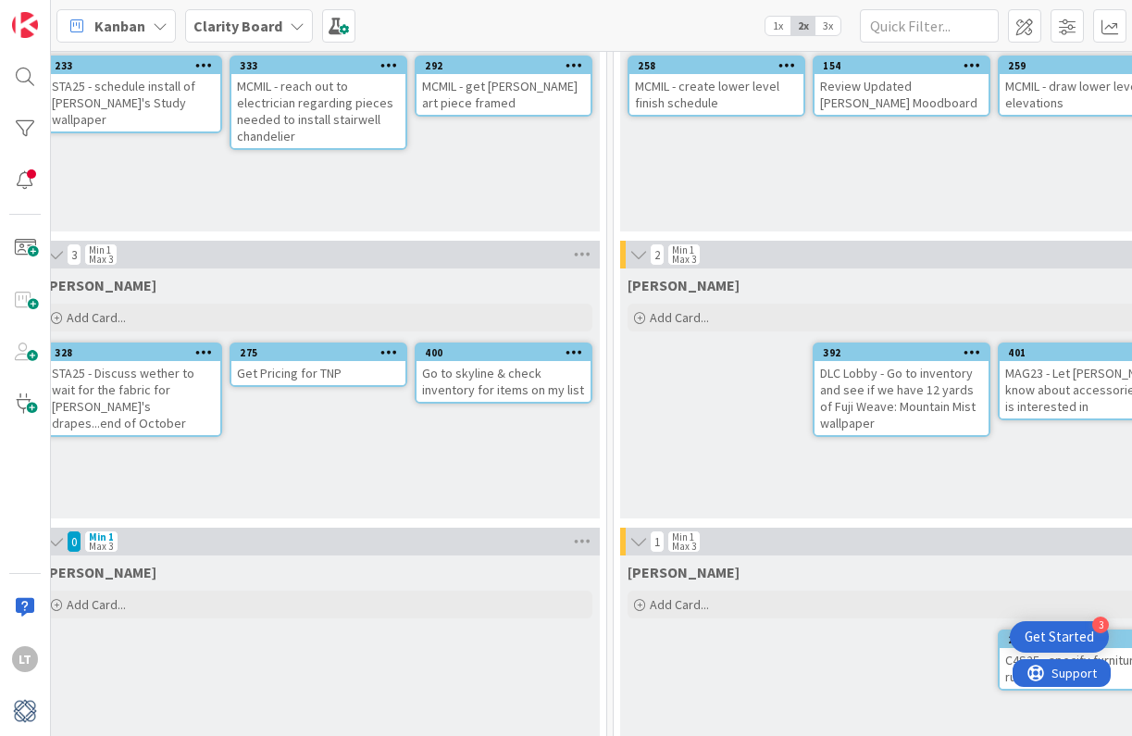
scroll to position [188, 1025]
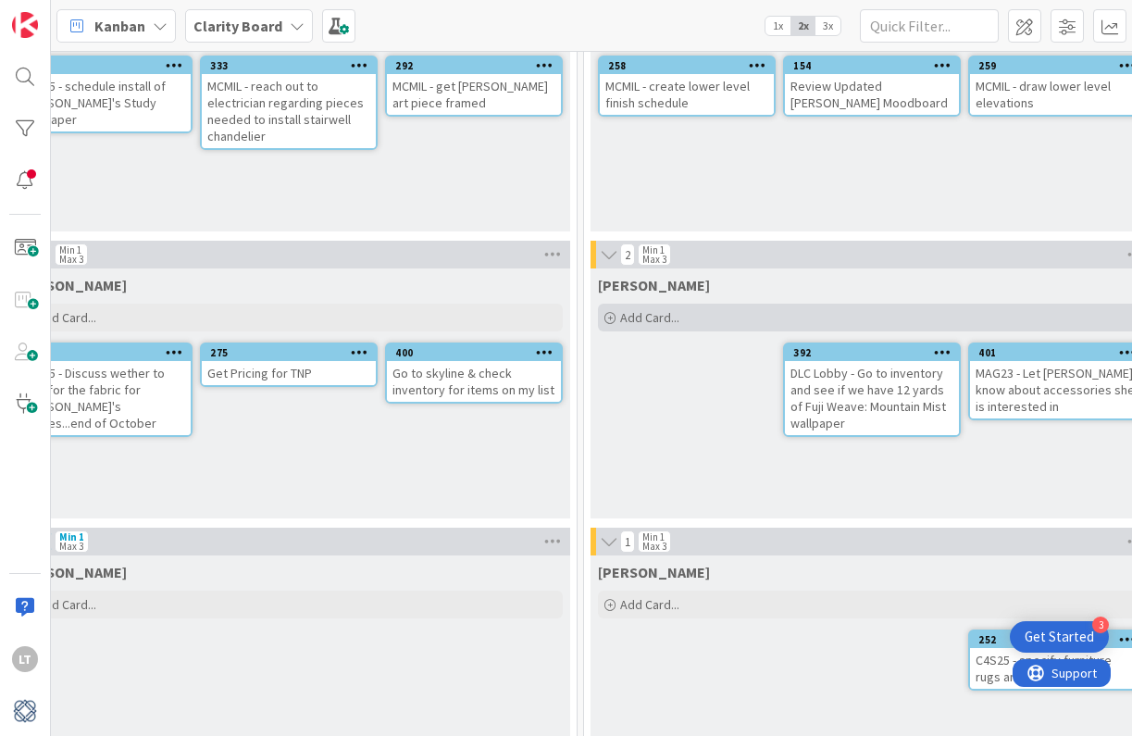
click at [694, 315] on div "Add Card..." at bounding box center [872, 317] width 548 height 28
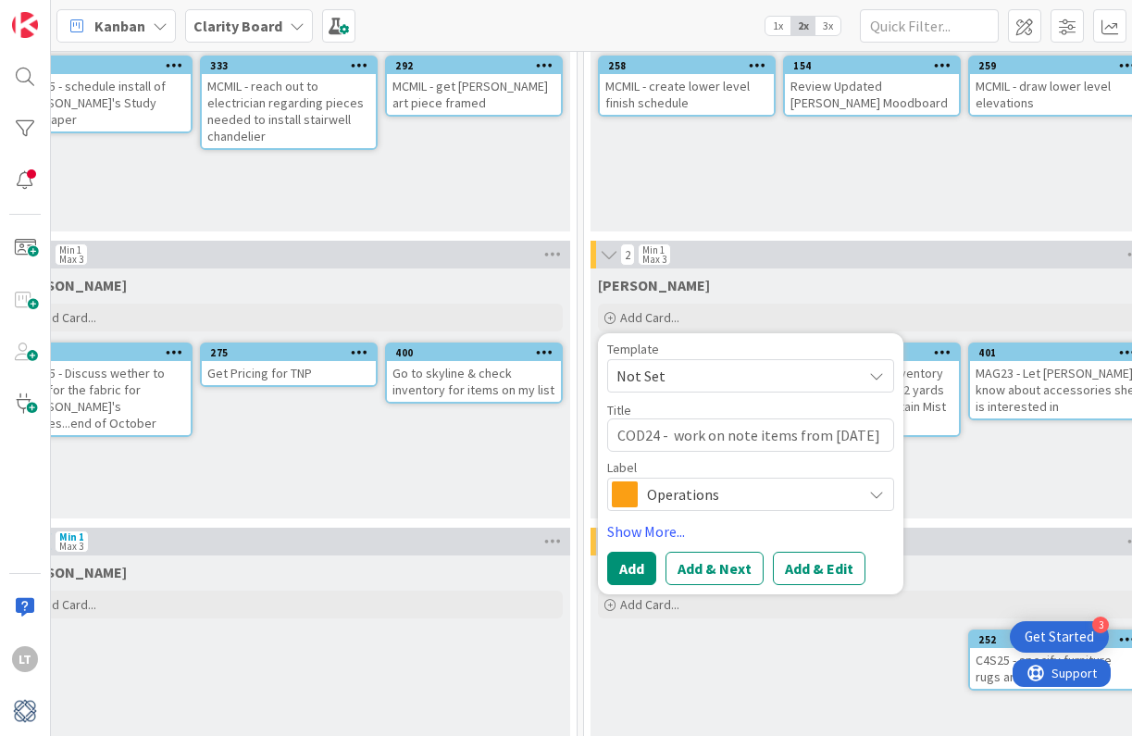
click at [884, 496] on div "Operations" at bounding box center [750, 493] width 287 height 33
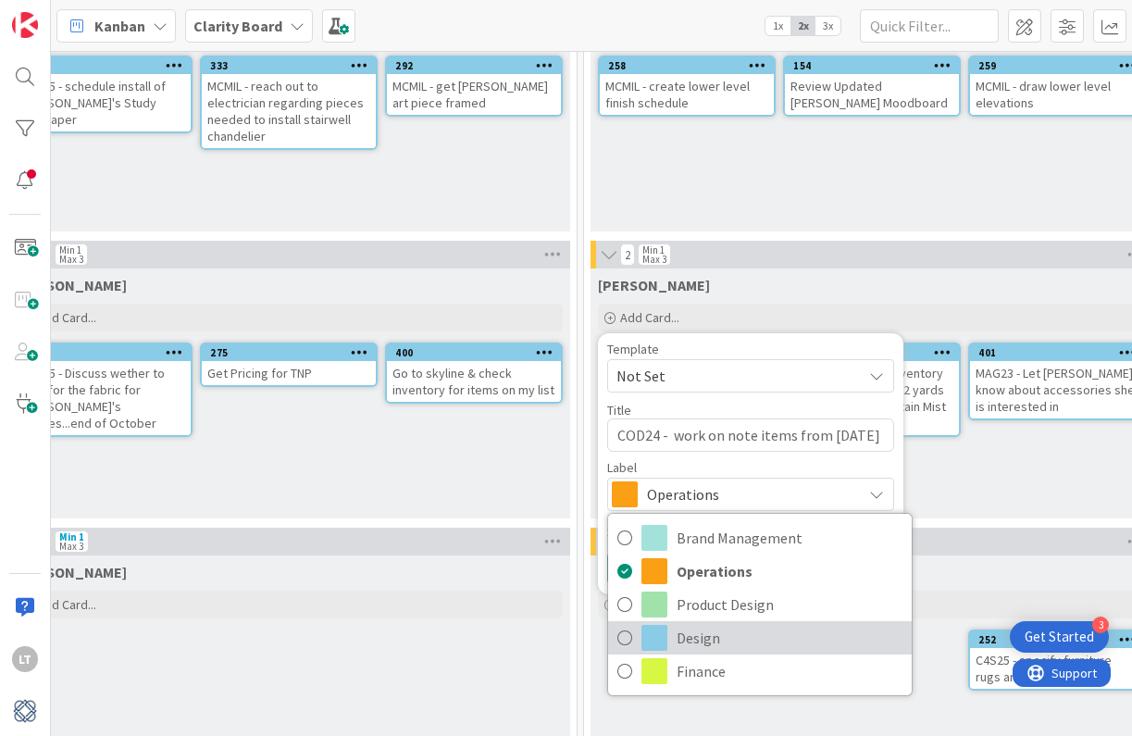
click at [621, 640] on icon at bounding box center [624, 638] width 15 height 28
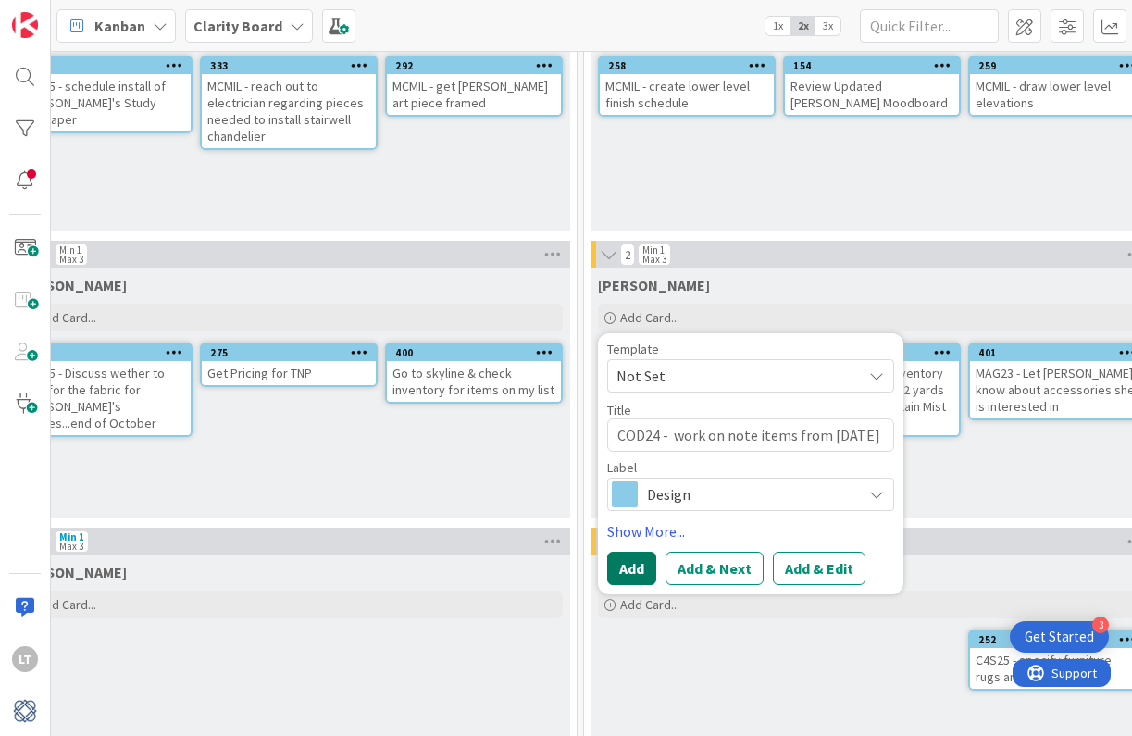
click at [637, 574] on button "Add" at bounding box center [631, 567] width 49 height 33
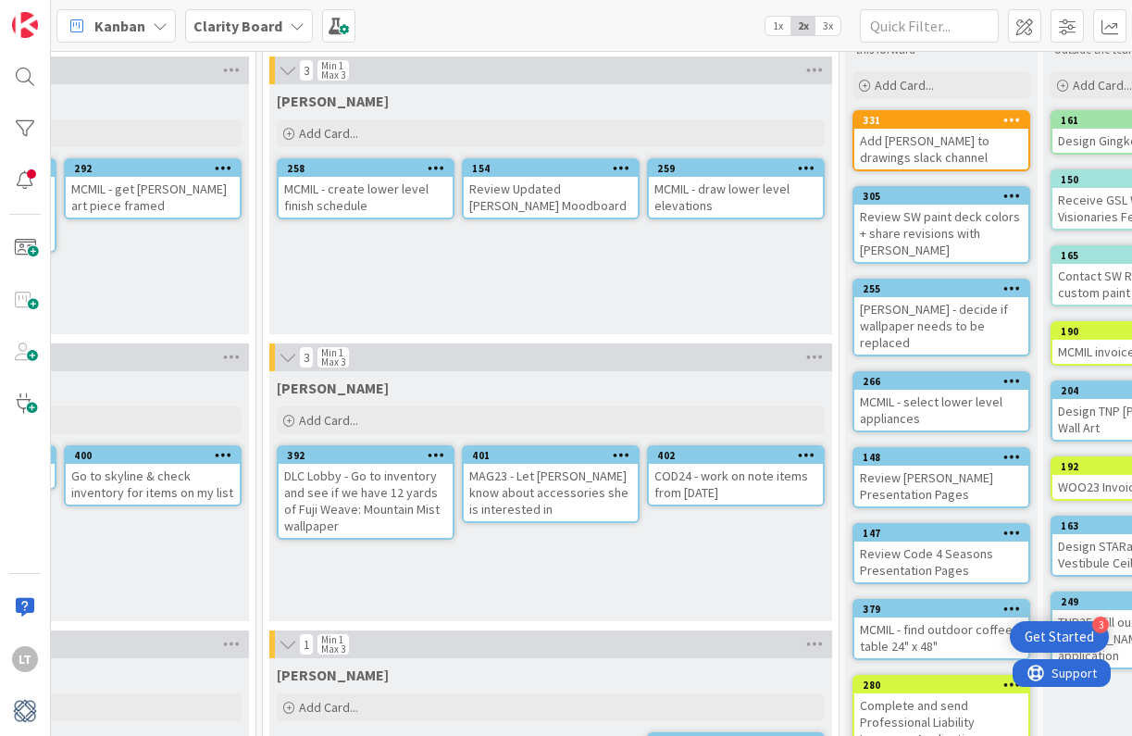
scroll to position [85, 1341]
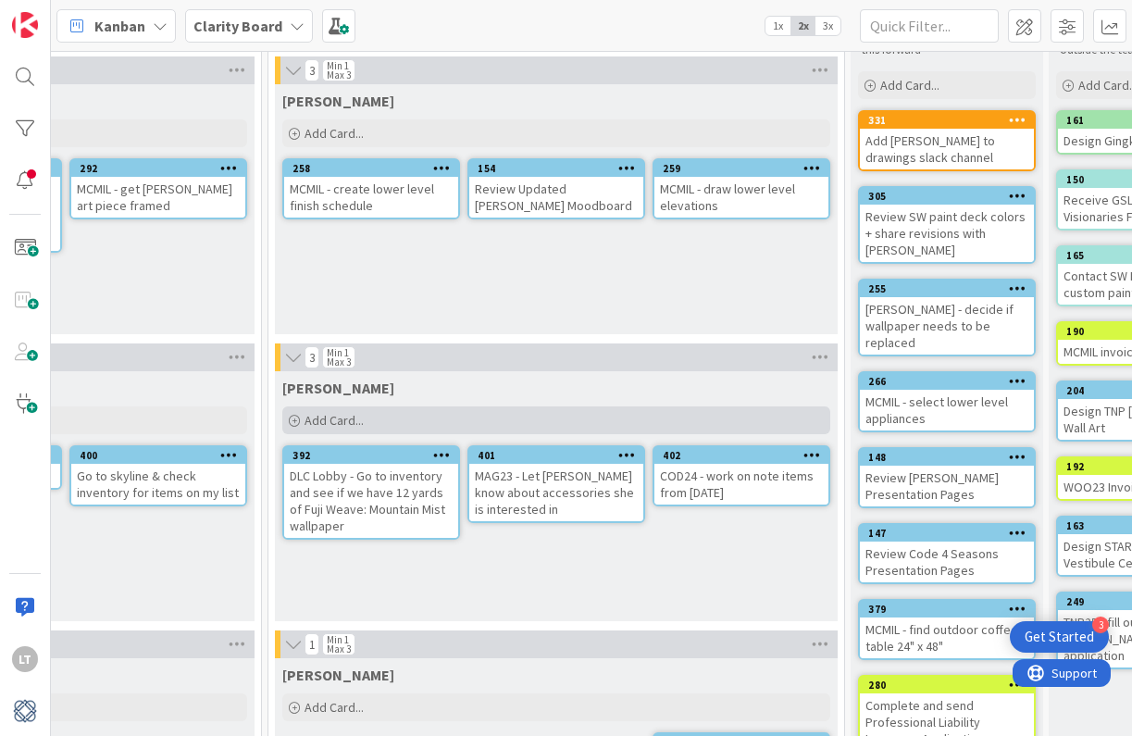
click at [352, 421] on span "Add Card..." at bounding box center [333, 420] width 59 height 17
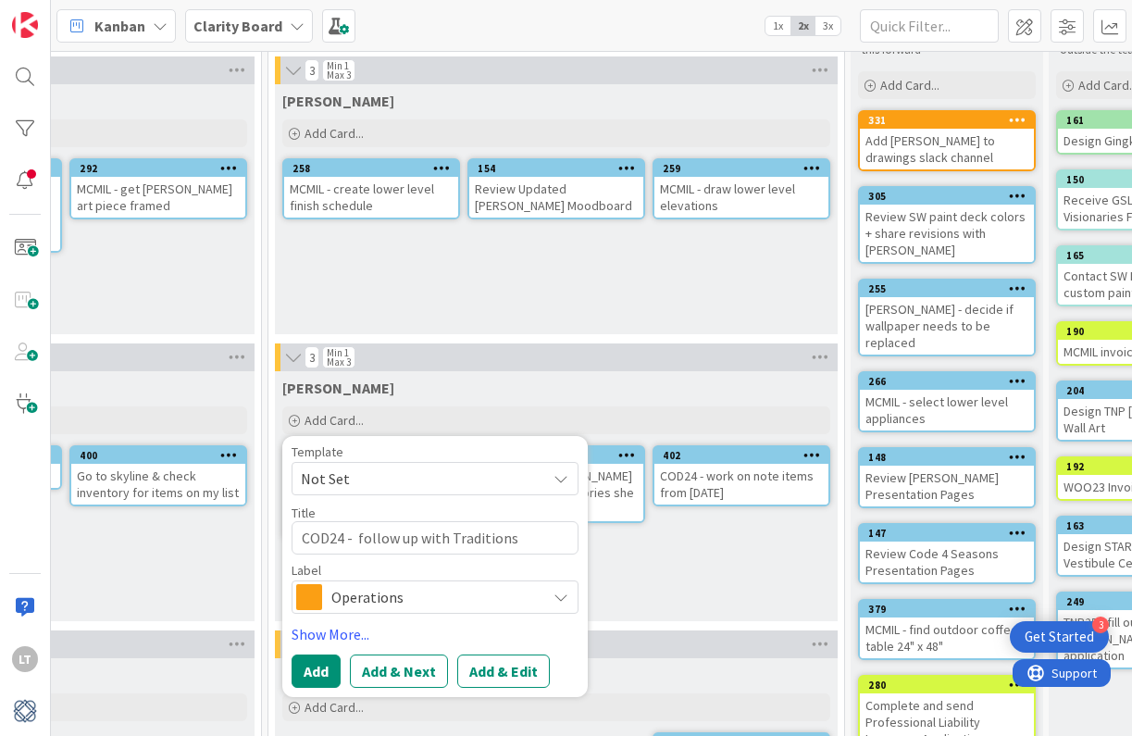
click at [415, 605] on span "Operations" at bounding box center [433, 597] width 205 height 26
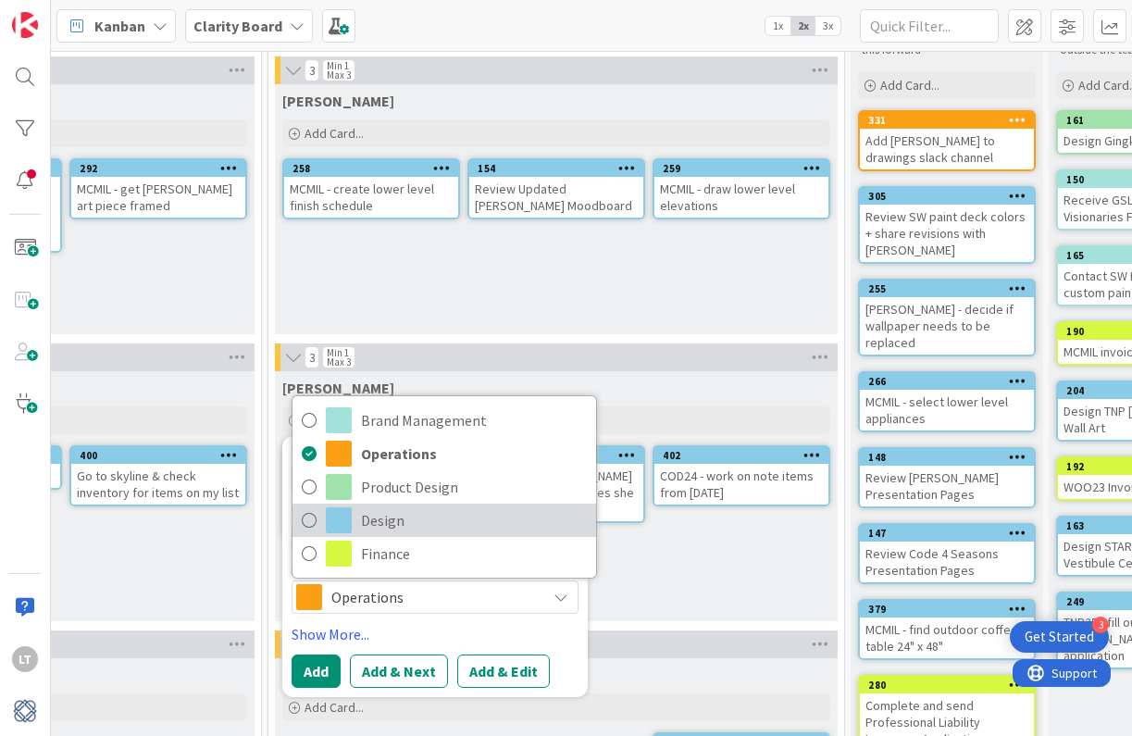
click at [300, 521] on link "Design" at bounding box center [443, 519] width 303 height 33
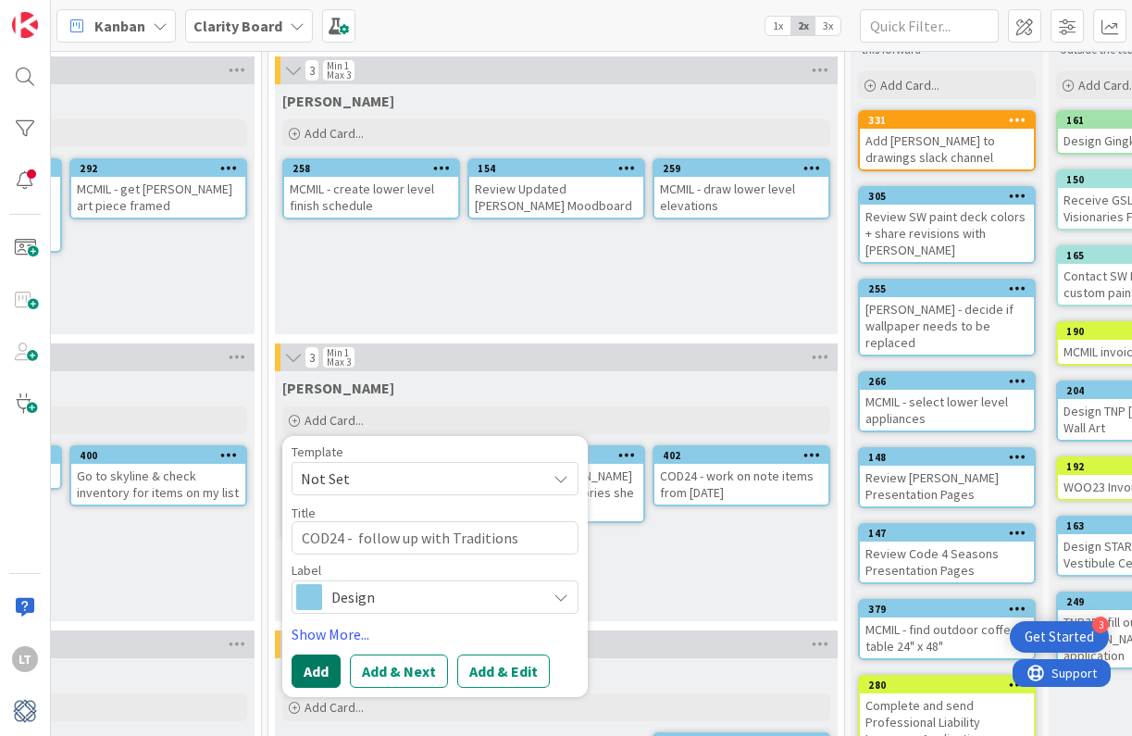
click at [324, 675] on button "Add" at bounding box center [315, 670] width 49 height 33
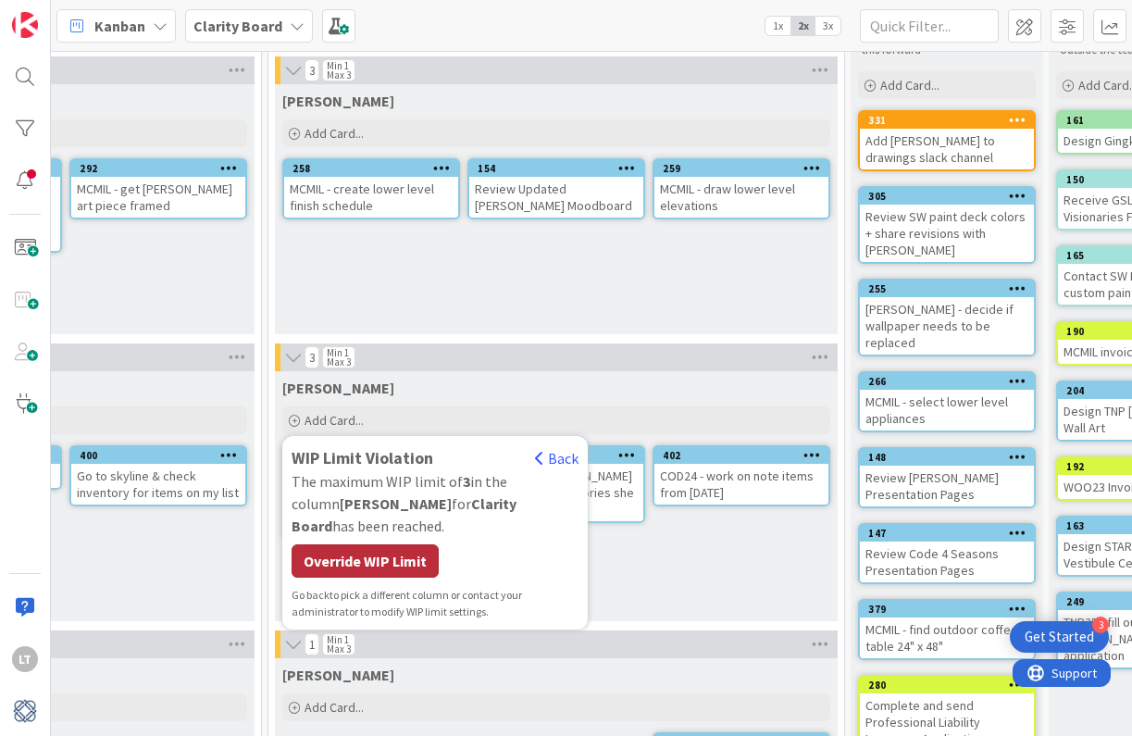
click at [340, 544] on div "Override WIP Limit" at bounding box center [364, 560] width 147 height 33
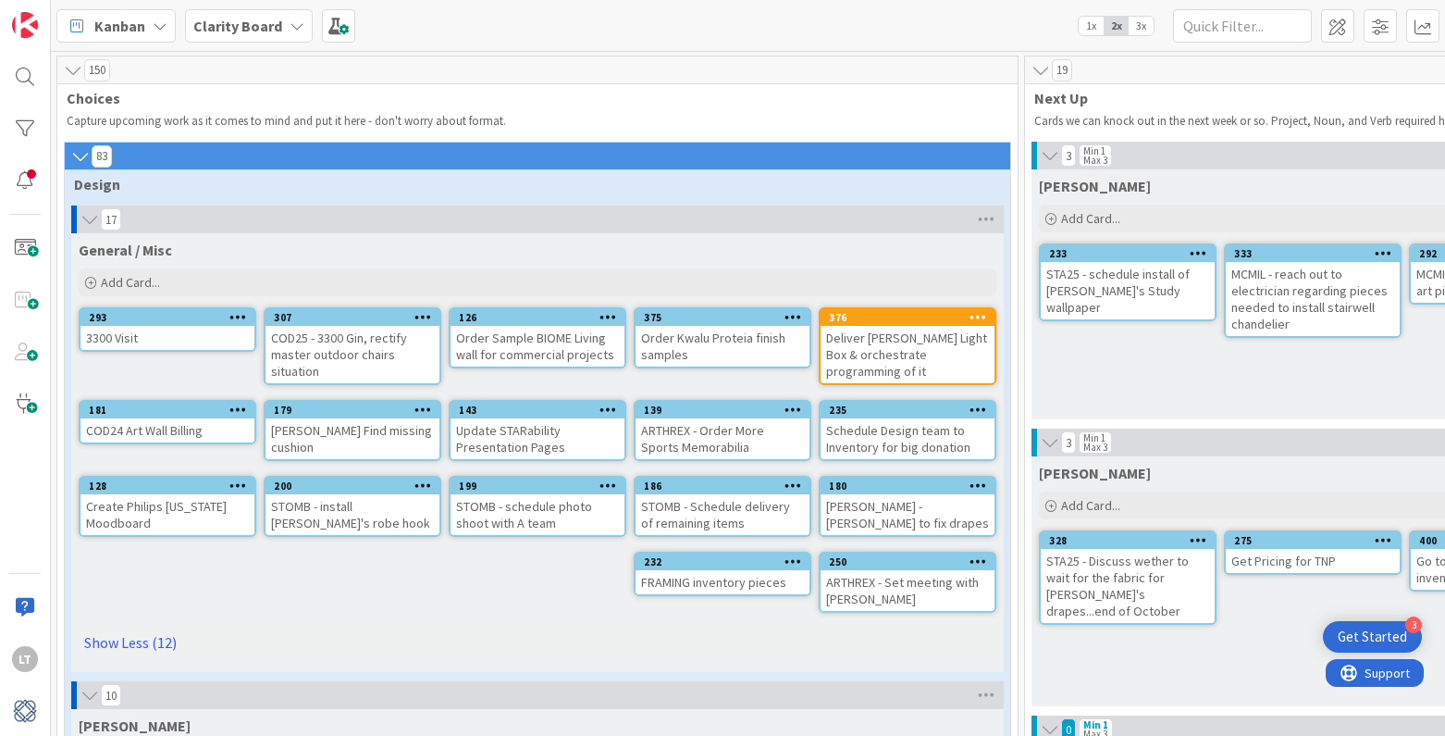
scroll to position [0, 1]
